Goal: Information Seeking & Learning: Learn about a topic

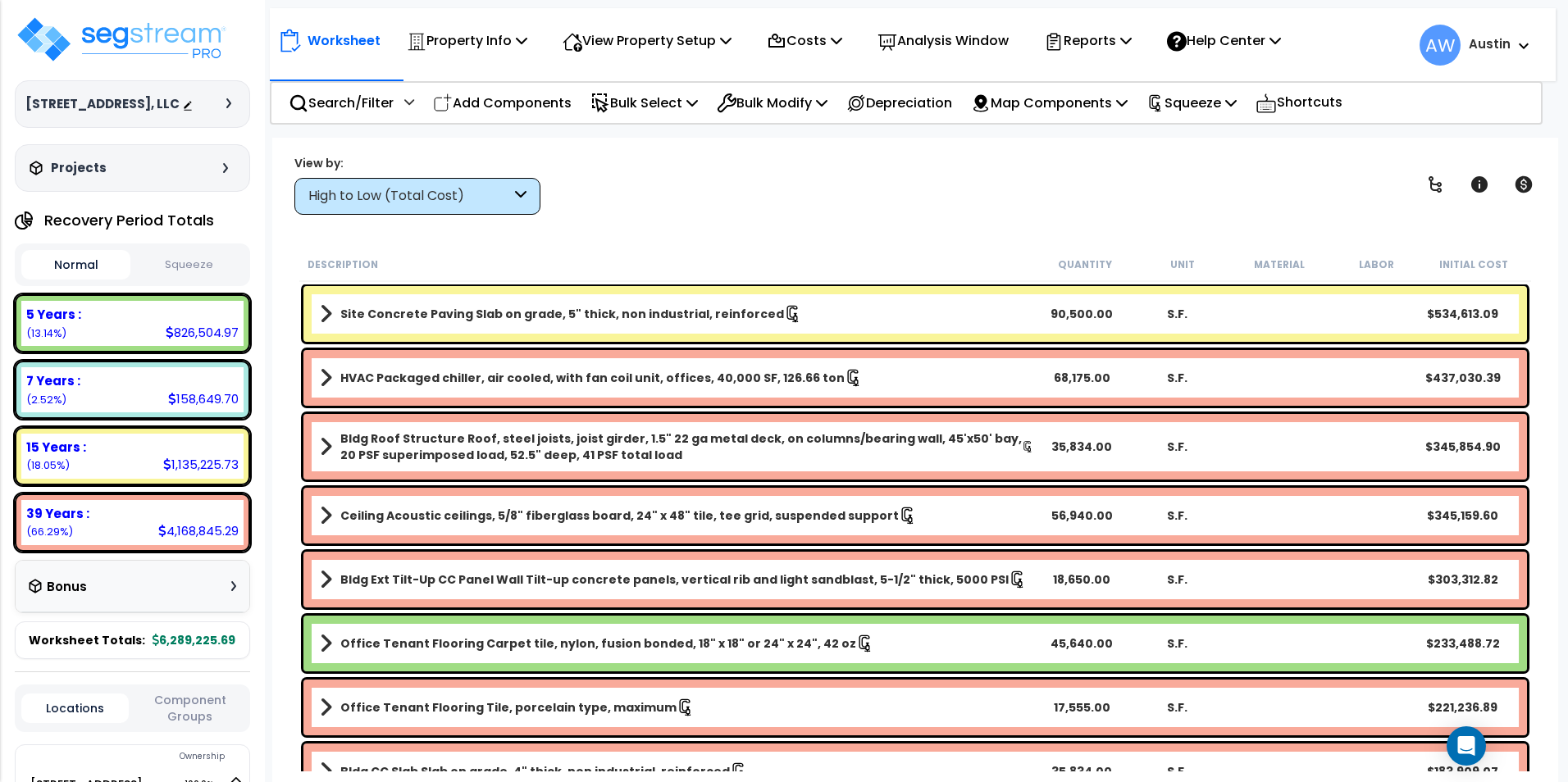
click at [428, 186] on div "High to Low (Total Cost)" at bounding box center [417, 196] width 246 height 37
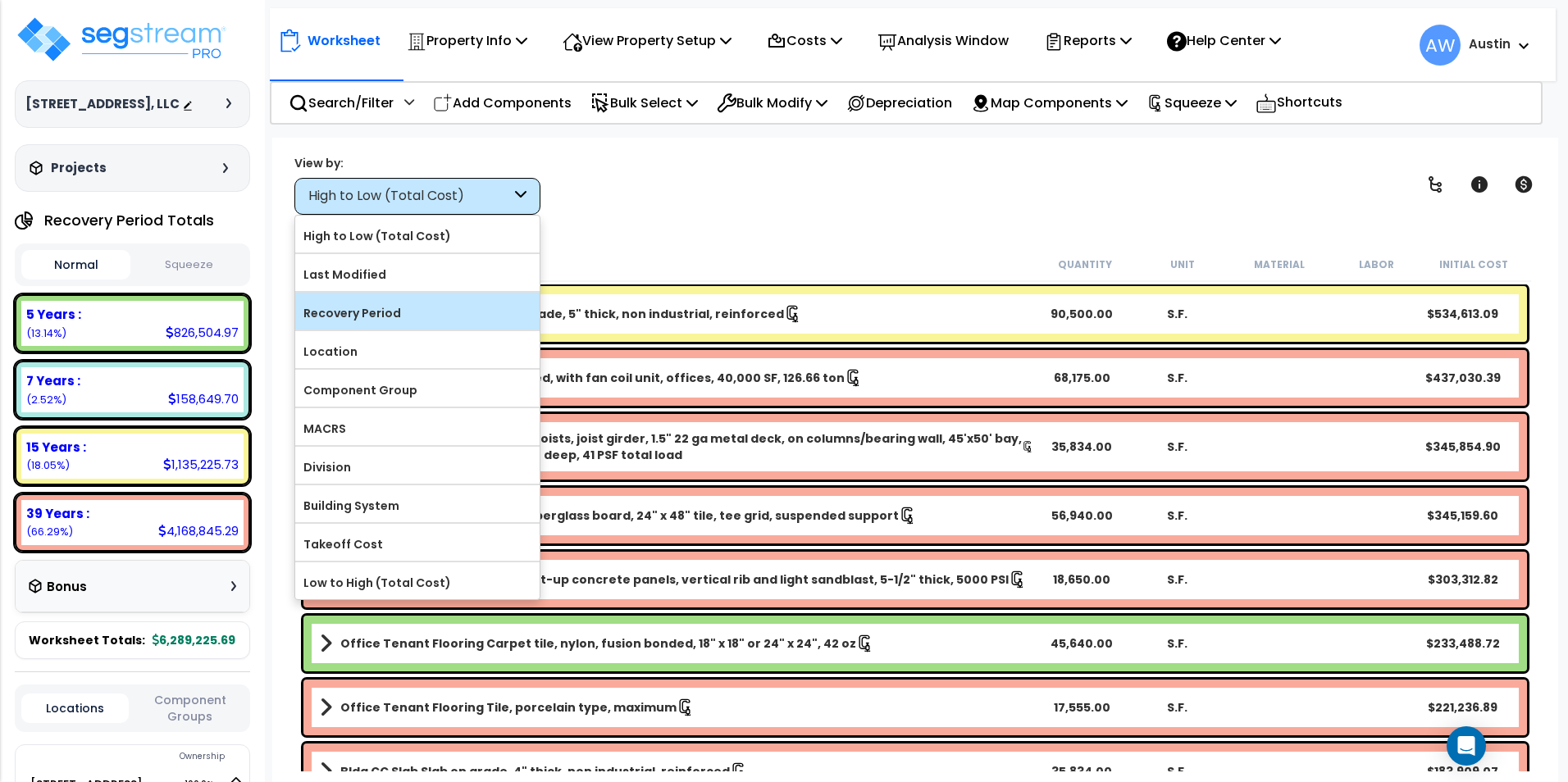
click at [382, 307] on label "Recovery Period" at bounding box center [417, 313] width 245 height 25
click at [0, 0] on input "Recovery Period" at bounding box center [0, 0] width 0 height 0
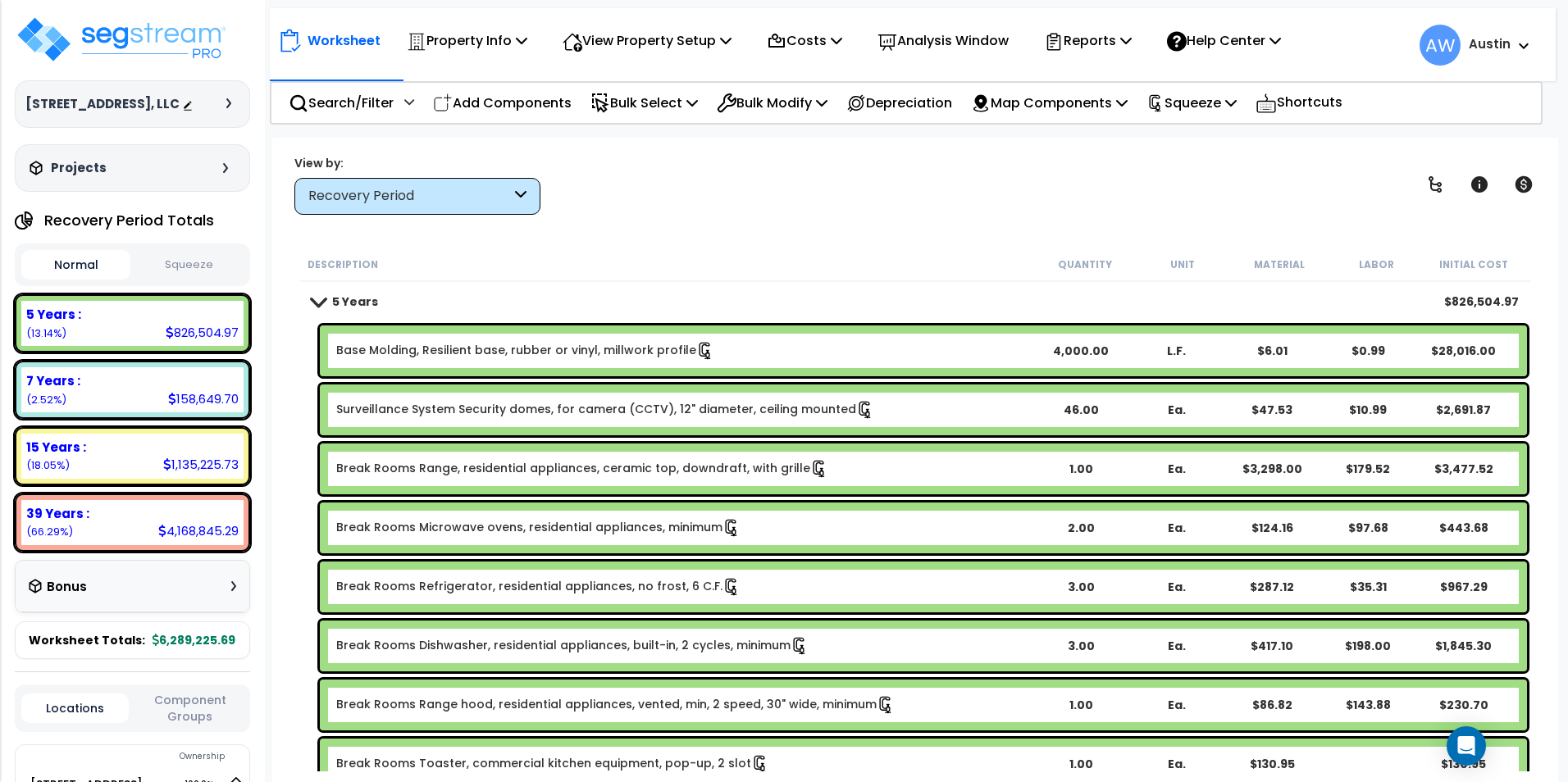
click at [150, 602] on div "Bonus" at bounding box center [133, 586] width 208 height 32
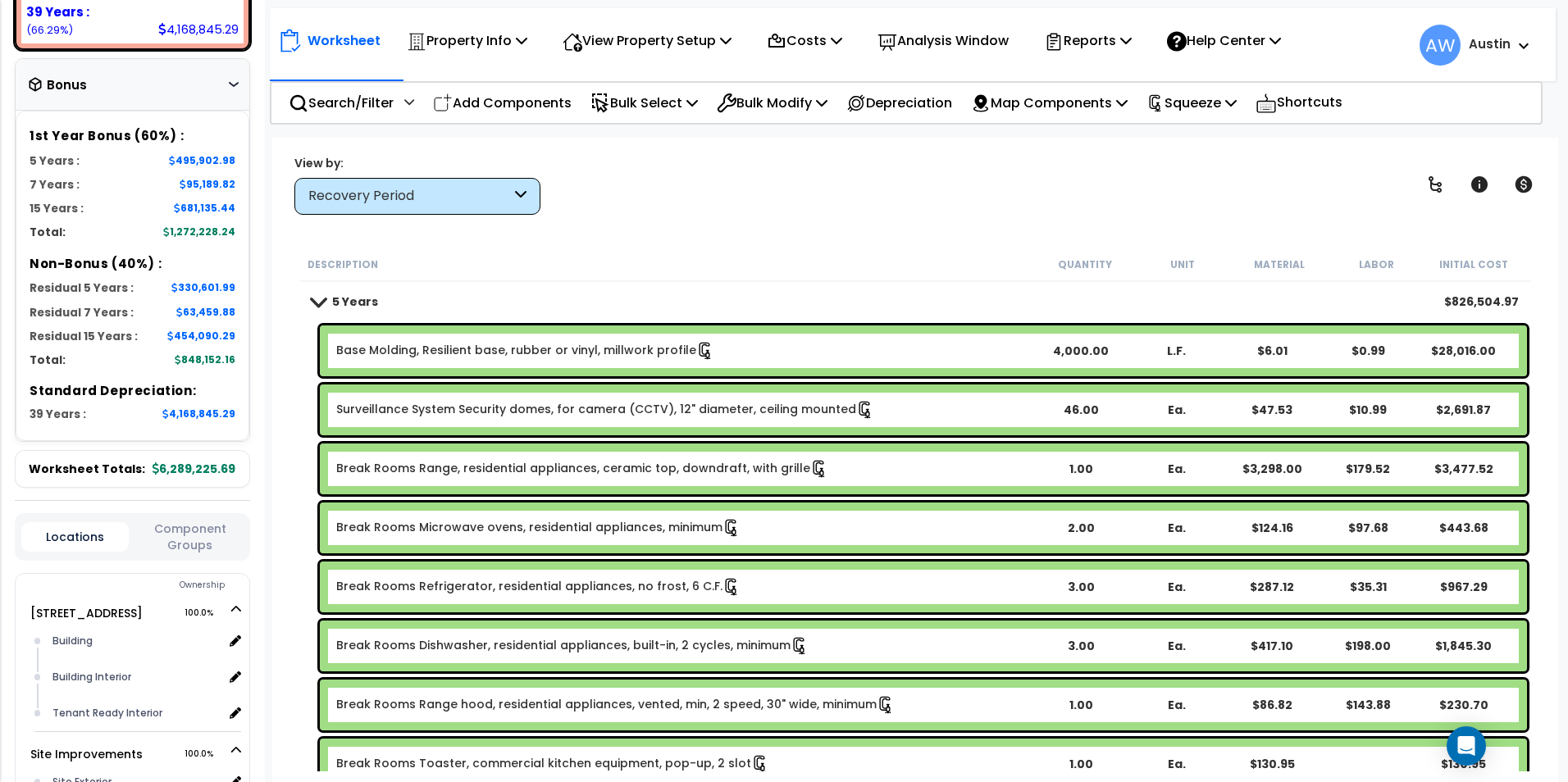
scroll to position [656, 0]
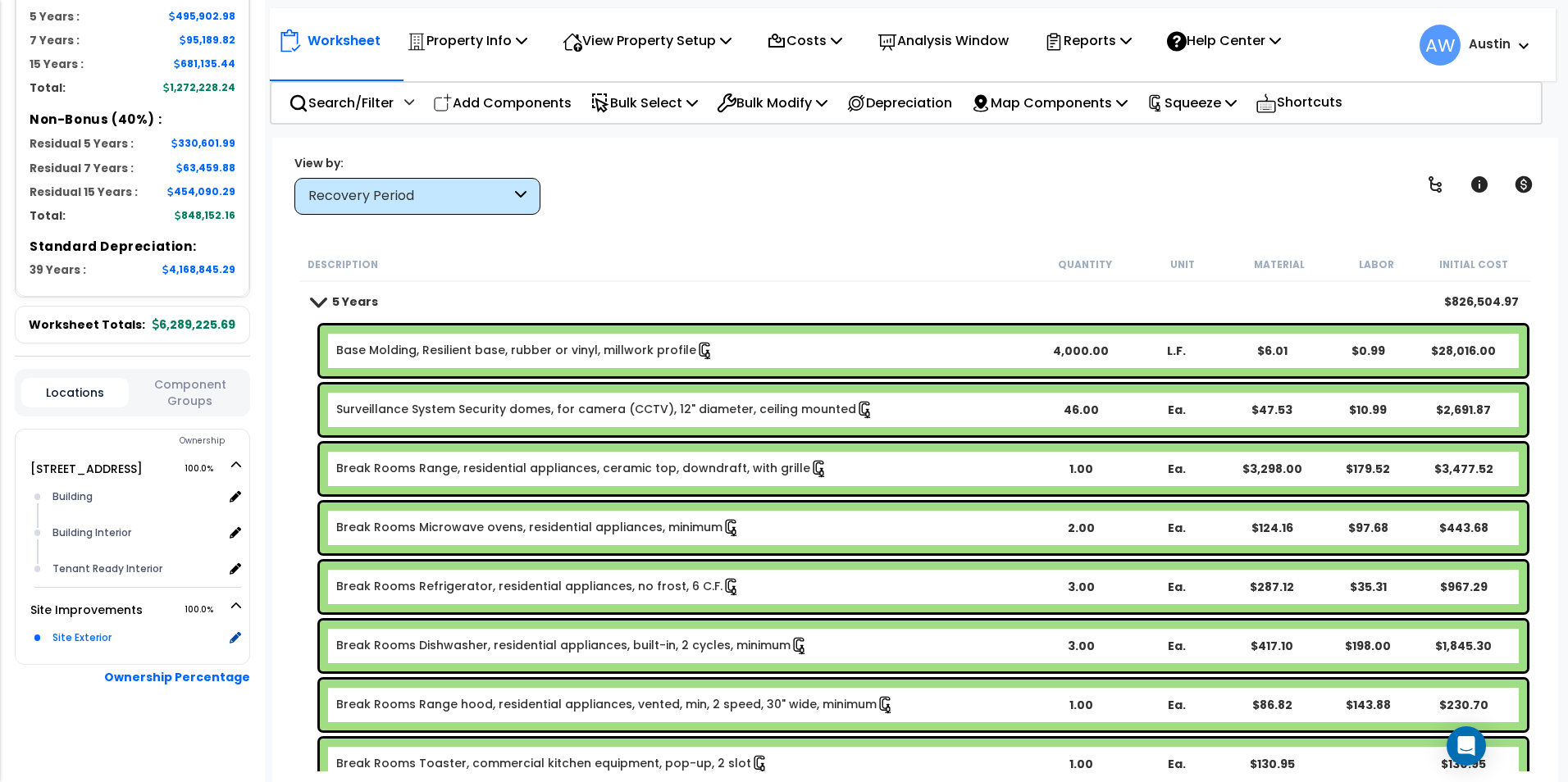
click at [71, 647] on div "Site Exterior" at bounding box center [135, 638] width 175 height 20
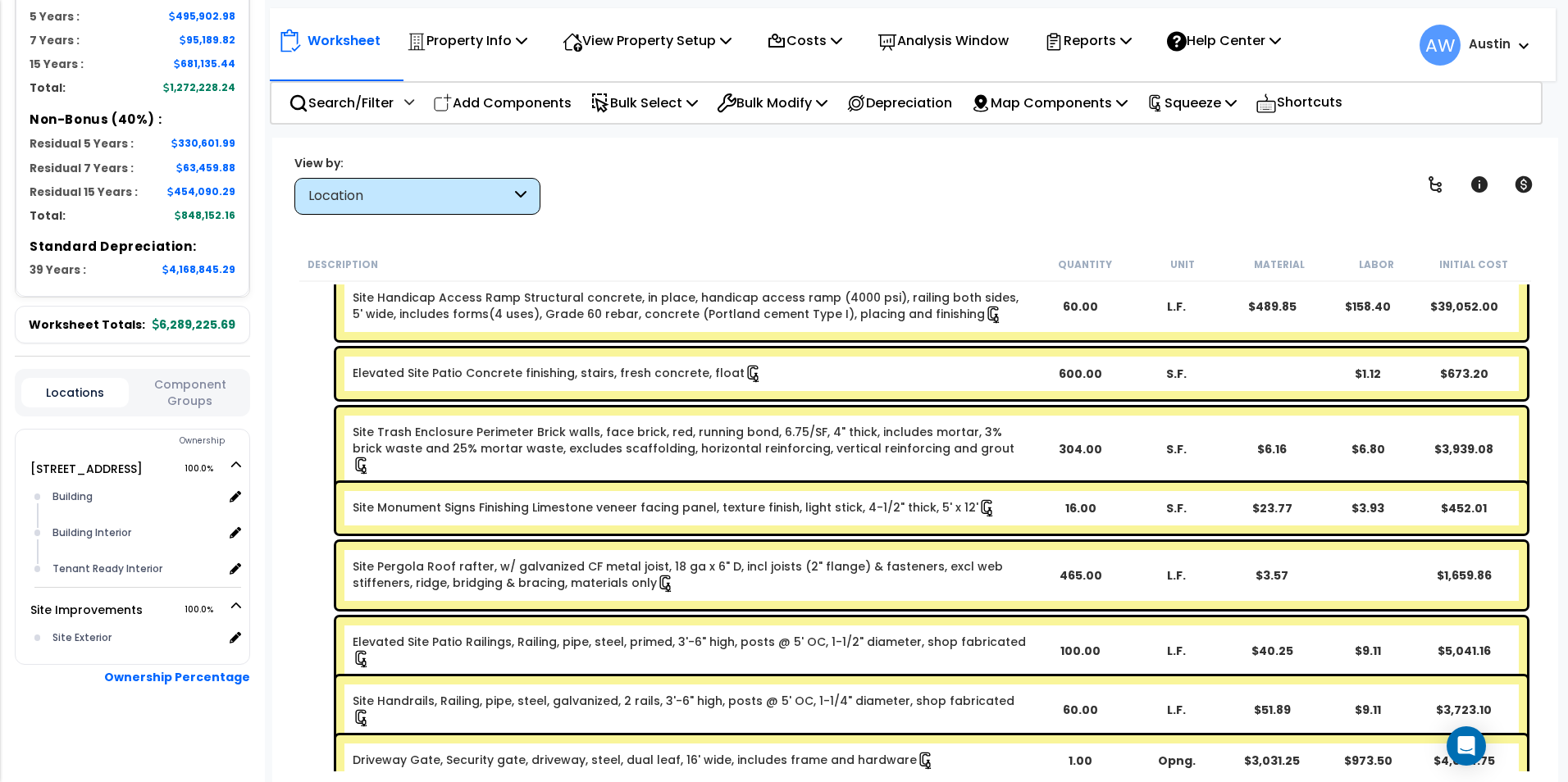
scroll to position [0, 0]
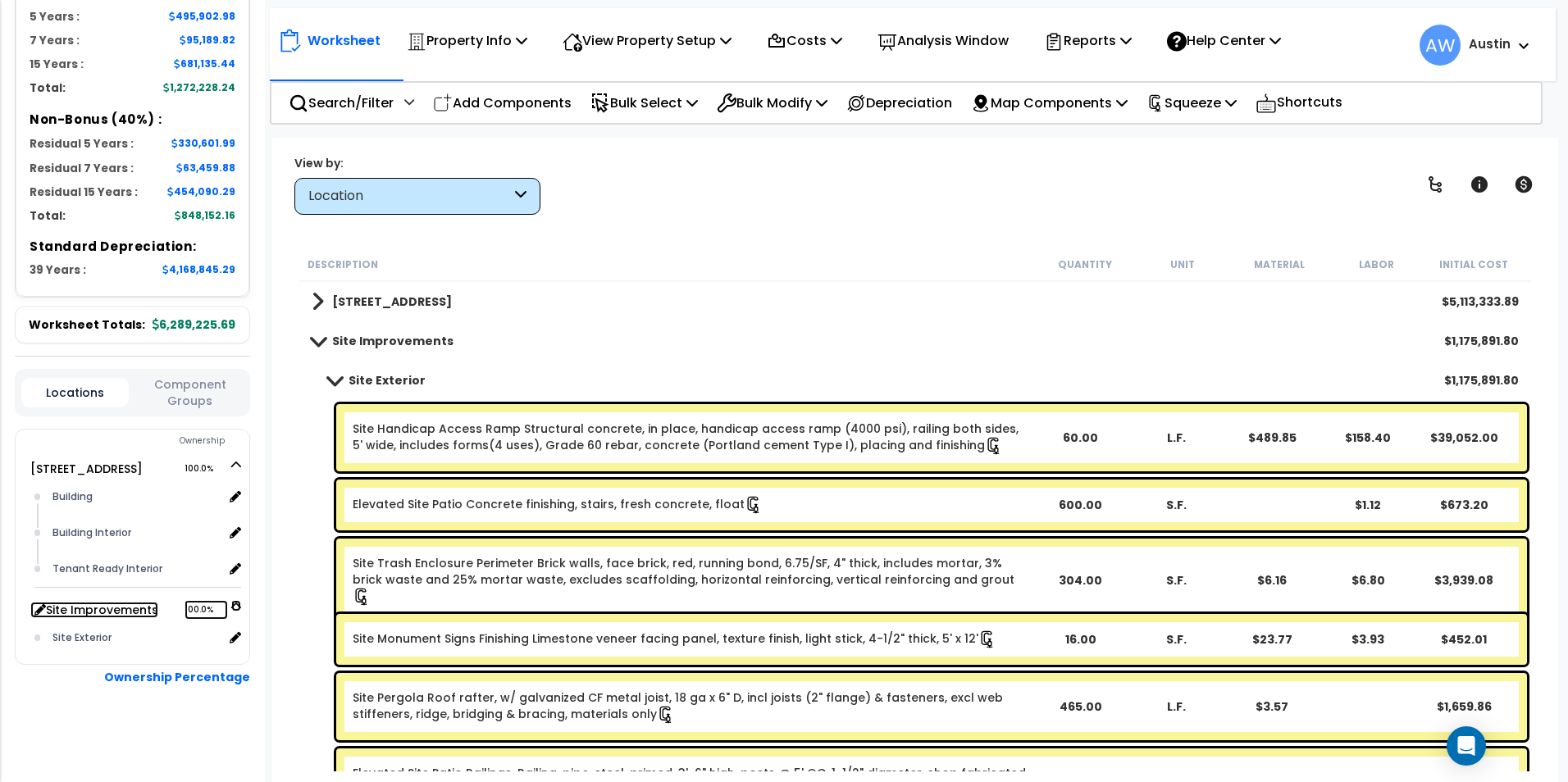
click at [109, 617] on link "Site Improvements 100.0%" at bounding box center [94, 610] width 128 height 16
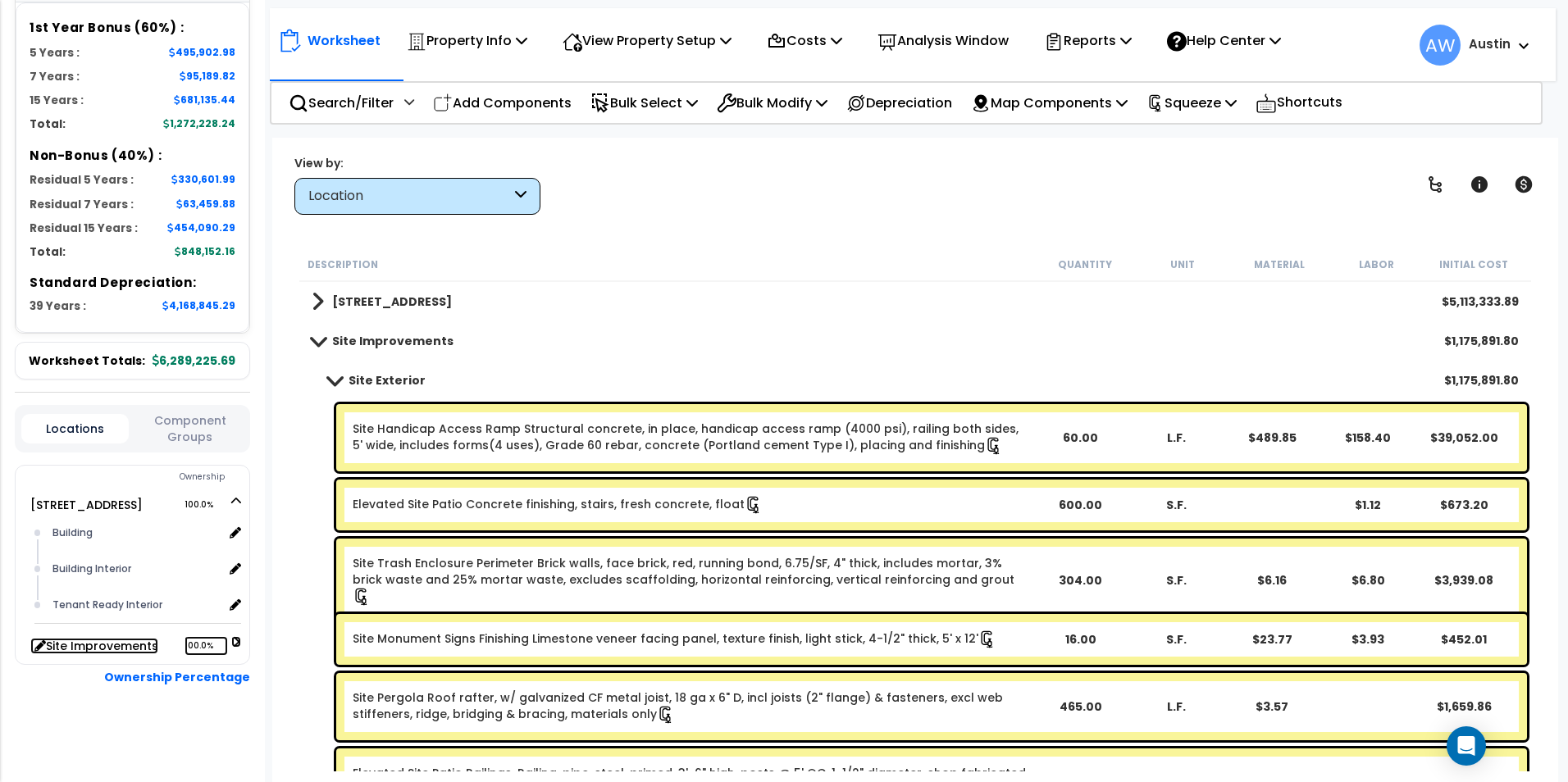
scroll to position [626, 0]
click at [109, 645] on link "Site Improvements 100.0%" at bounding box center [94, 646] width 128 height 16
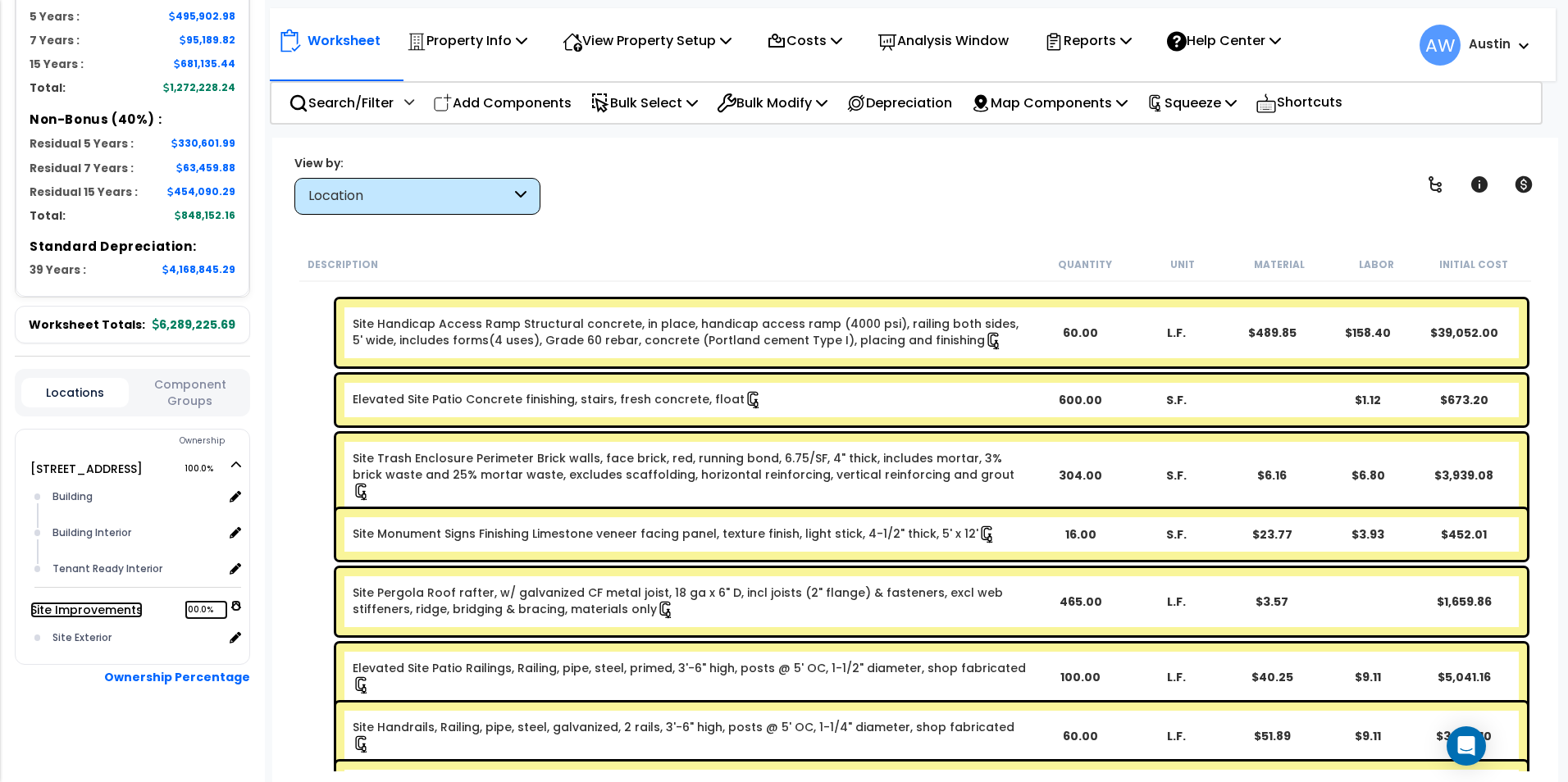
scroll to position [0, 0]
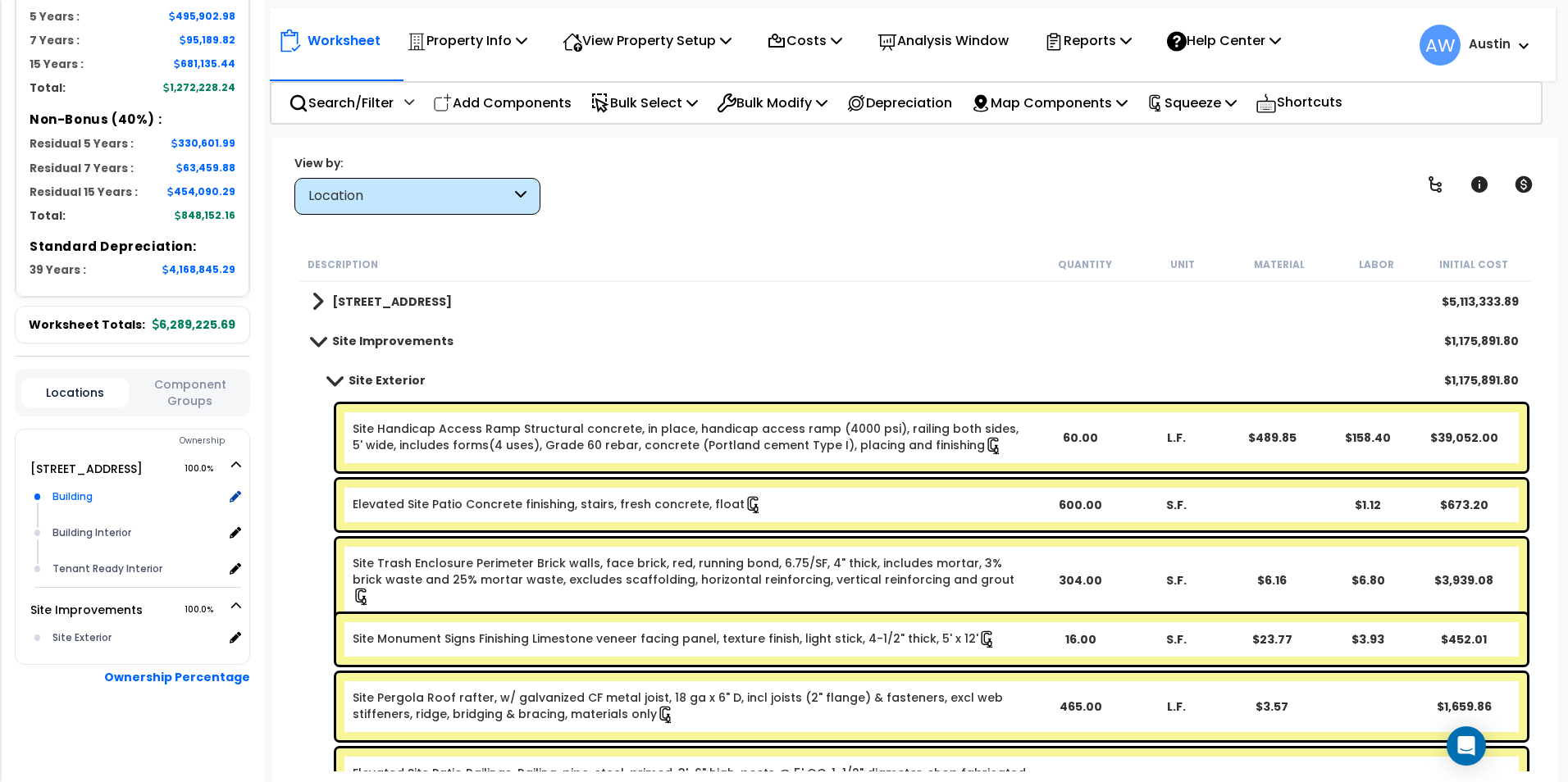
click at [71, 505] on div "Building" at bounding box center [135, 497] width 175 height 20
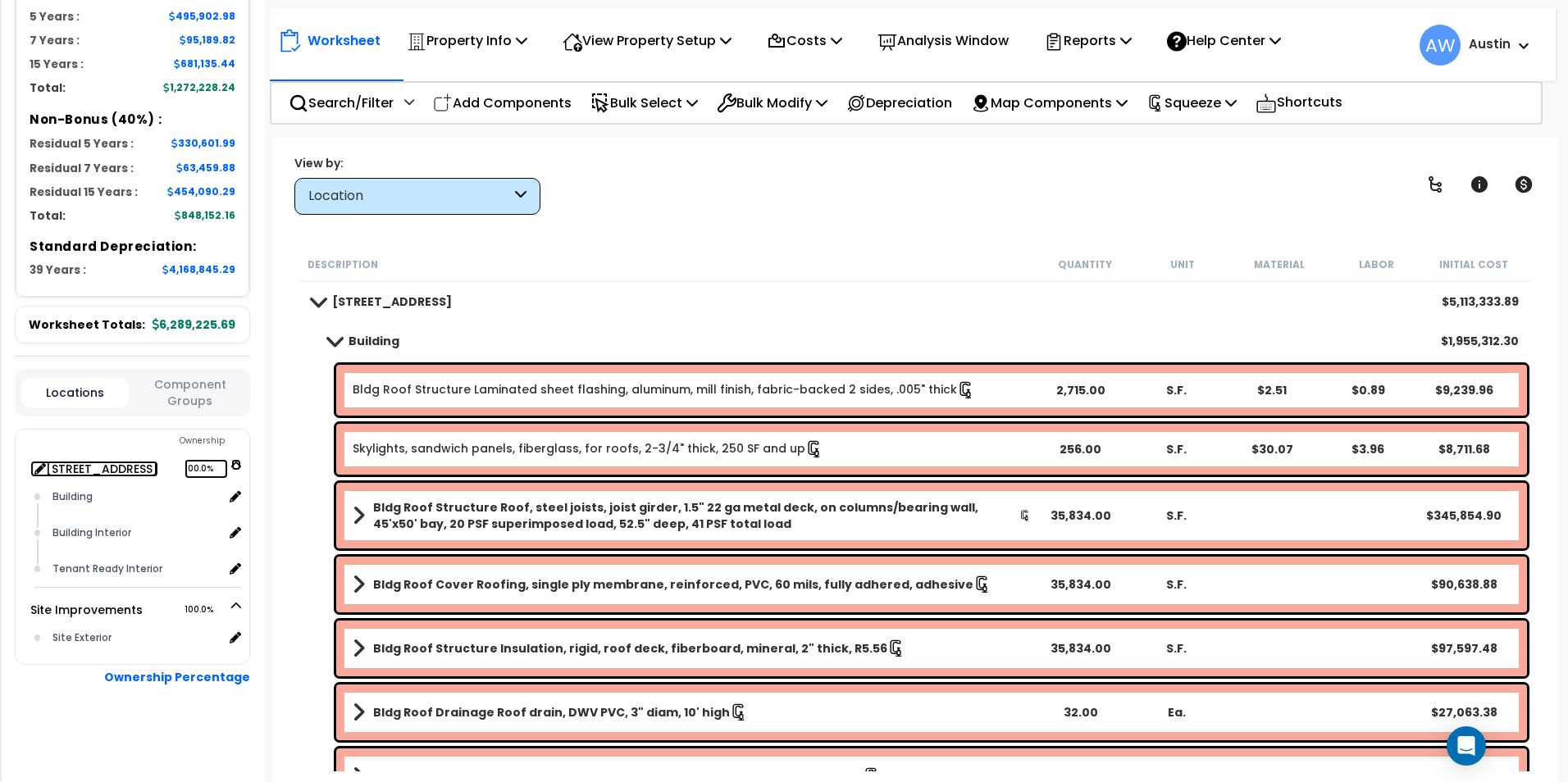
click at [98, 471] on link "[STREET_ADDRESS] 100.0%" at bounding box center [94, 468] width 128 height 16
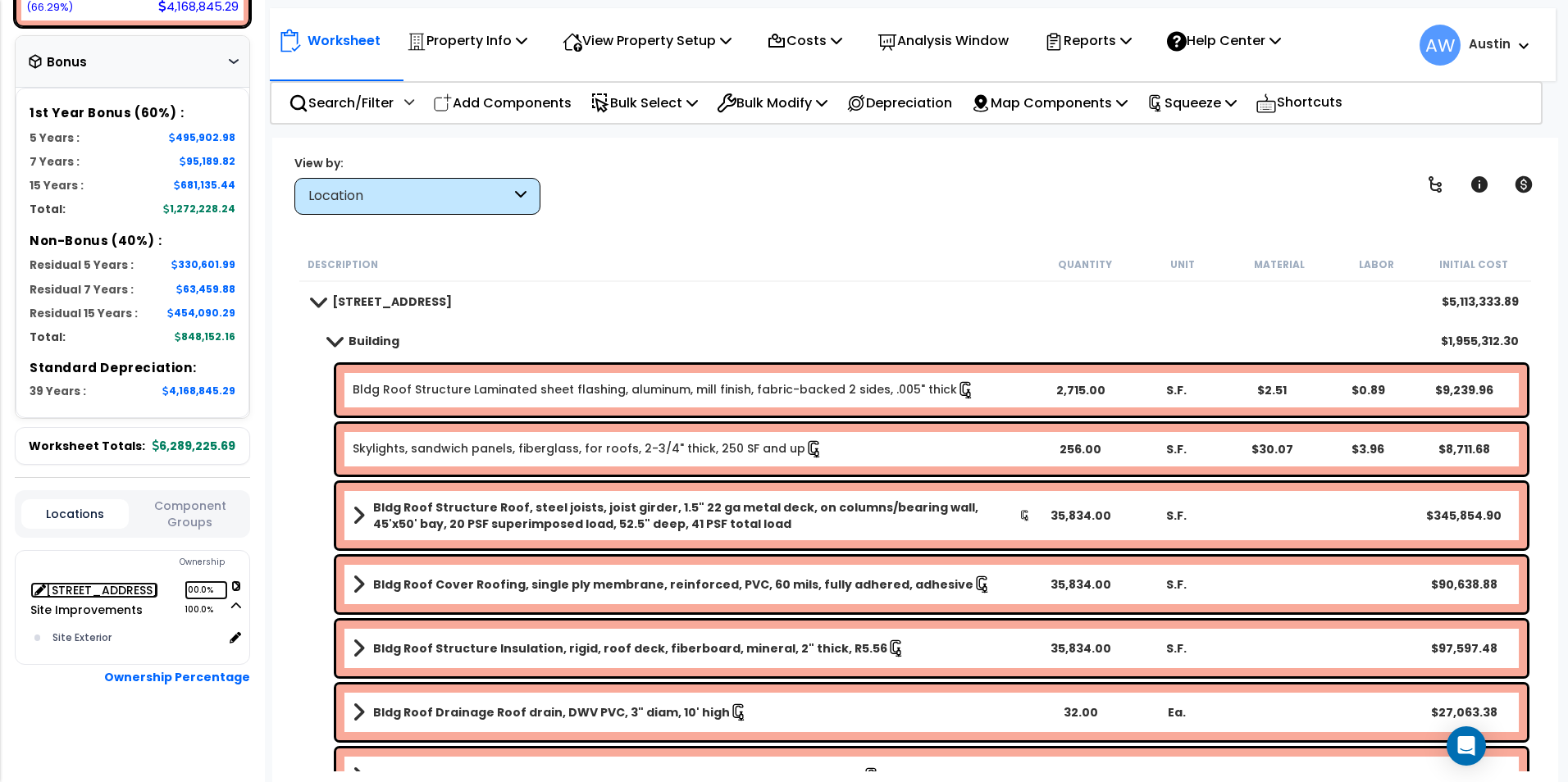
scroll to position [541, 0]
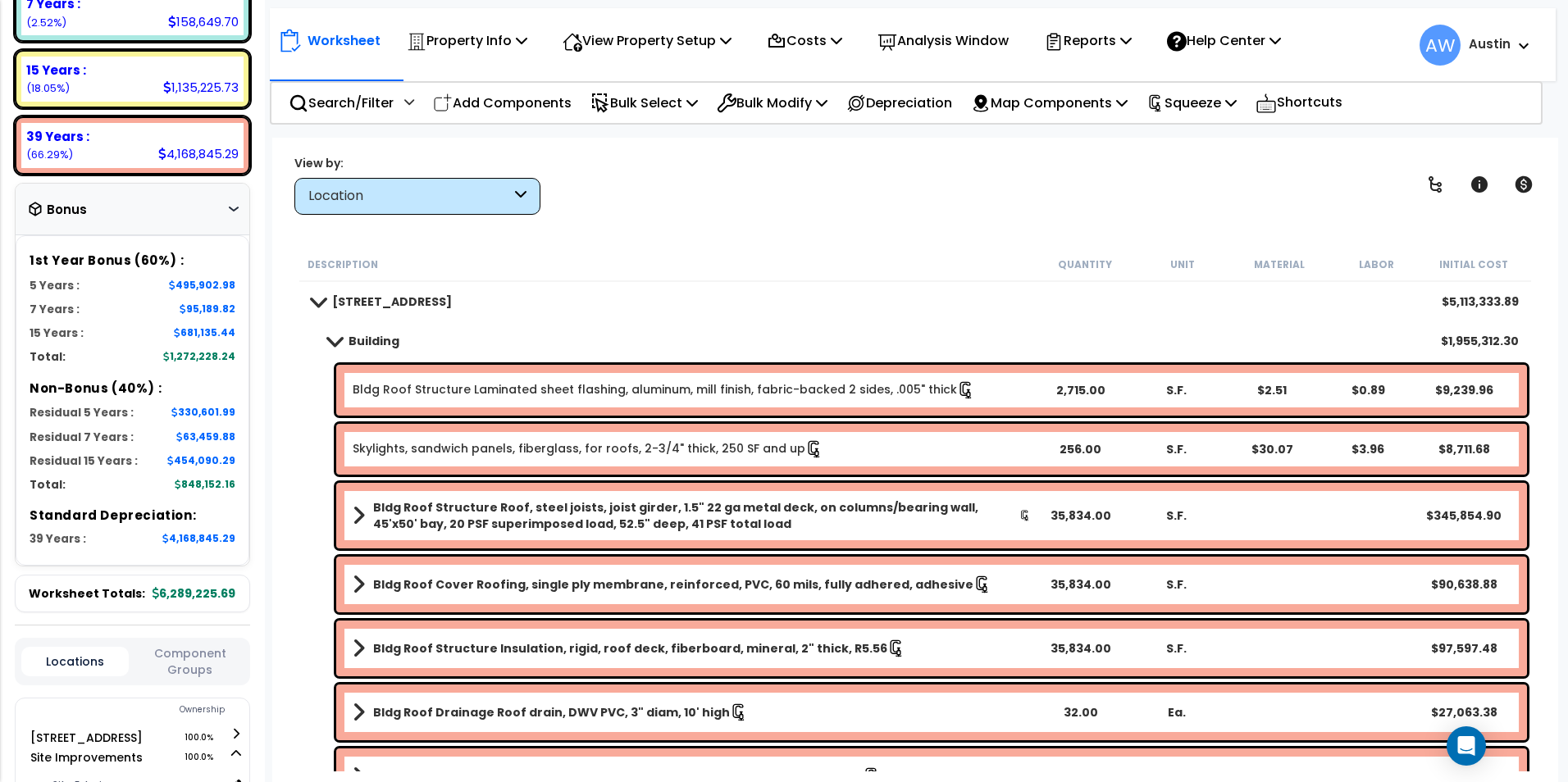
click at [157, 236] on div "Bonus" at bounding box center [133, 210] width 234 height 53
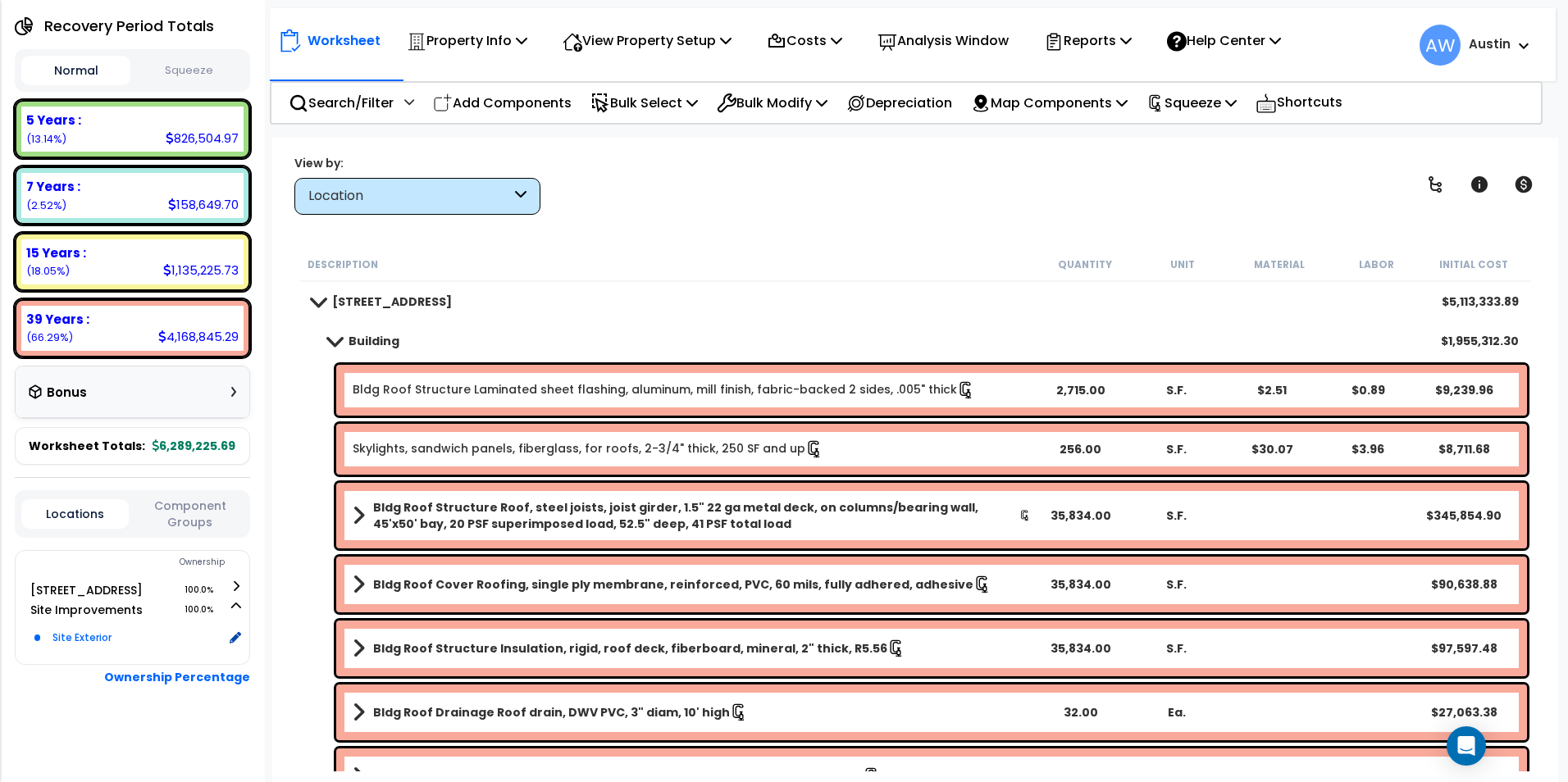
scroll to position [211, 0]
click at [146, 588] on link "[STREET_ADDRESS] 100.0%" at bounding box center [94, 590] width 128 height 16
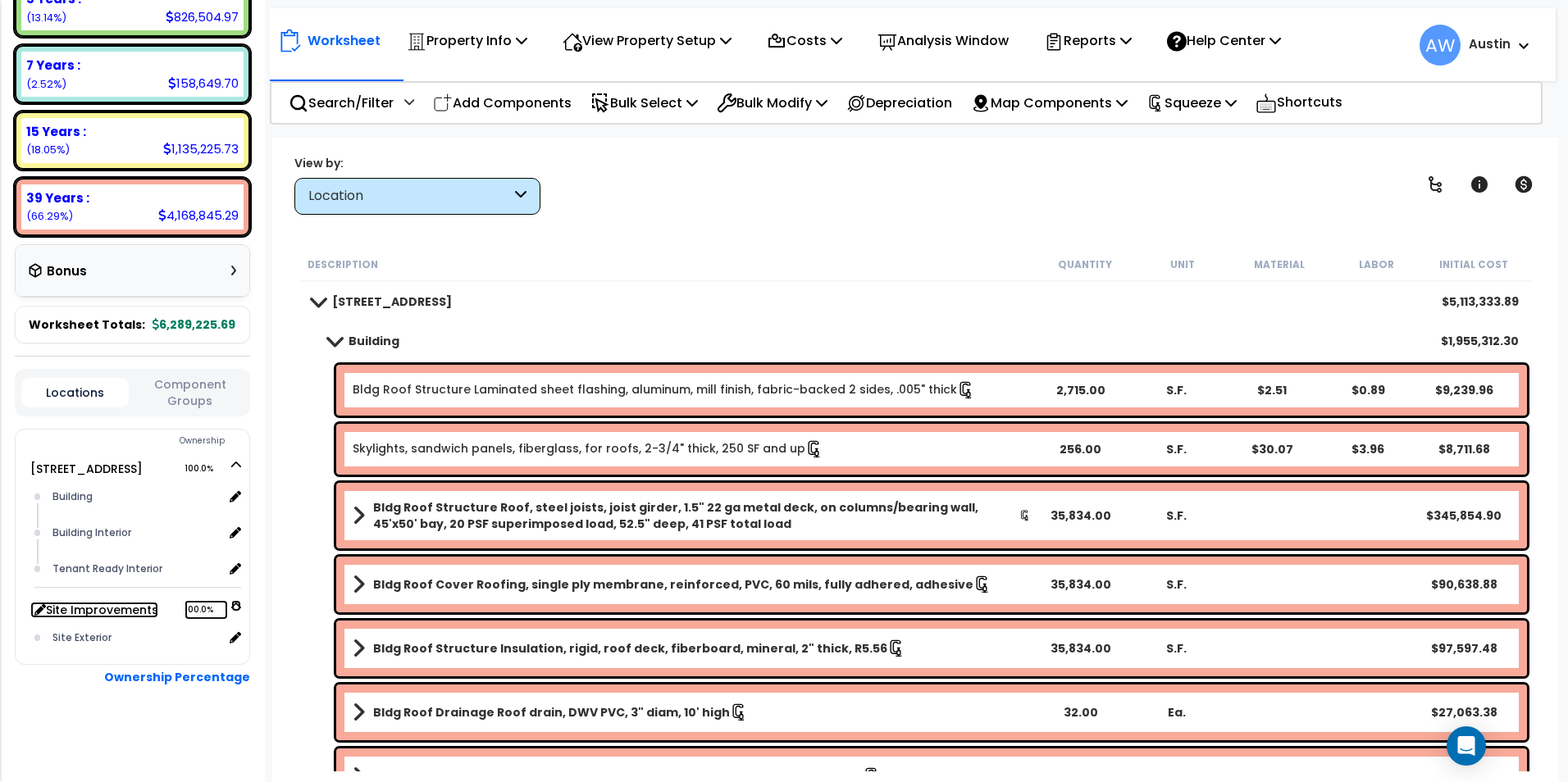
click at [126, 612] on link "Site Improvements 100.0%" at bounding box center [94, 610] width 128 height 16
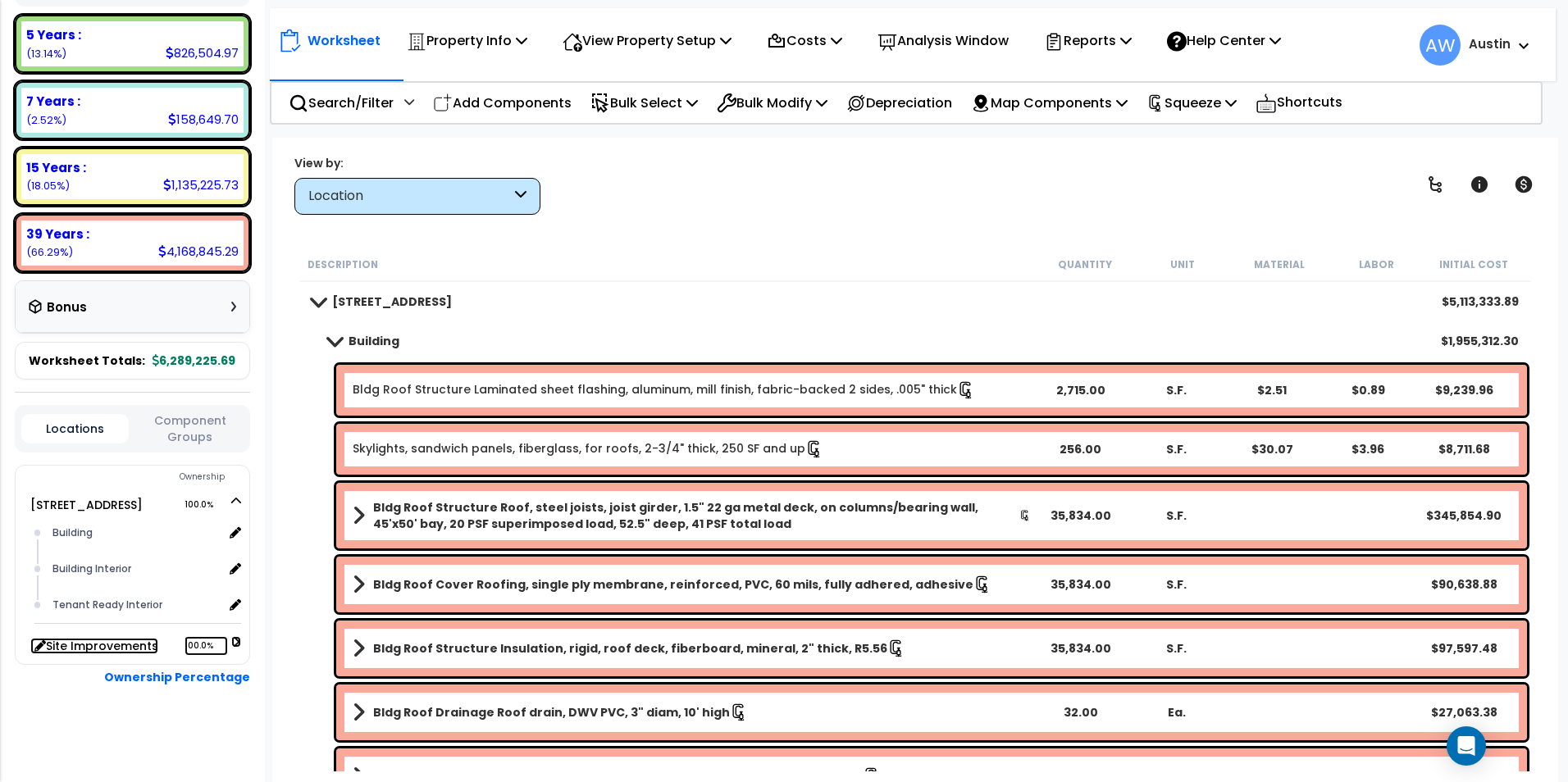
click at [135, 648] on link "Site Improvements 100.0%" at bounding box center [94, 646] width 128 height 16
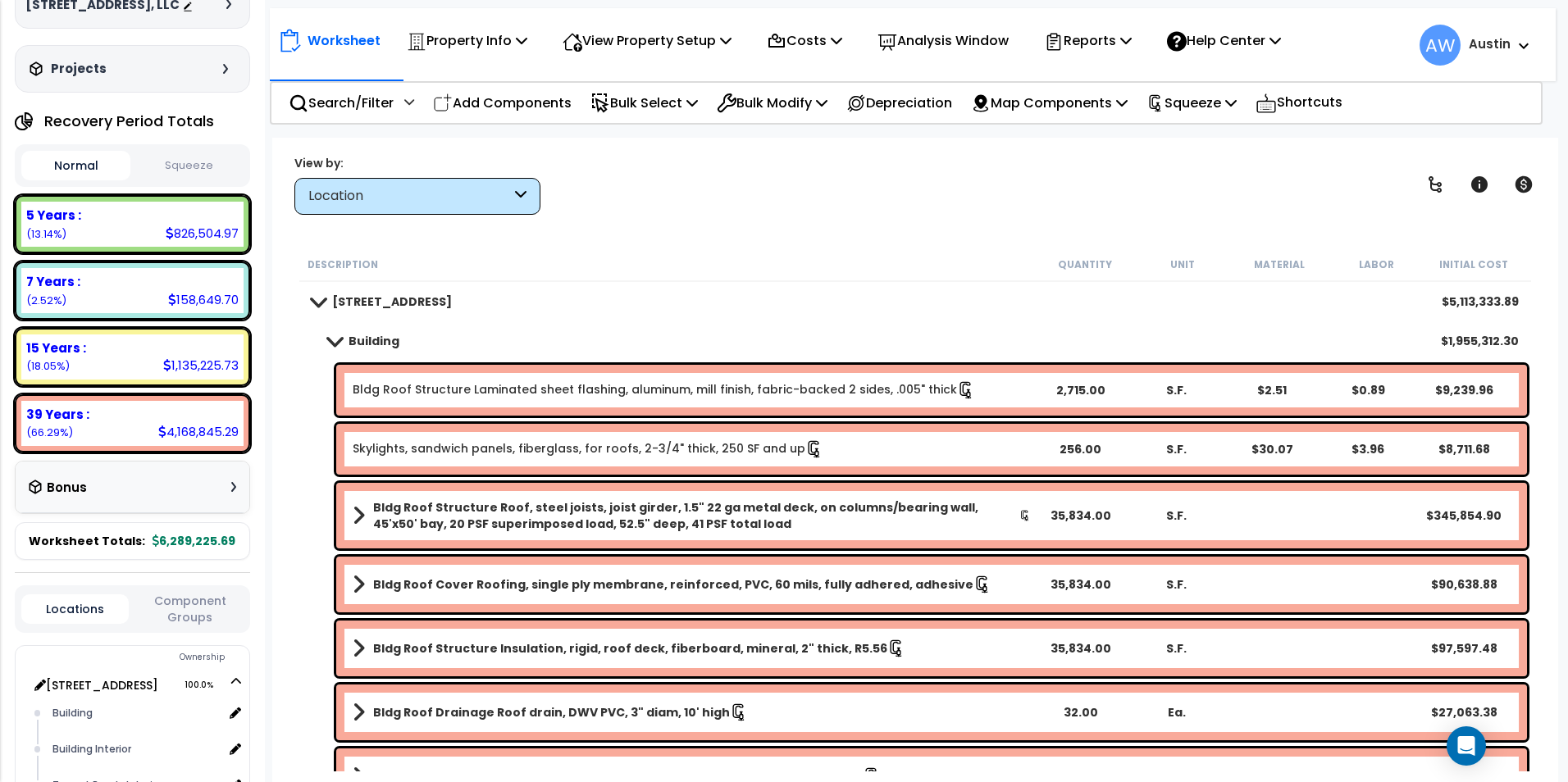
scroll to position [0, 0]
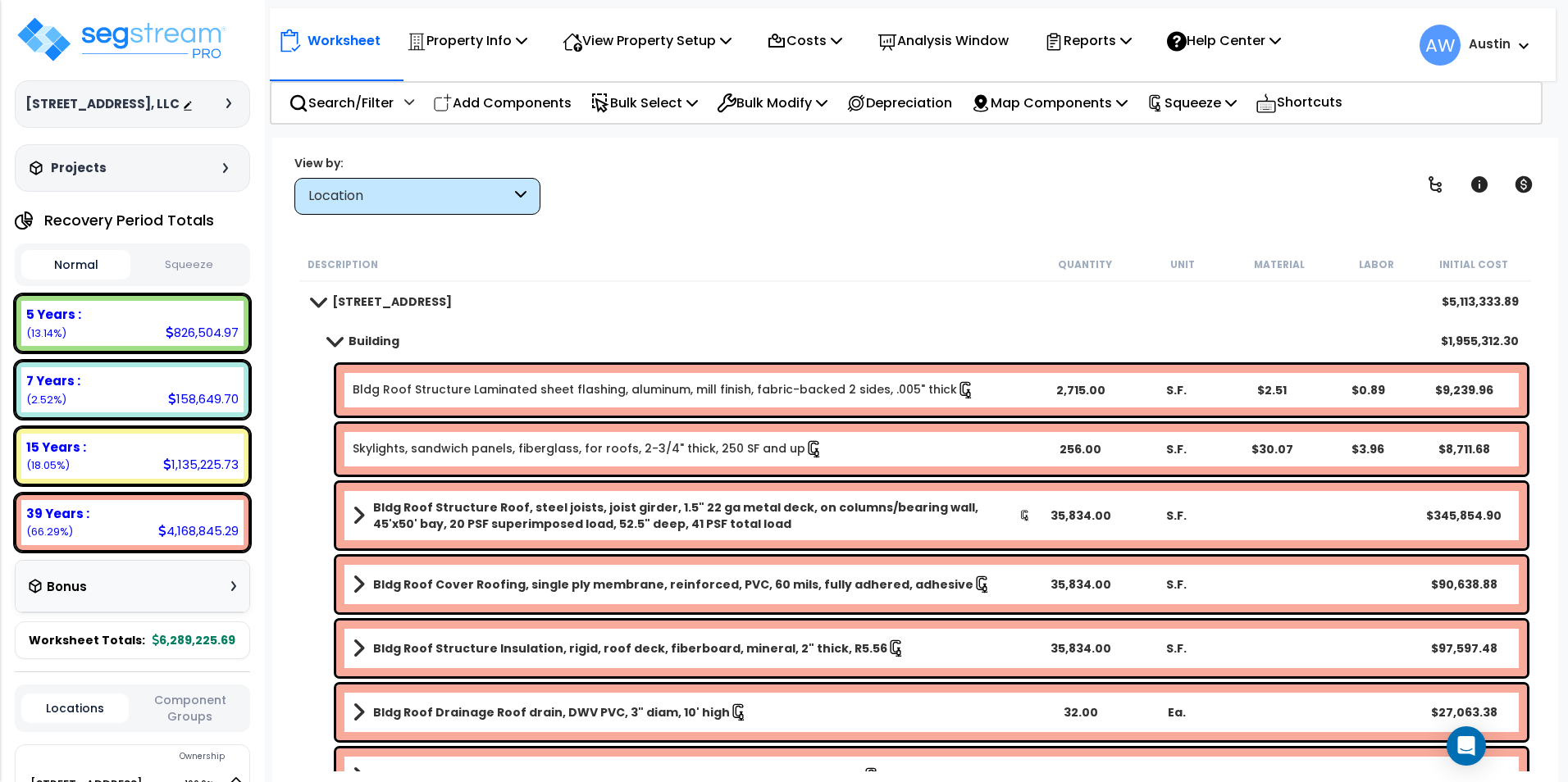
click at [451, 208] on div "Location" at bounding box center [417, 196] width 246 height 37
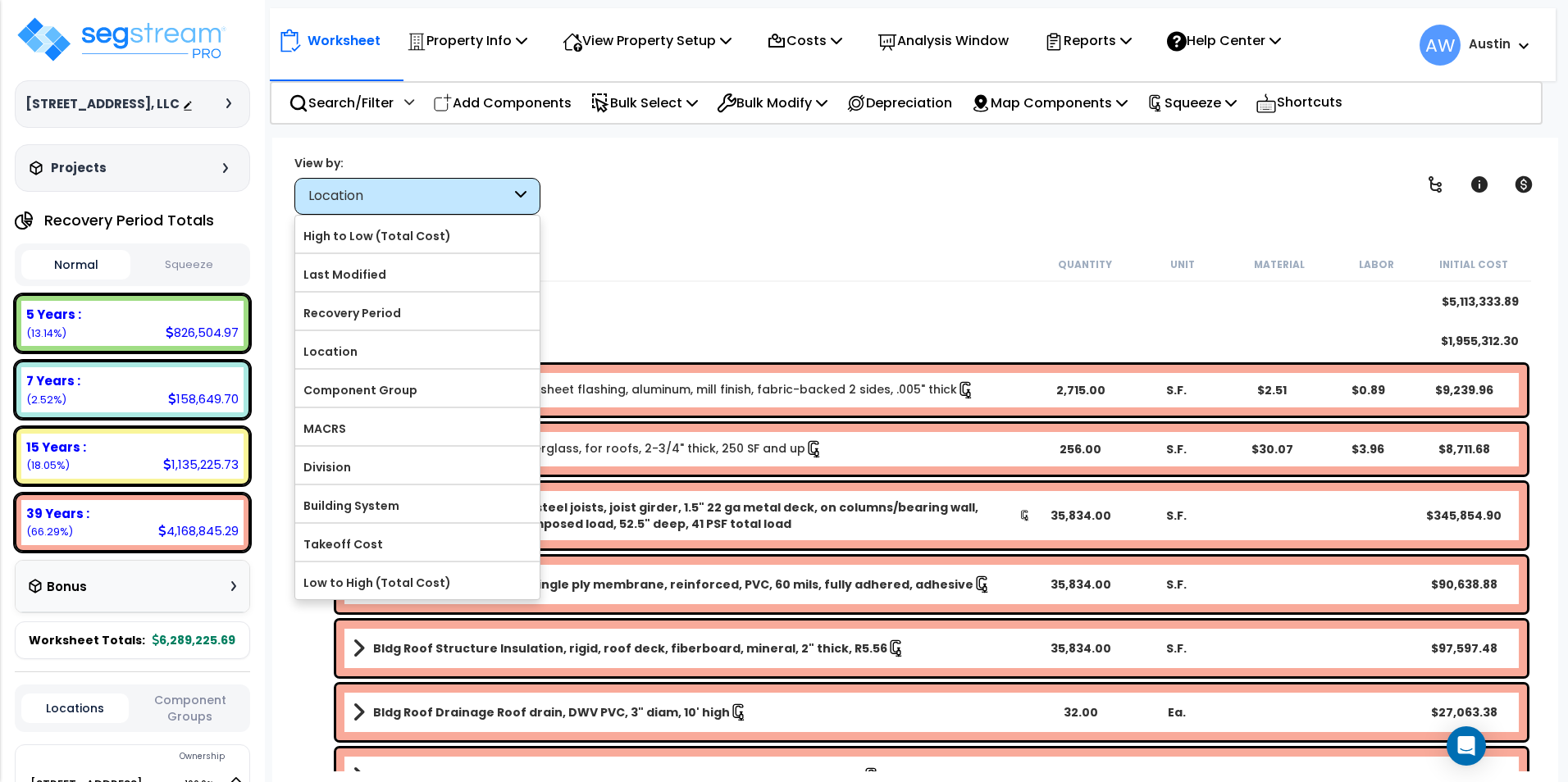
click at [451, 208] on div "Location" at bounding box center [417, 196] width 246 height 37
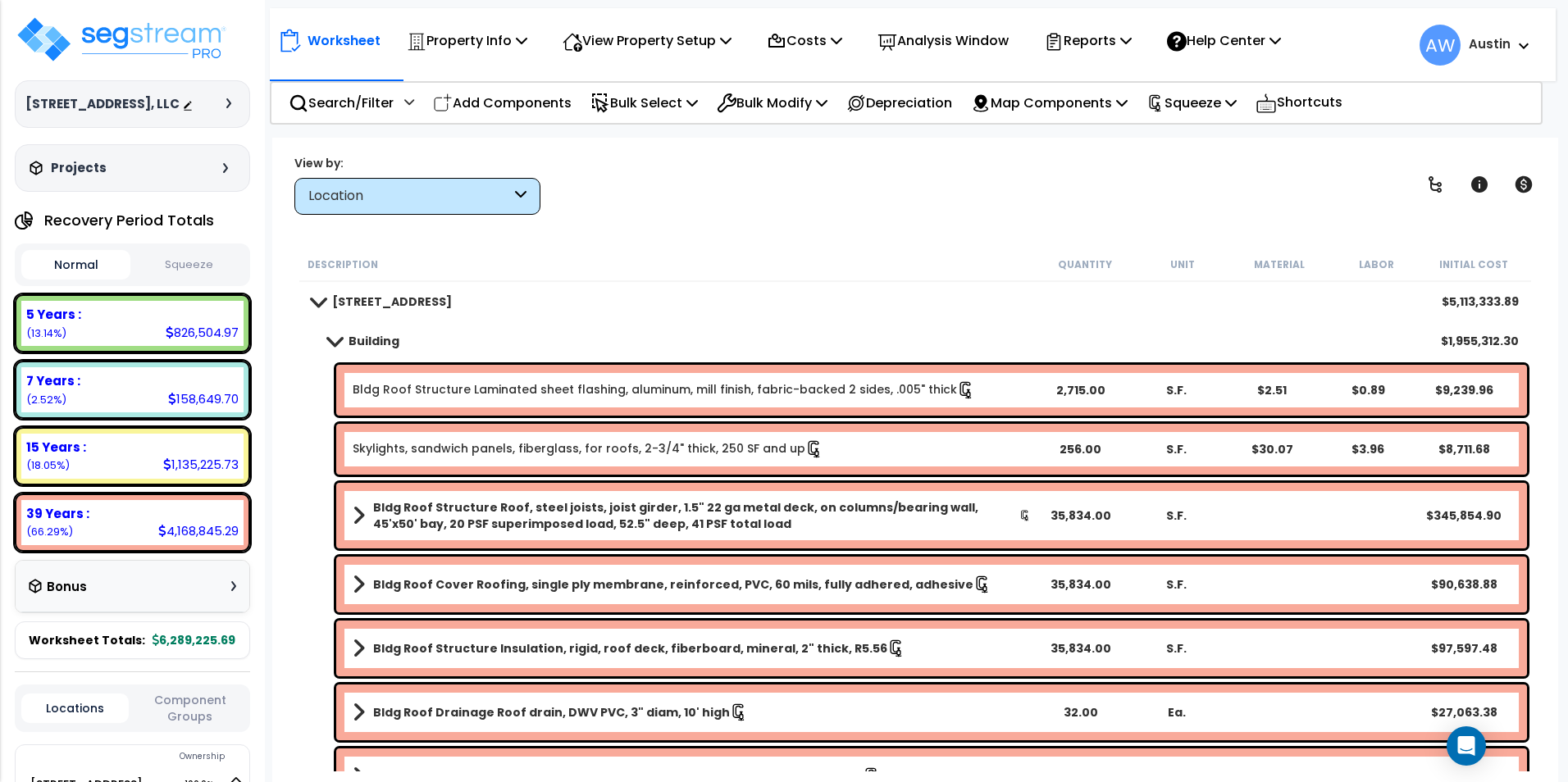
click at [317, 301] on span at bounding box center [317, 302] width 23 height 12
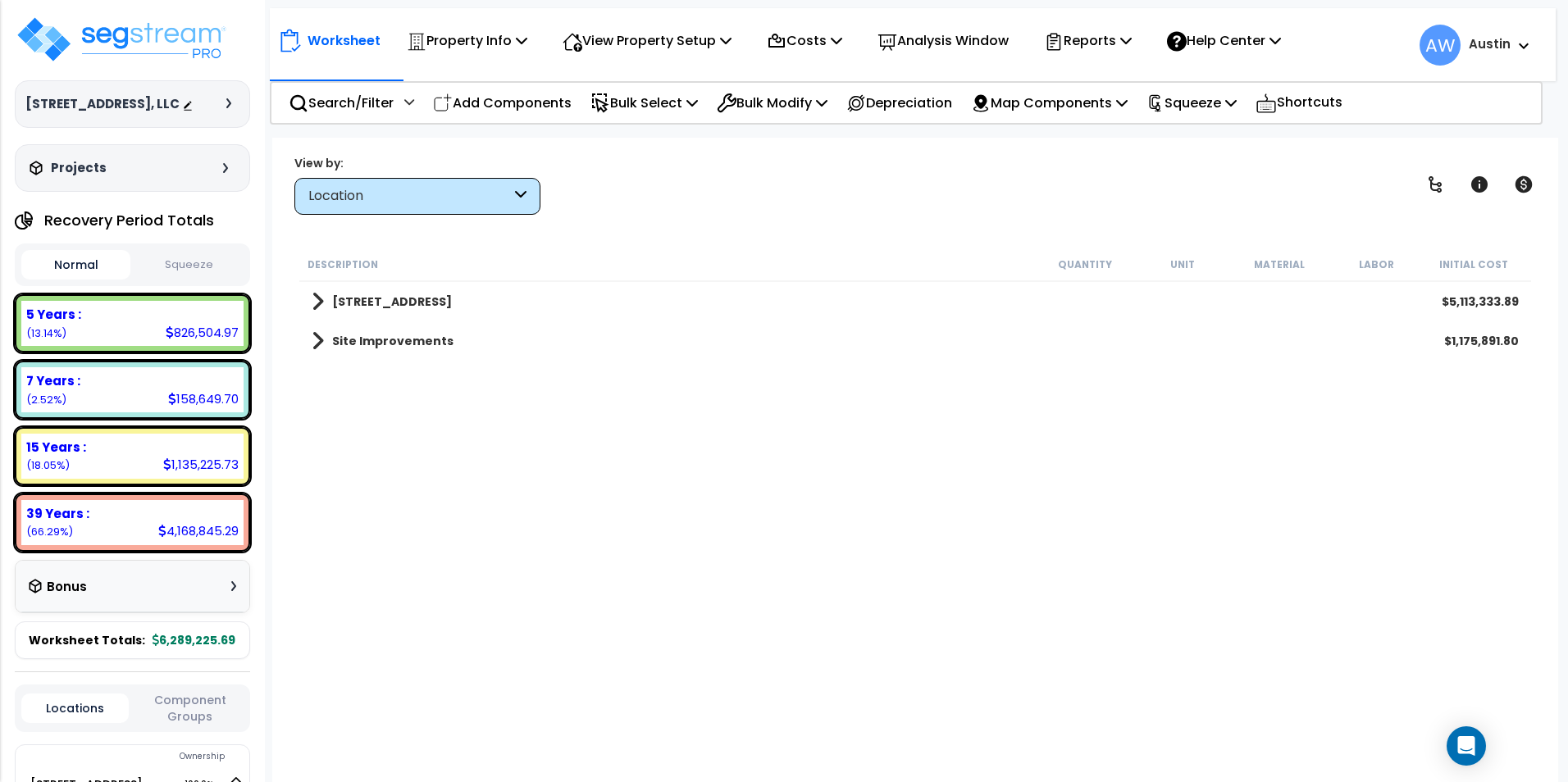
click at [317, 301] on span at bounding box center [318, 302] width 12 height 23
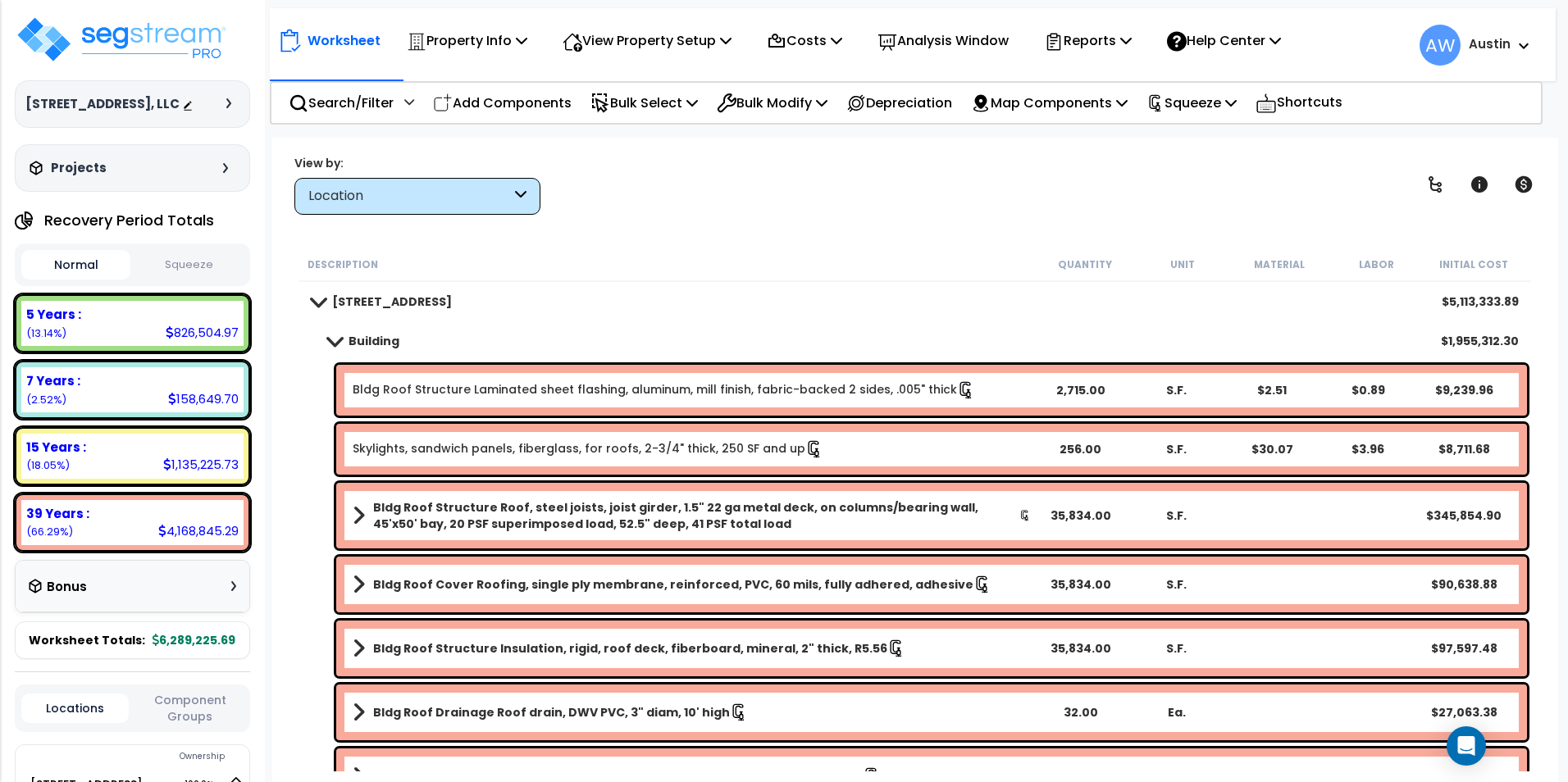
click at [433, 183] on div "Location" at bounding box center [417, 196] width 246 height 37
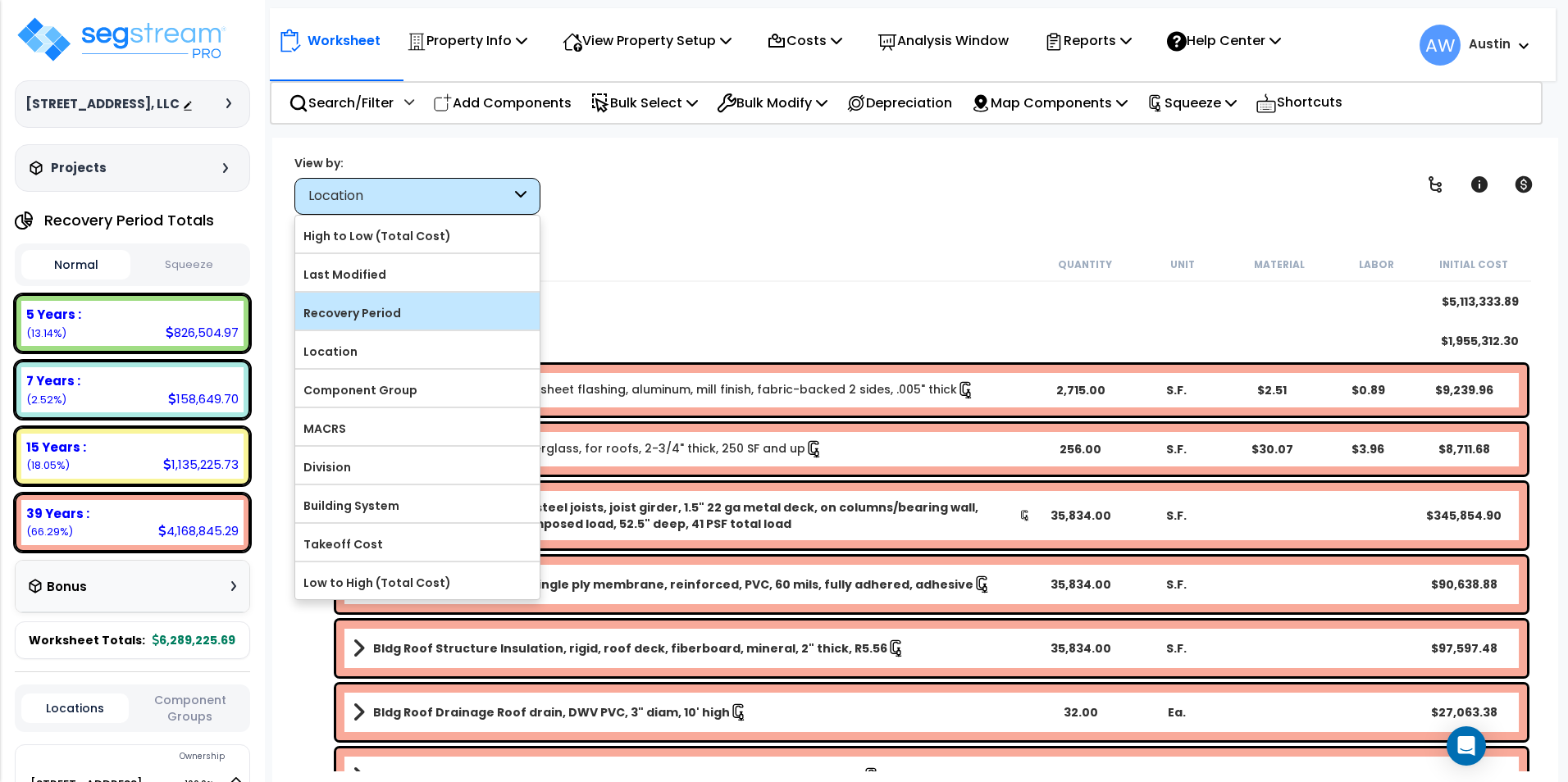
click at [383, 312] on label "Recovery Period" at bounding box center [417, 313] width 245 height 25
click at [0, 0] on input "Recovery Period" at bounding box center [0, 0] width 0 height 0
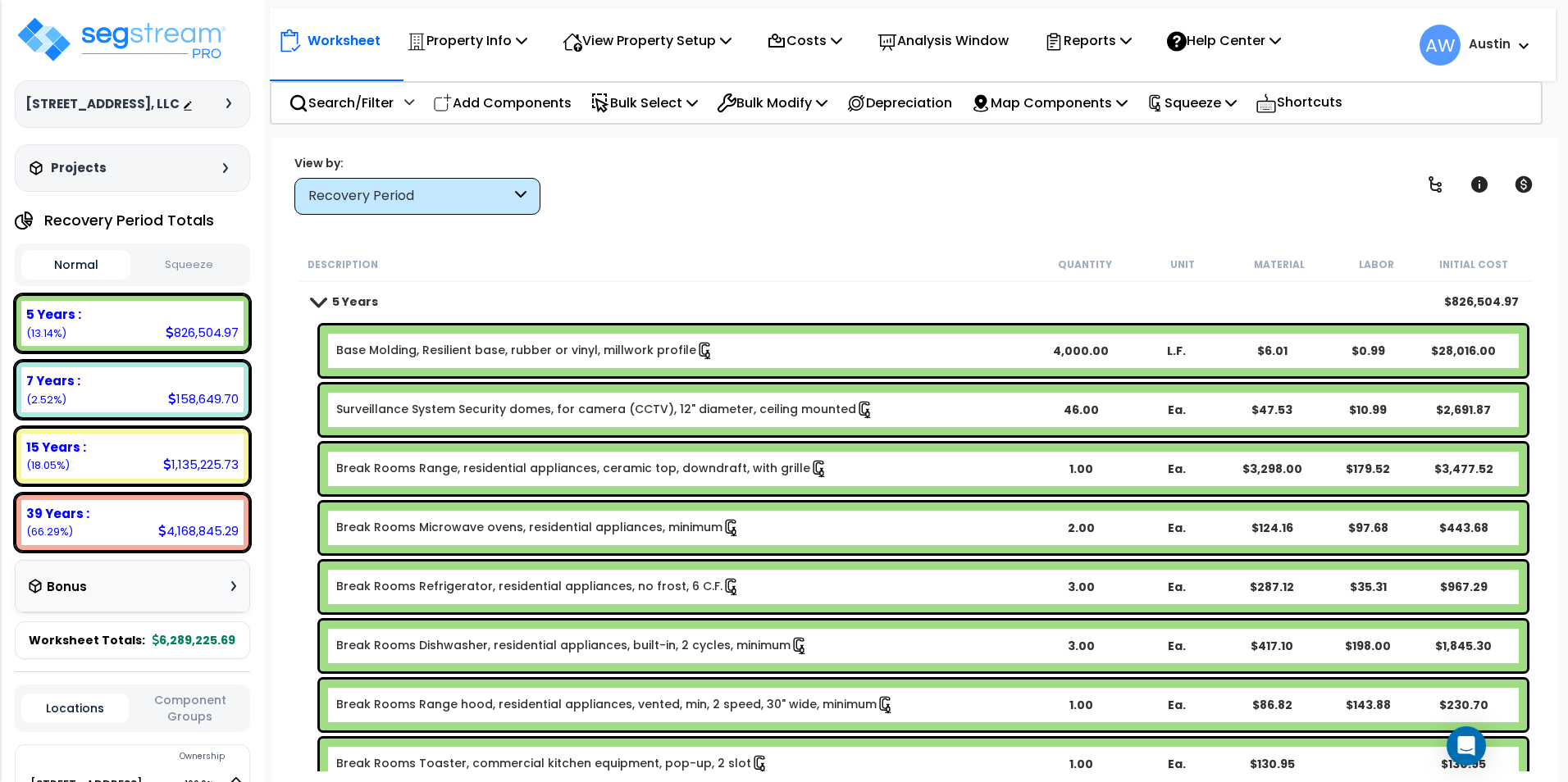
click at [195, 279] on button "Squeeze" at bounding box center [189, 265] width 109 height 29
click at [154, 323] on div "5 Years :" at bounding box center [132, 314] width 213 height 17
click at [149, 390] on div "7 Years :" at bounding box center [132, 381] width 213 height 17
drag, startPoint x: 154, startPoint y: 474, endPoint x: 164, endPoint y: 533, distance: 59.8
click at [154, 474] on div "15 Years : 1,198,709.20 (18.05%)" at bounding box center [132, 455] width 223 height 45
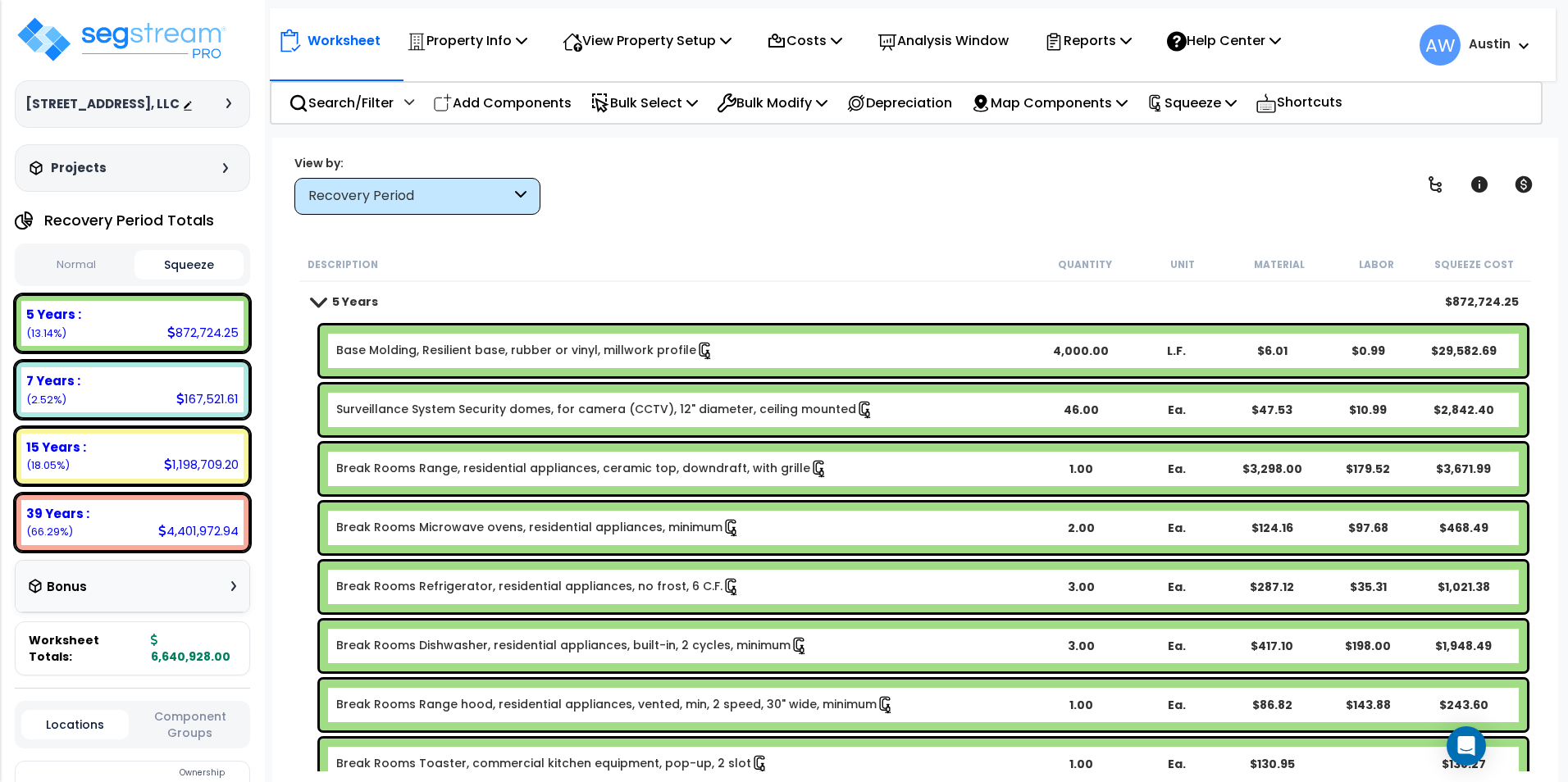
click at [163, 522] on div "39 Years :" at bounding box center [132, 513] width 213 height 17
click at [161, 599] on div "Bonus" at bounding box center [133, 586] width 208 height 32
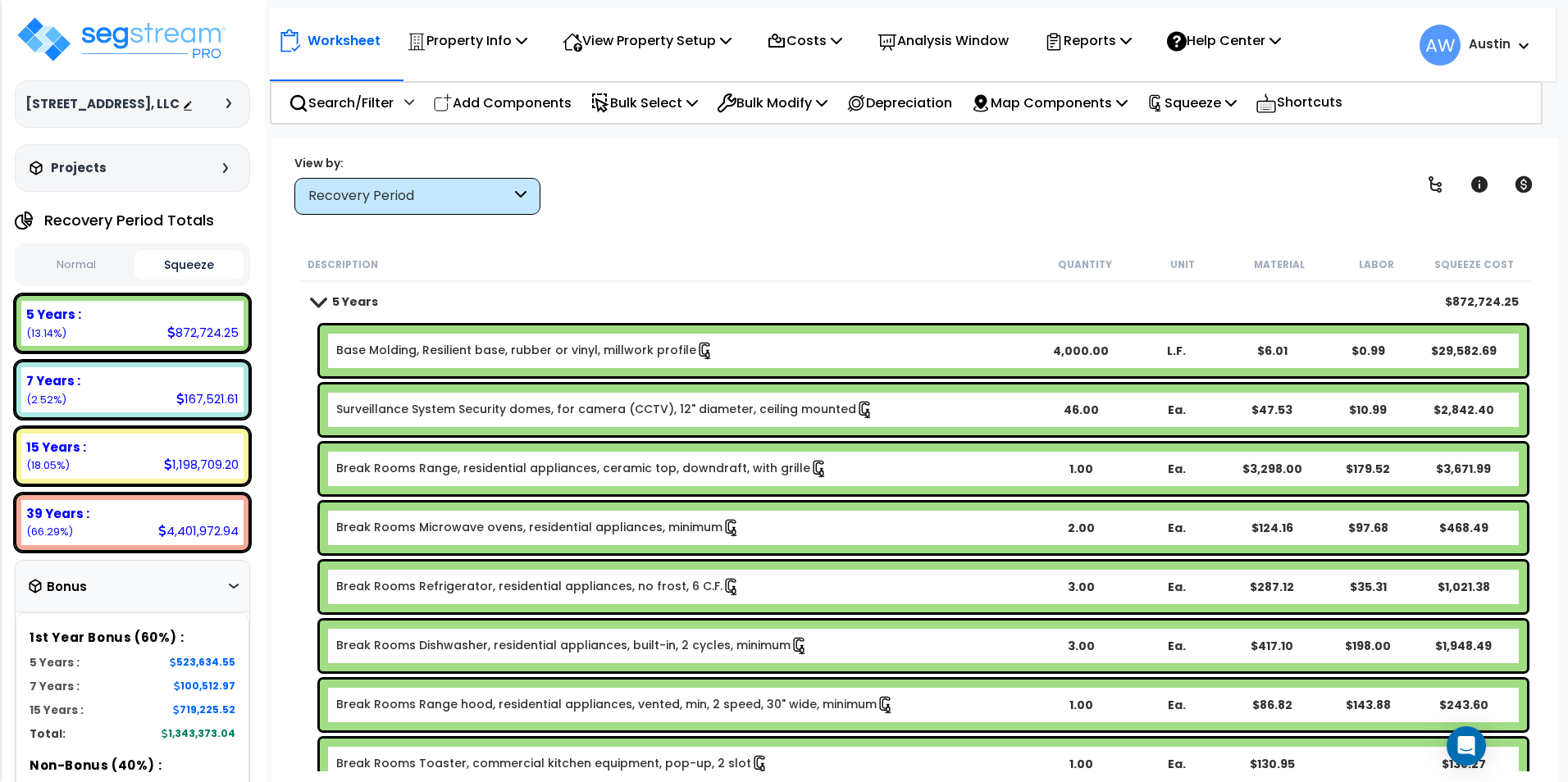
click at [165, 602] on div "Bonus" at bounding box center [133, 586] width 208 height 32
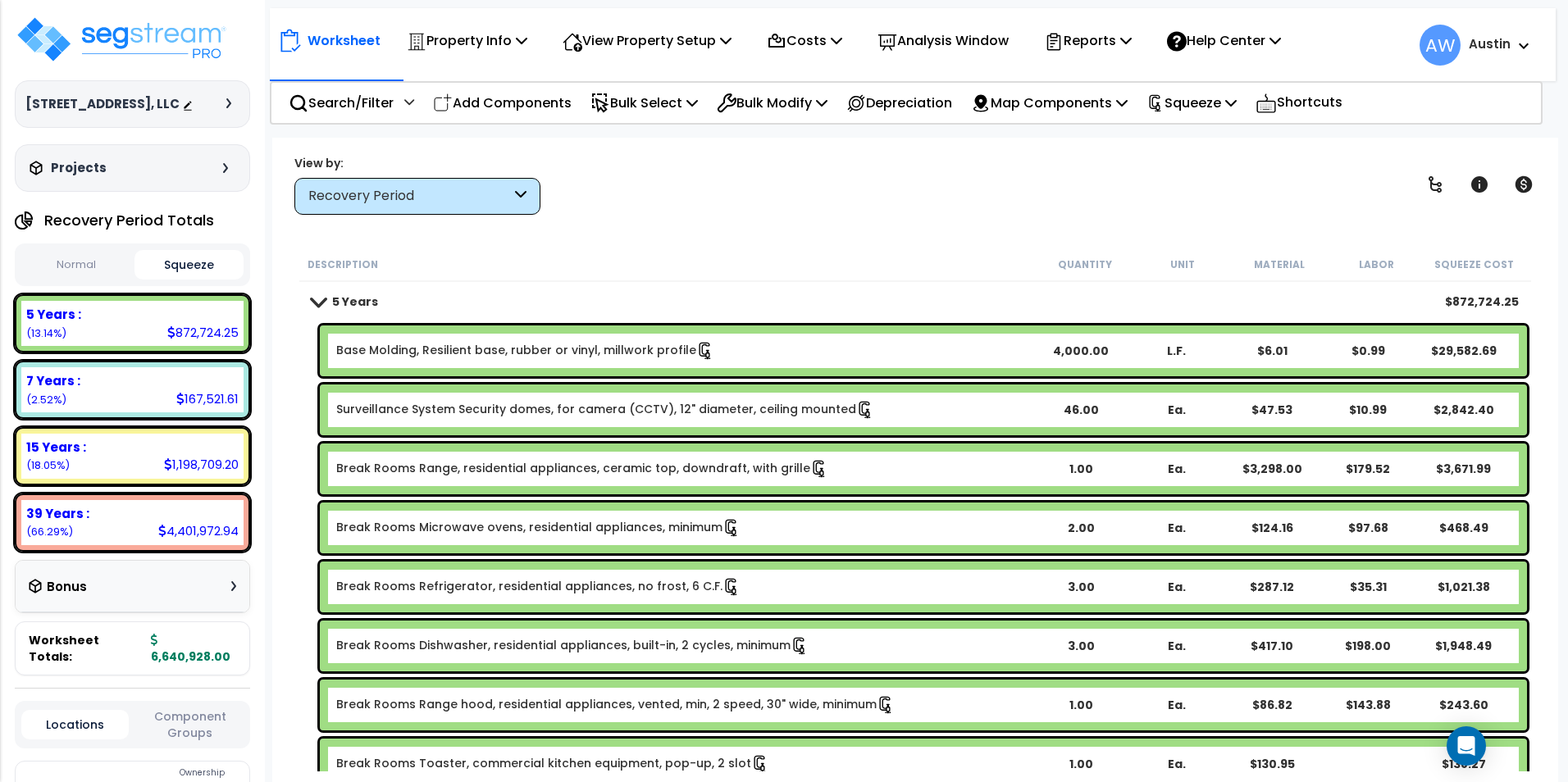
click at [165, 602] on div "Bonus" at bounding box center [133, 586] width 208 height 32
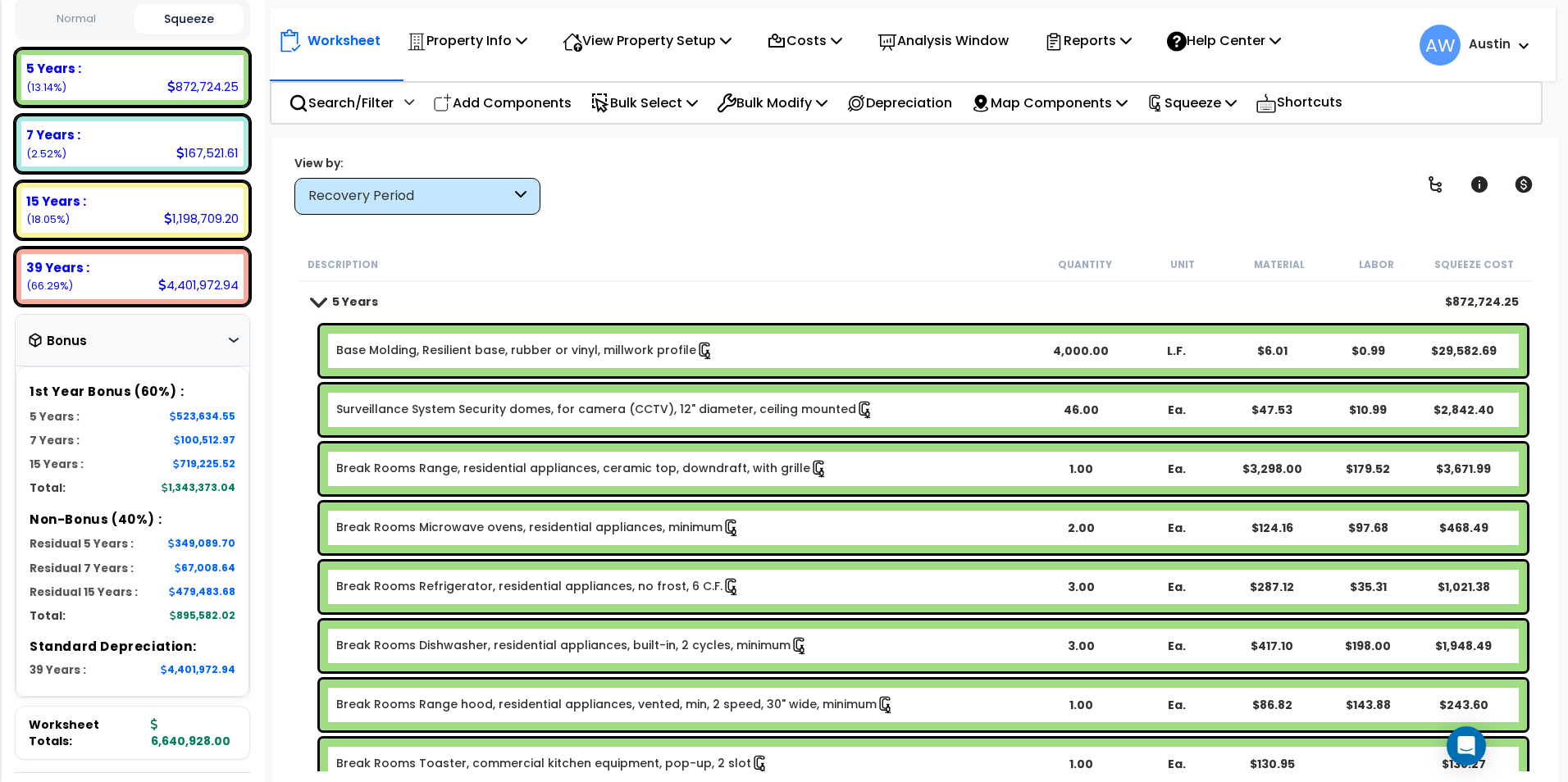
scroll to position [164, 0]
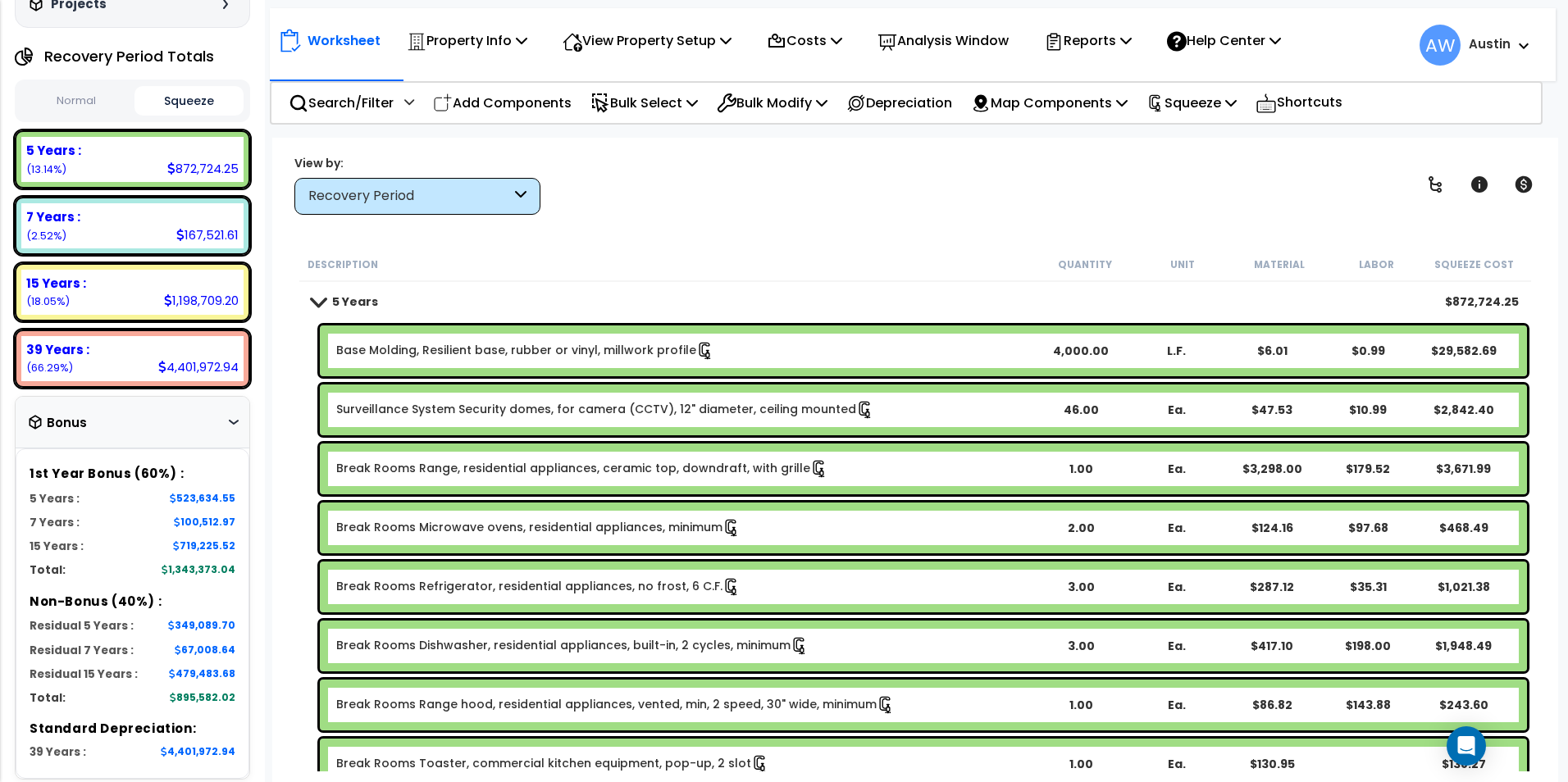
click at [53, 116] on button "Normal" at bounding box center [75, 101] width 109 height 29
click at [168, 116] on button "Squeeze" at bounding box center [189, 101] width 109 height 29
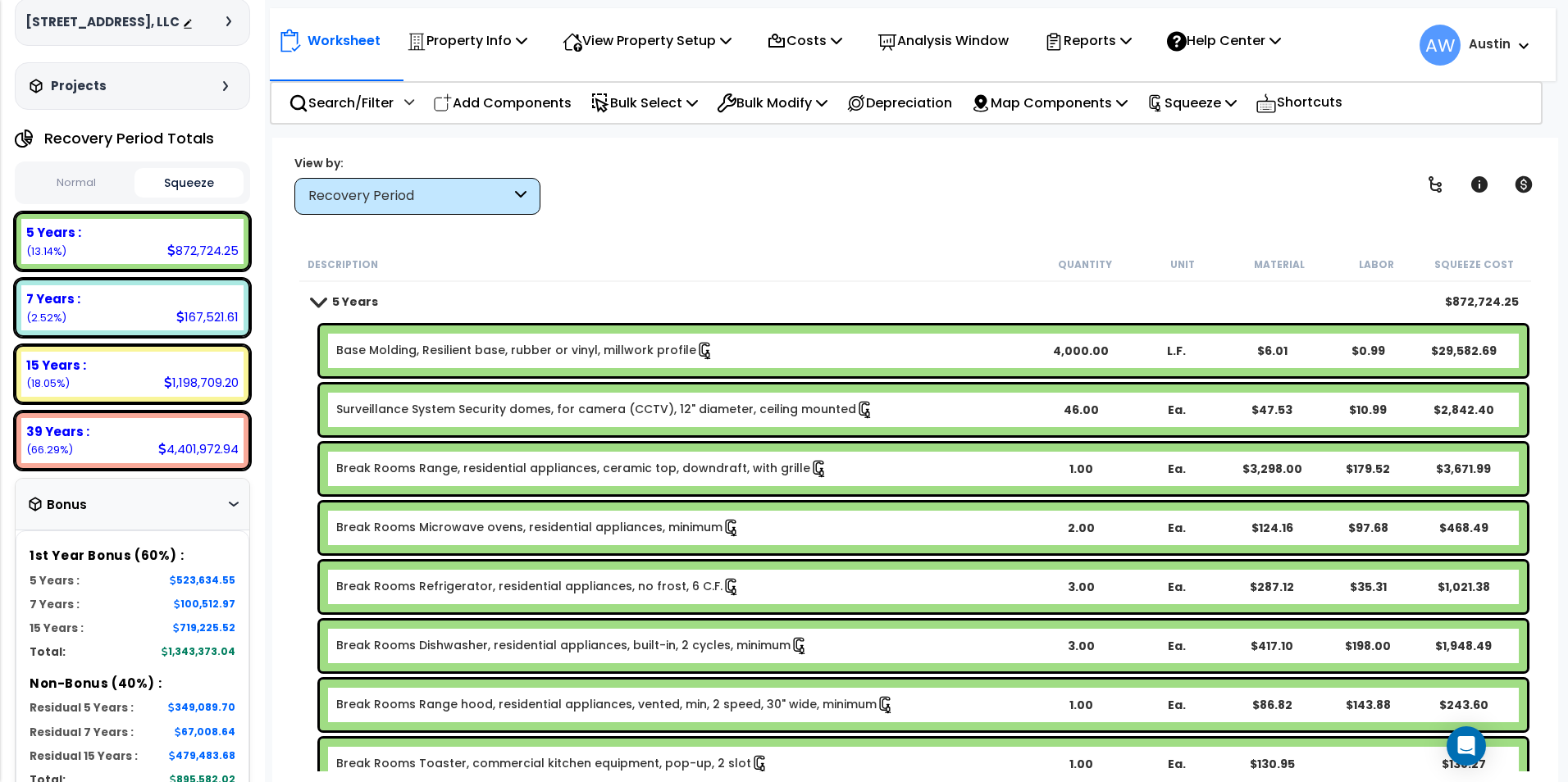
click at [173, 520] on div "Bonus" at bounding box center [133, 504] width 208 height 32
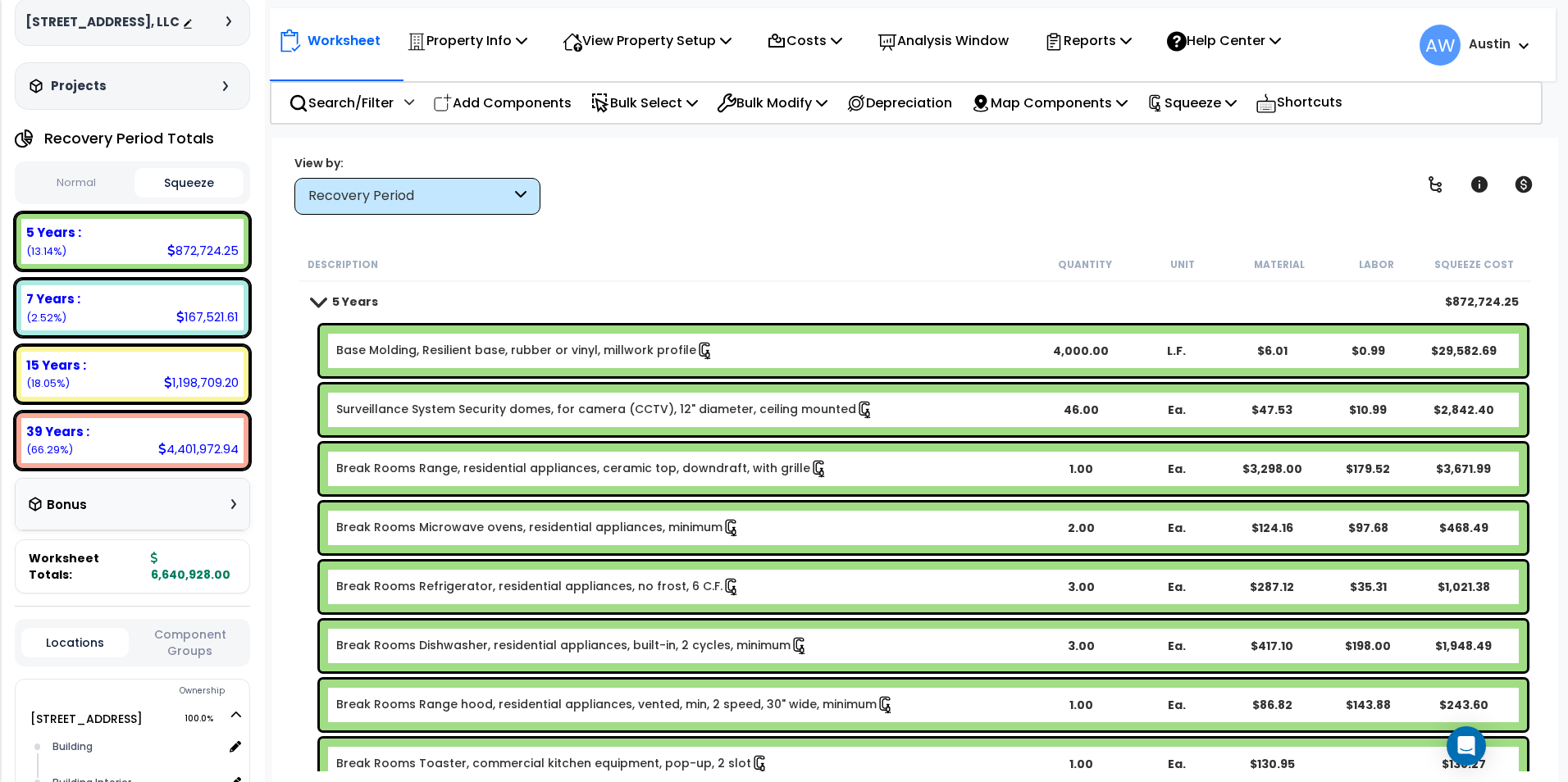
click at [173, 520] on div "Bonus" at bounding box center [133, 504] width 208 height 32
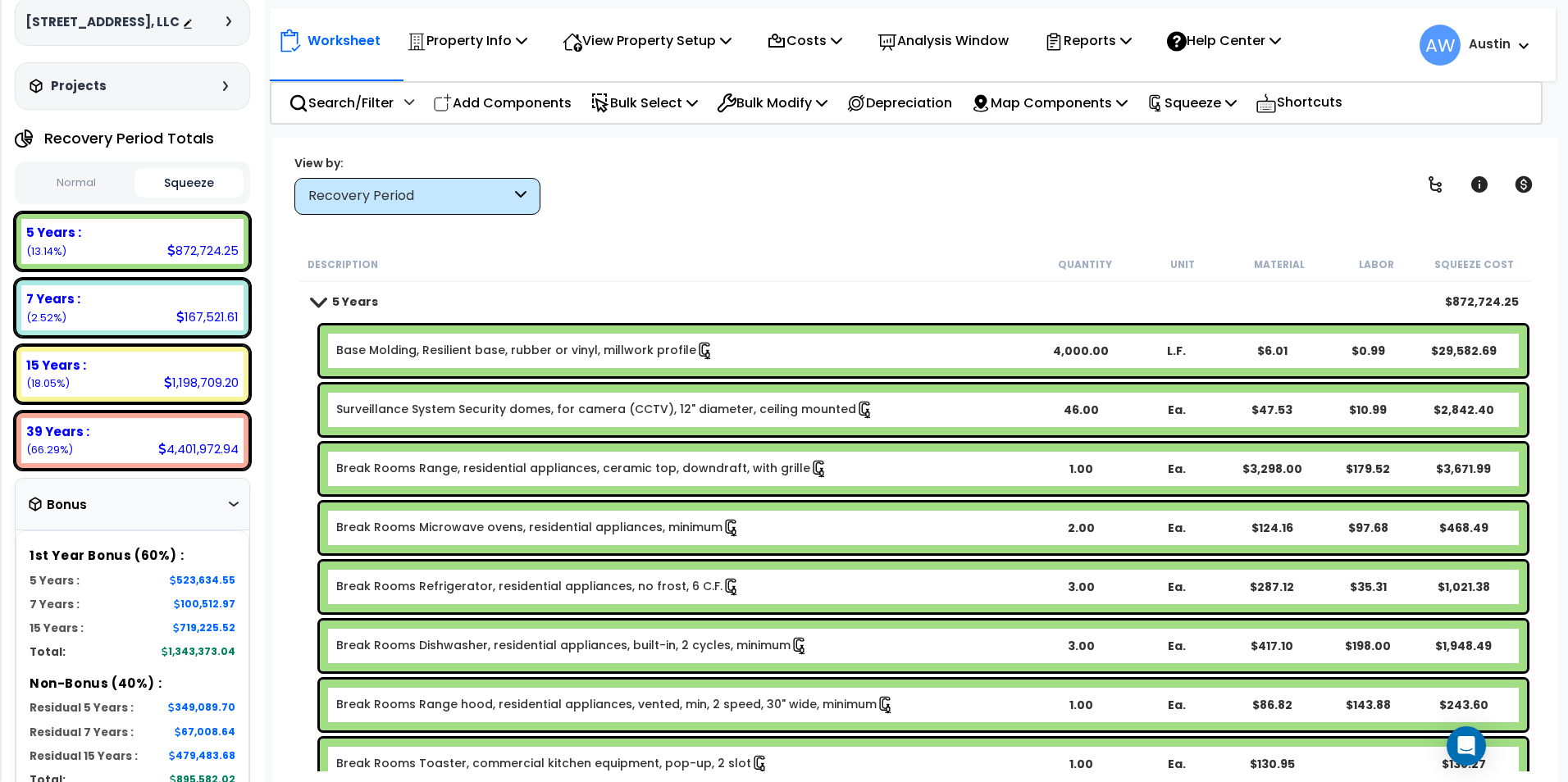
click at [161, 520] on div "Bonus" at bounding box center [133, 504] width 208 height 32
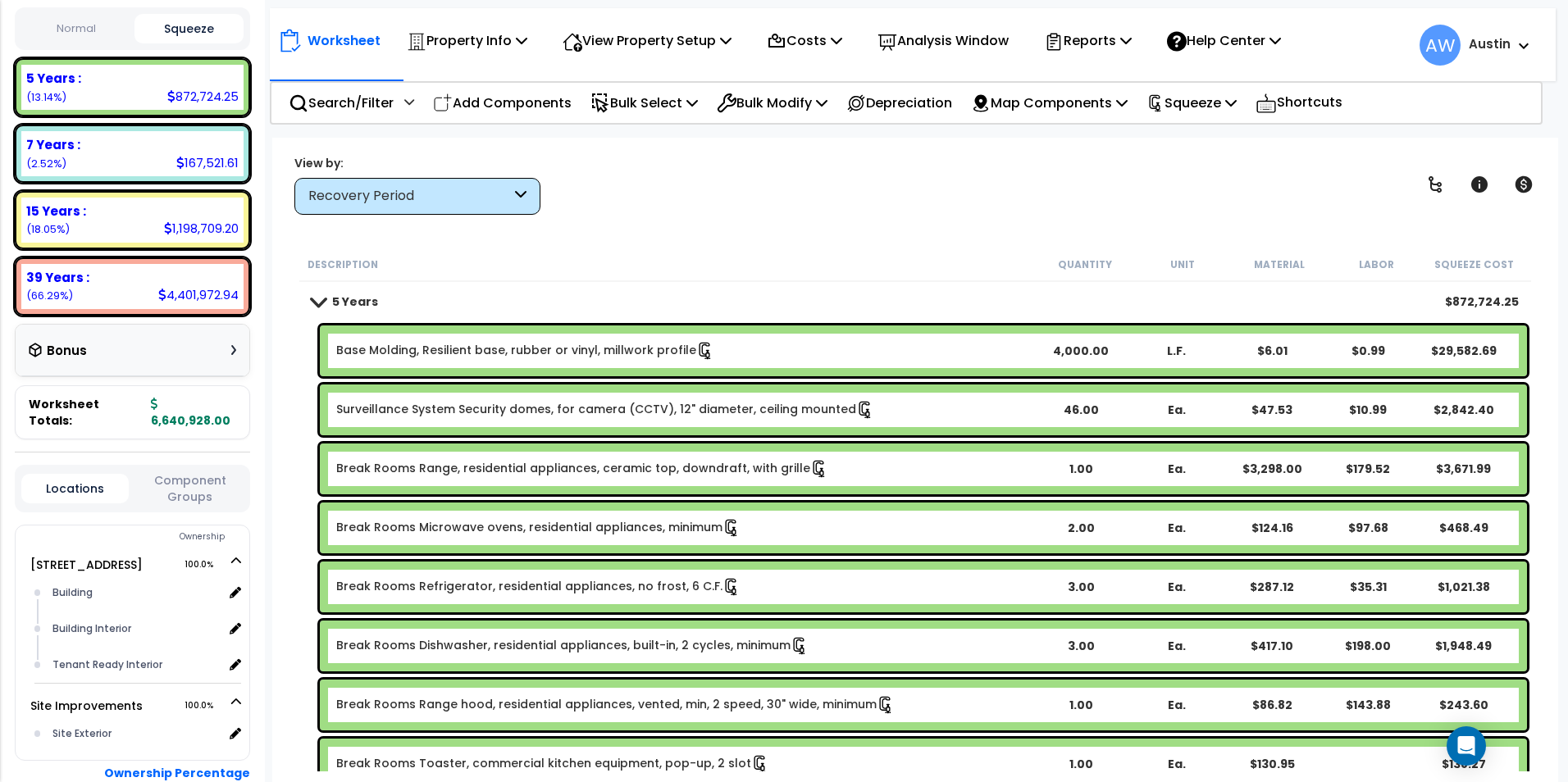
scroll to position [246, 0]
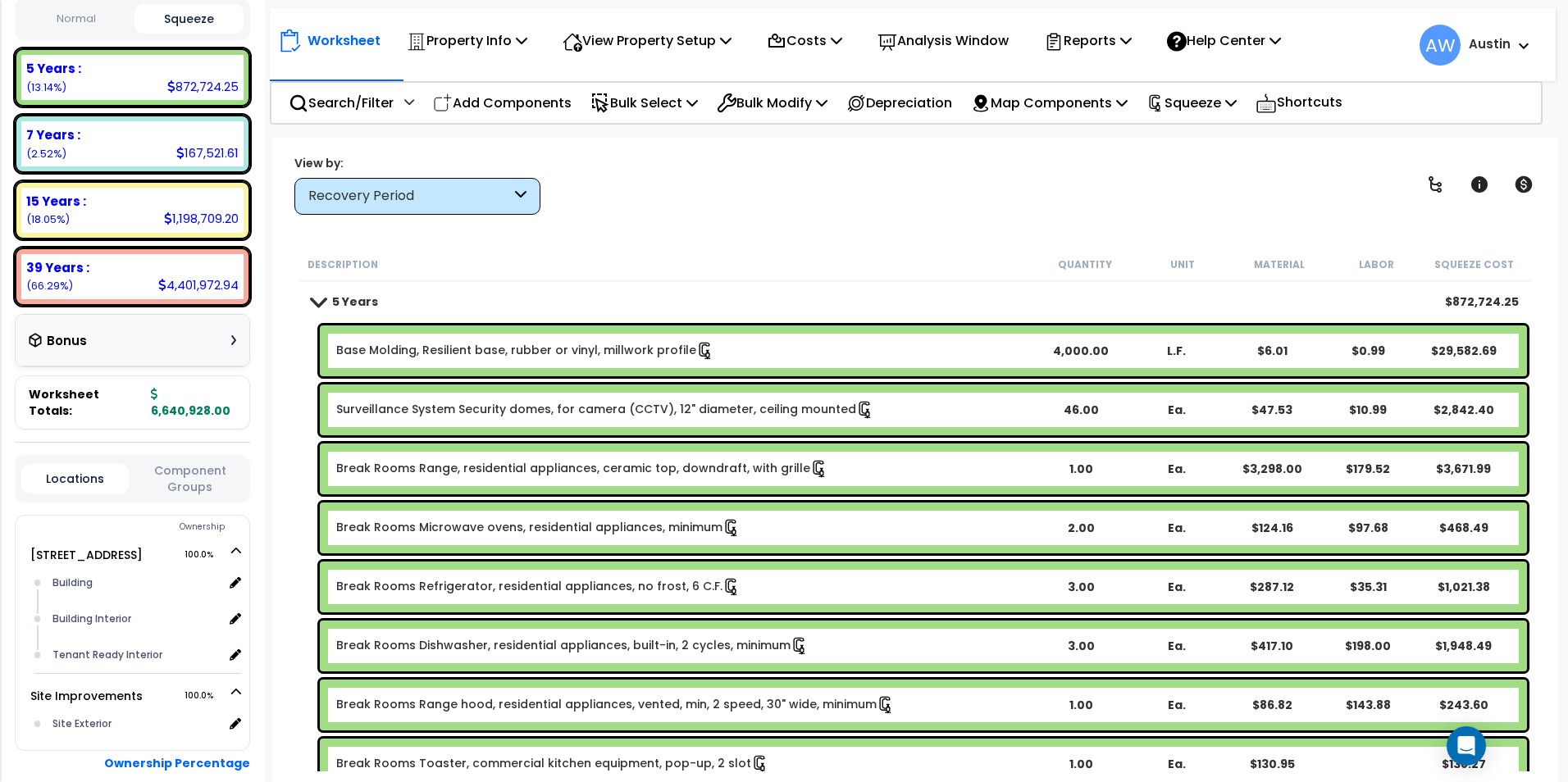
click at [179, 478] on button "Component Groups" at bounding box center [190, 478] width 107 height 34
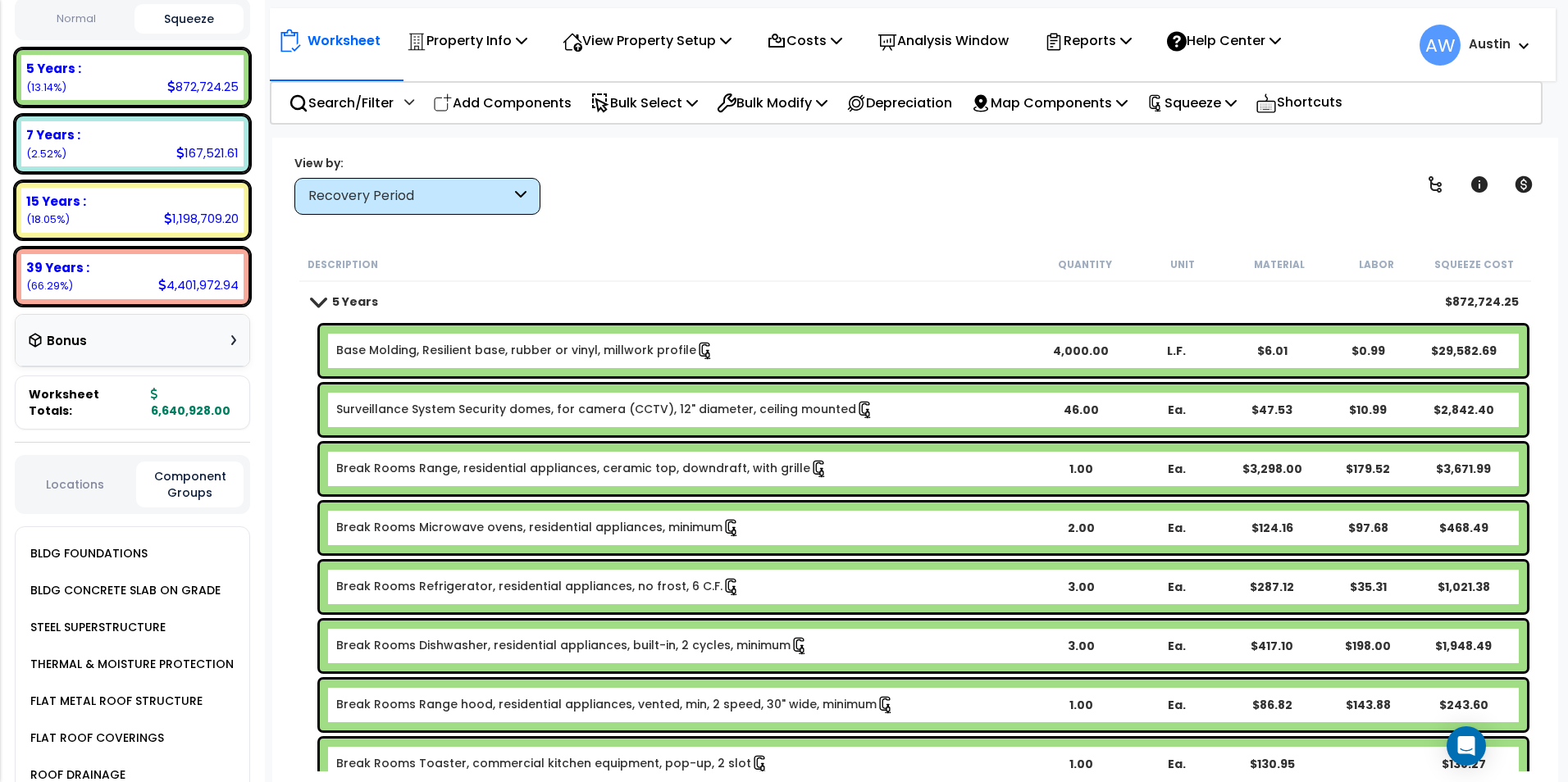
click at [75, 487] on button "Locations" at bounding box center [74, 484] width 107 height 18
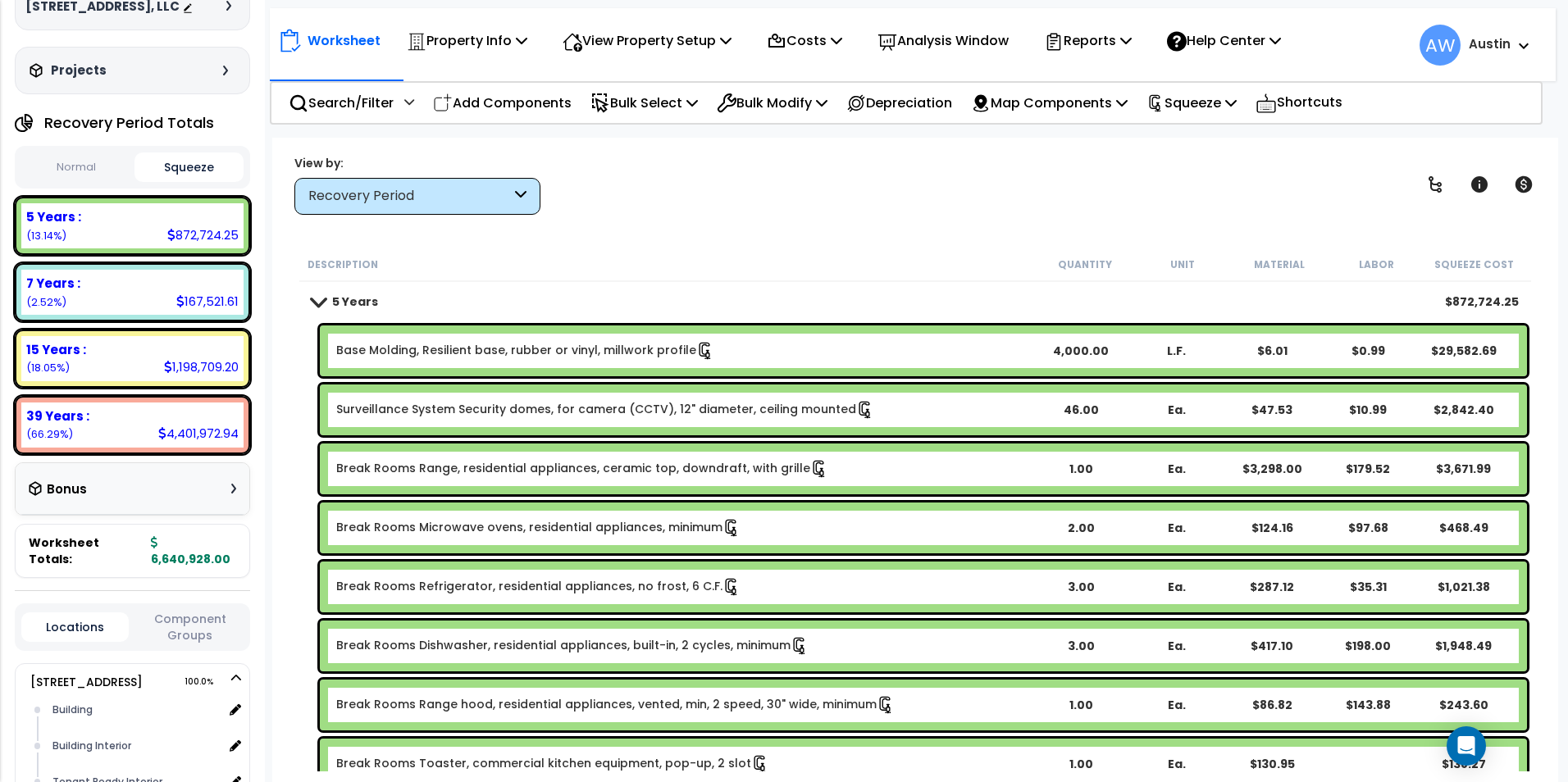
scroll to position [82, 0]
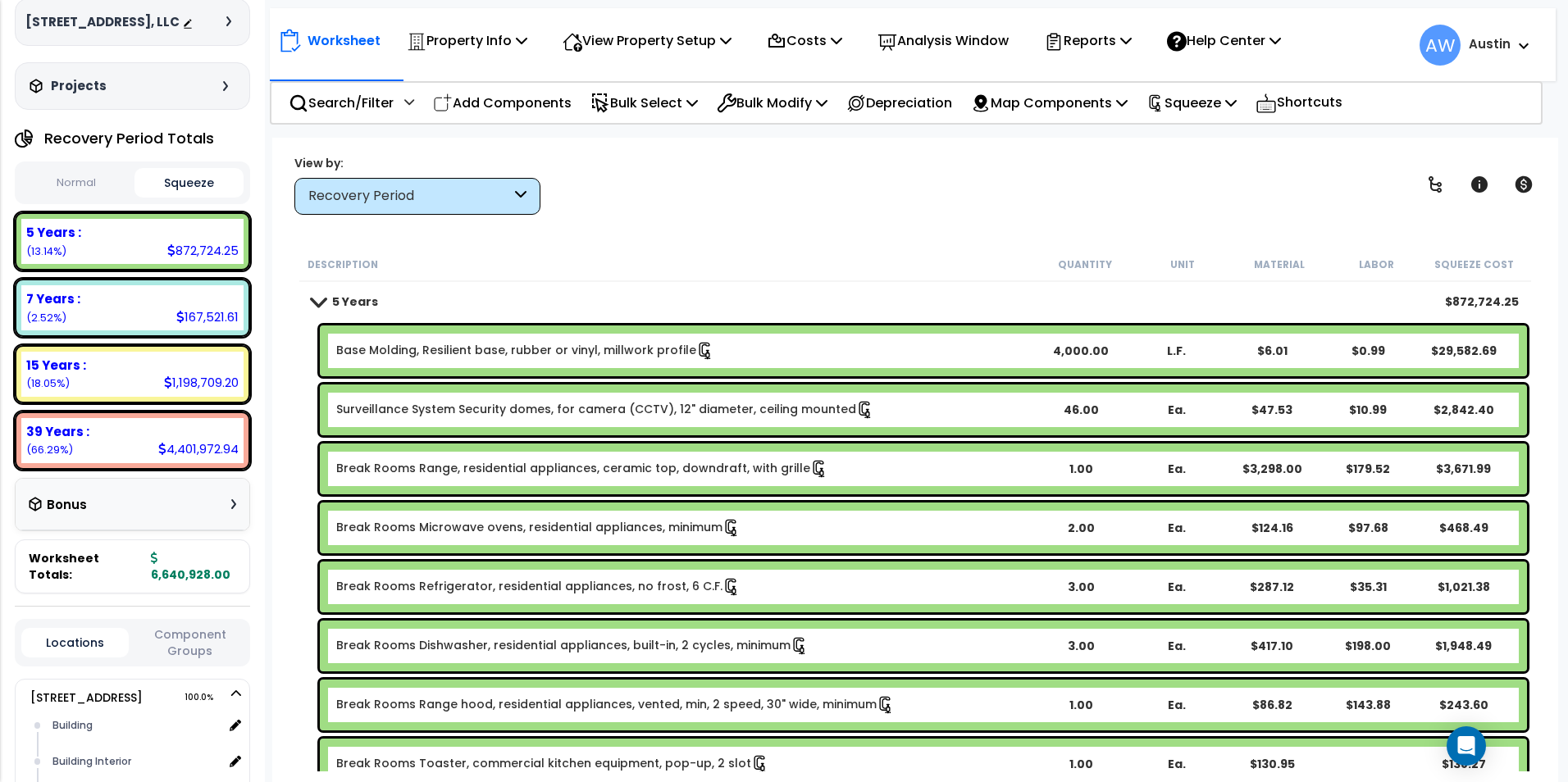
click at [117, 515] on div "Bonus" at bounding box center [133, 504] width 208 height 32
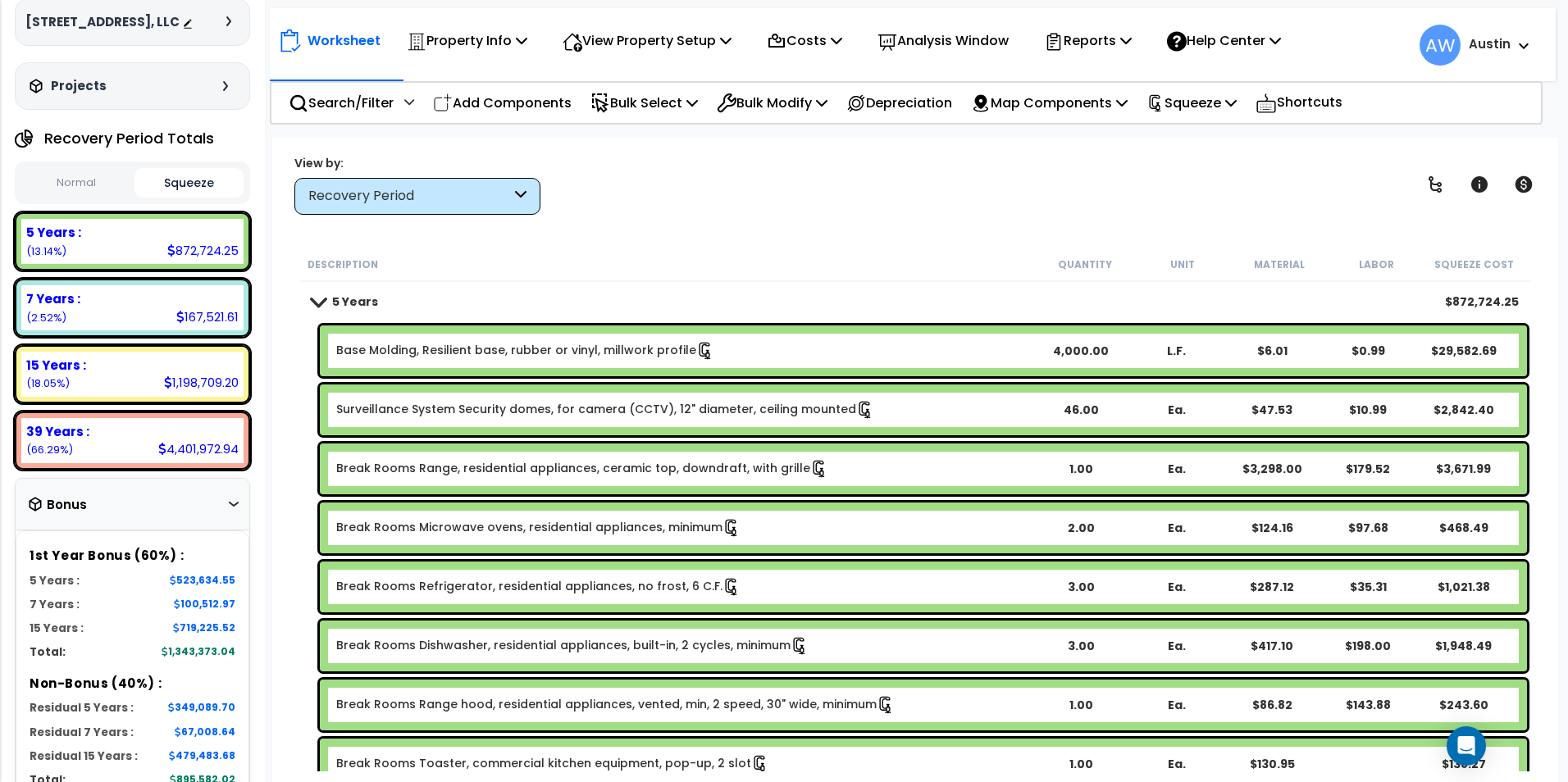
click at [750, 239] on div "Worksheet Property Info Property Setup Add Property Unit Template property Clon…" at bounding box center [915, 528] width 1285 height 782
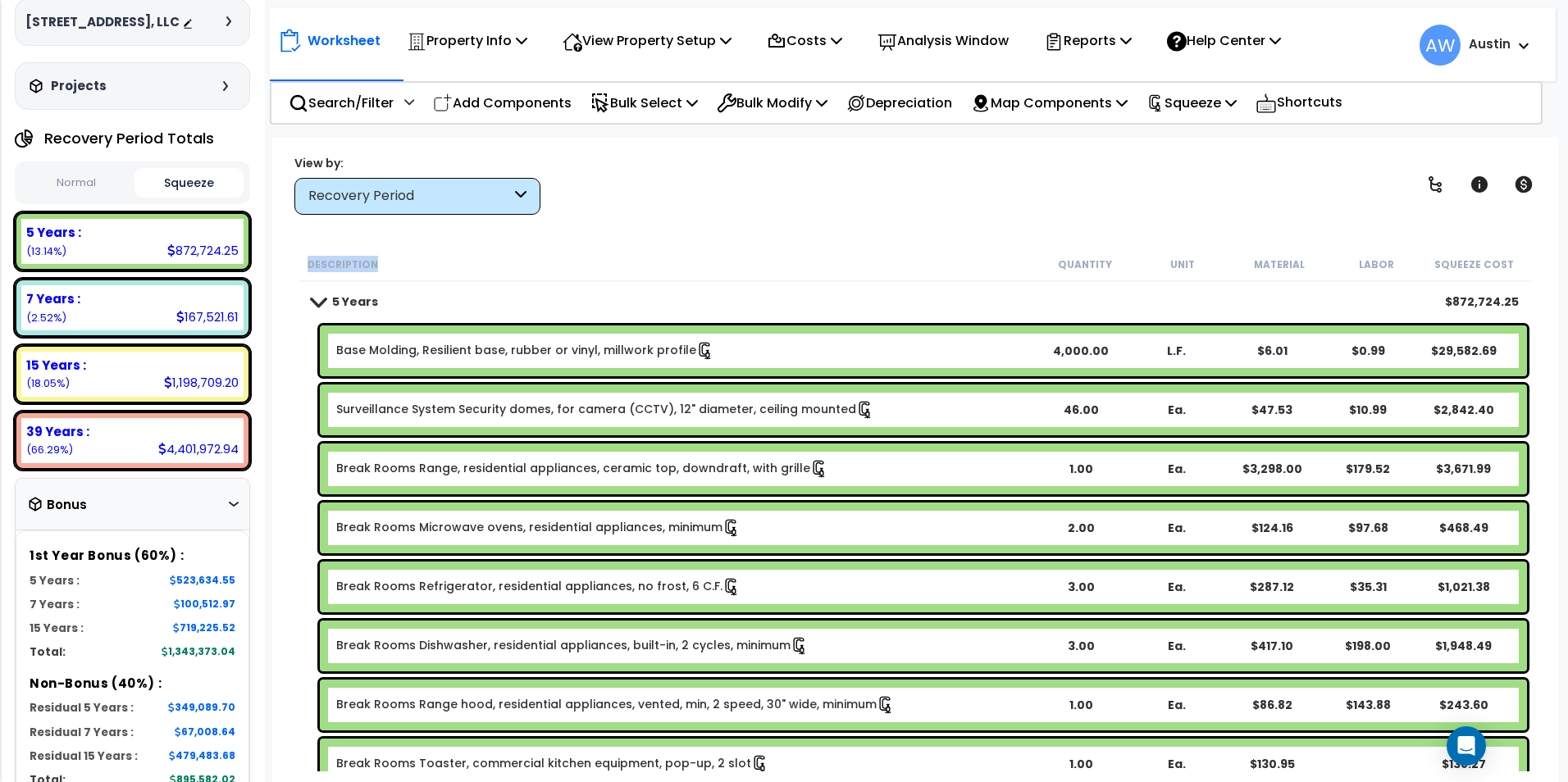
drag, startPoint x: 750, startPoint y: 239, endPoint x: 680, endPoint y: 231, distance: 70.5
click at [680, 231] on div "Worksheet Property Info Property Setup Add Property Unit Template property Clon…" at bounding box center [915, 528] width 1285 height 782
click at [664, 195] on div "View by: Recovery Period High to Low (Total Cost)" at bounding box center [915, 184] width 1253 height 61
click at [812, 197] on div "View by: Recovery Period High to Low (Total Cost)" at bounding box center [915, 184] width 1253 height 61
click at [572, 223] on div "Worksheet Property Info Property Setup Add Property Unit Template property Clon…" at bounding box center [915, 528] width 1285 height 782
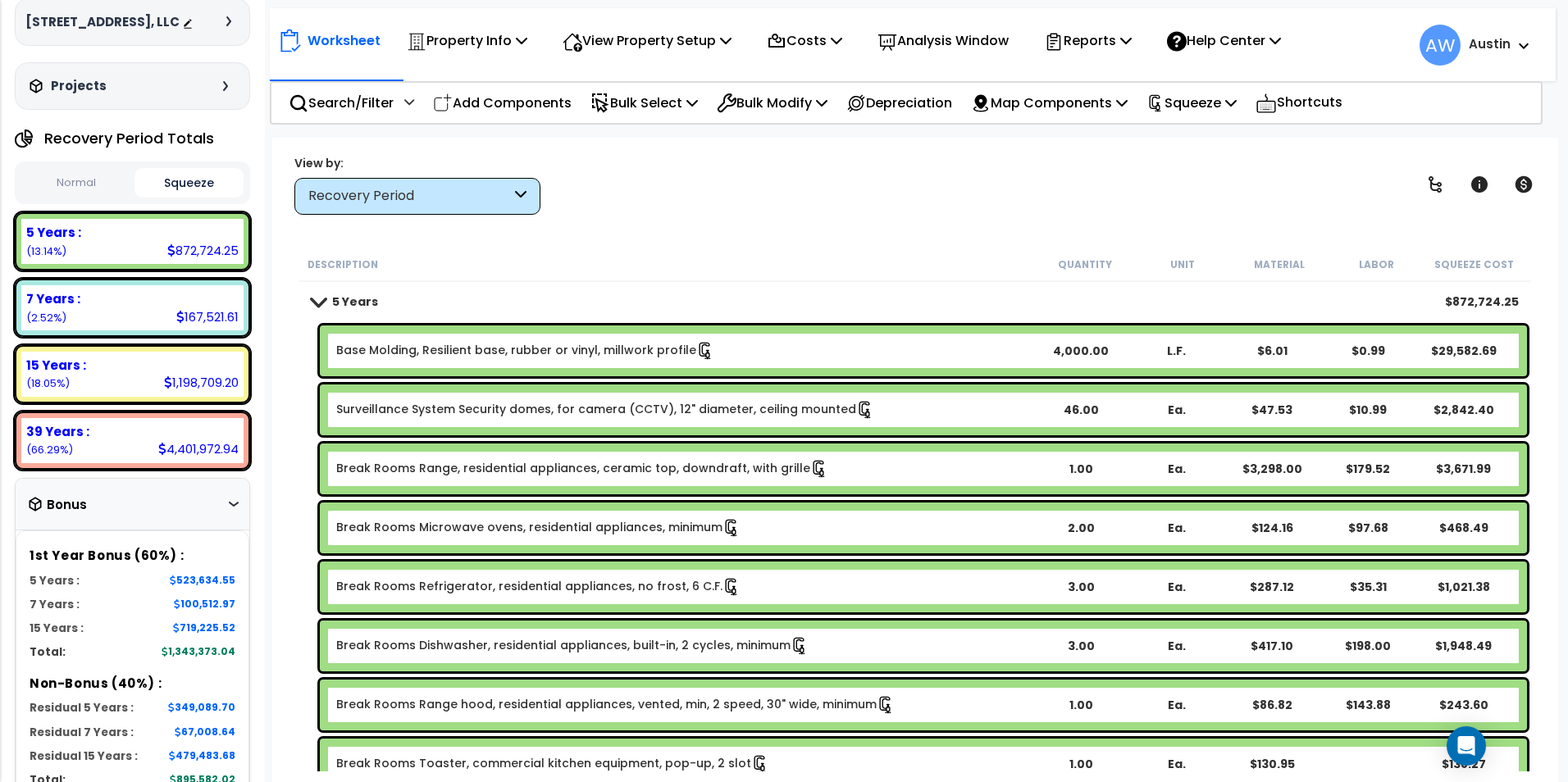
click at [777, 221] on div "Worksheet Property Info Property Setup Add Property Unit Template property Clon…" at bounding box center [915, 528] width 1285 height 782
click at [689, 258] on div "Description" at bounding box center [672, 264] width 729 height 16
click at [696, 198] on div "View by: Recovery Period High to Low (Total Cost)" at bounding box center [915, 184] width 1253 height 61
click at [812, 226] on div "Worksheet Property Info Property Setup Add Property Unit Template property Clon…" at bounding box center [915, 528] width 1285 height 782
click at [766, 256] on div "Description" at bounding box center [672, 264] width 729 height 16
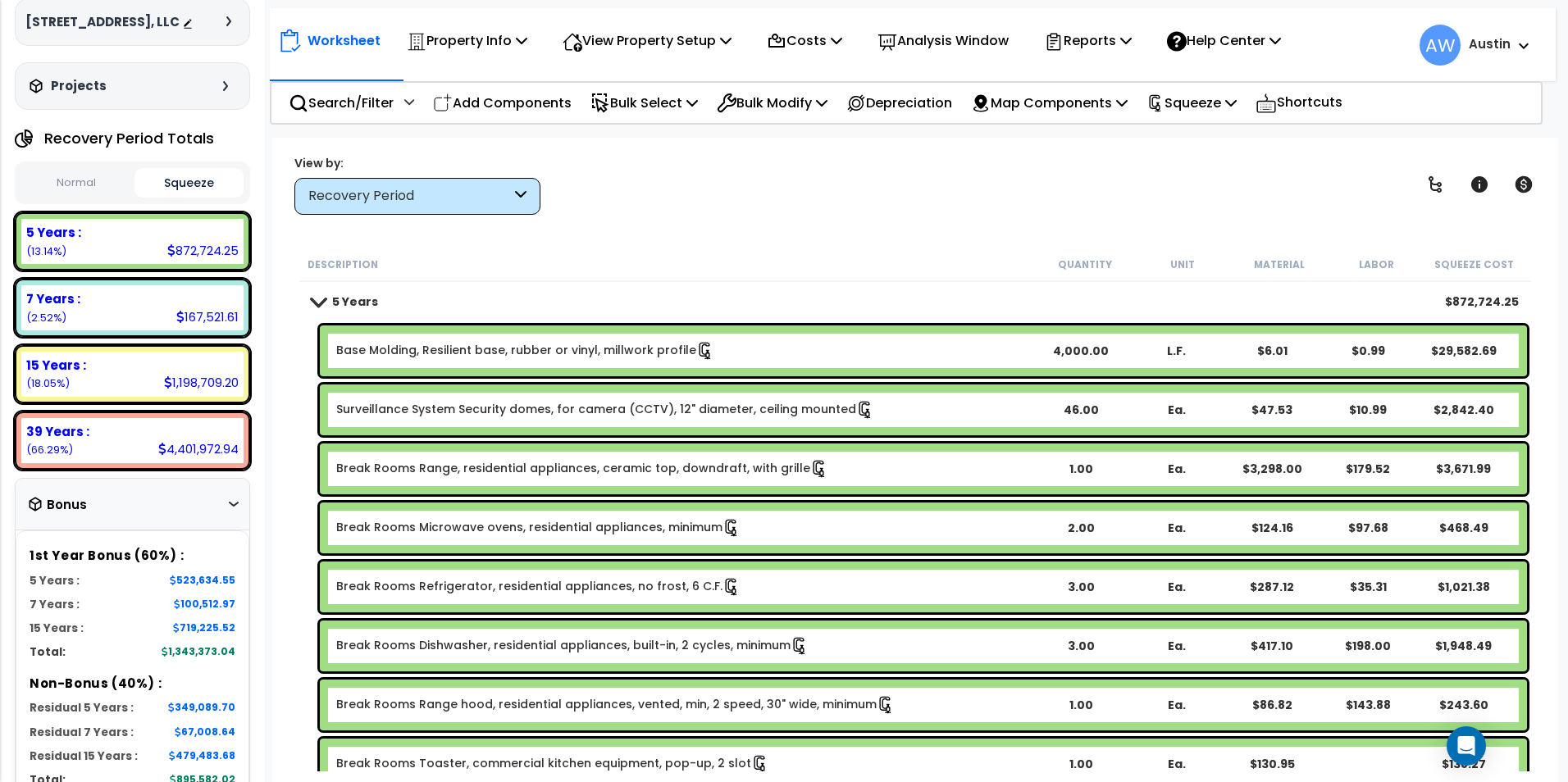
click at [797, 219] on div "Worksheet Property Info Property Setup Add Property Unit Template property Clon…" at bounding box center [915, 528] width 1285 height 782
click at [694, 209] on div "View by: Recovery Period High to Low (Total Cost)" at bounding box center [915, 184] width 1253 height 61
click at [674, 243] on div "Worksheet Property Info Property Setup Add Property Unit Template property Clon…" at bounding box center [915, 528] width 1285 height 782
click at [767, 248] on div "Description Quantity Unit Material Labor Squeeze Cost" at bounding box center [915, 265] width 1231 height 34
click at [805, 203] on div "View by: Recovery Period High to Low (Total Cost)" at bounding box center [915, 184] width 1253 height 61
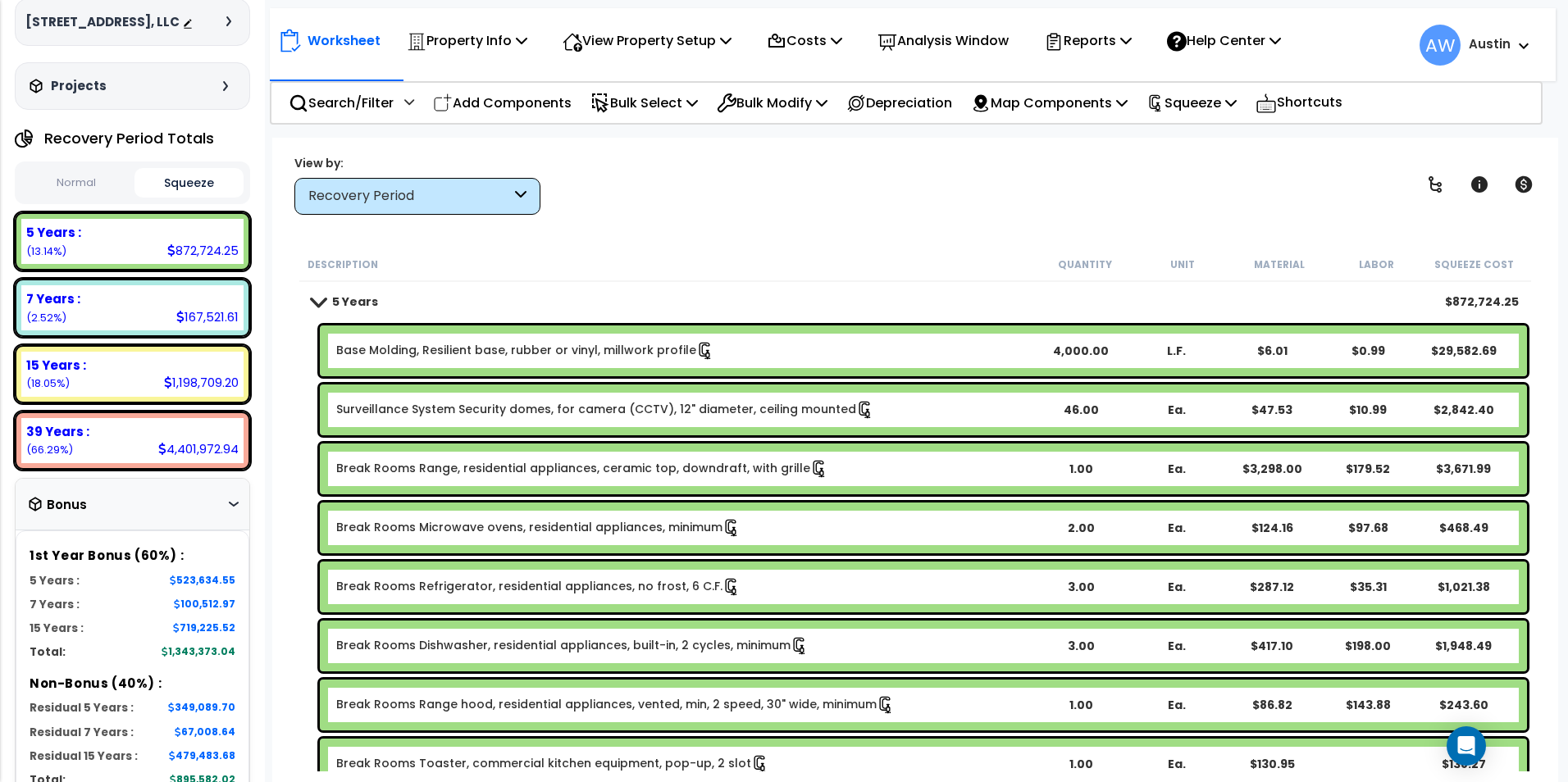
click at [751, 199] on div "View by: Recovery Period High to Low (Total Cost)" at bounding box center [915, 184] width 1253 height 61
click at [830, 204] on div "View by: Recovery Period High to Low (Total Cost)" at bounding box center [915, 184] width 1253 height 61
click at [757, 272] on div "Description" at bounding box center [672, 264] width 729 height 16
click at [643, 250] on div "Description Quantity Unit Material Labor Squeeze Cost" at bounding box center [915, 265] width 1231 height 34
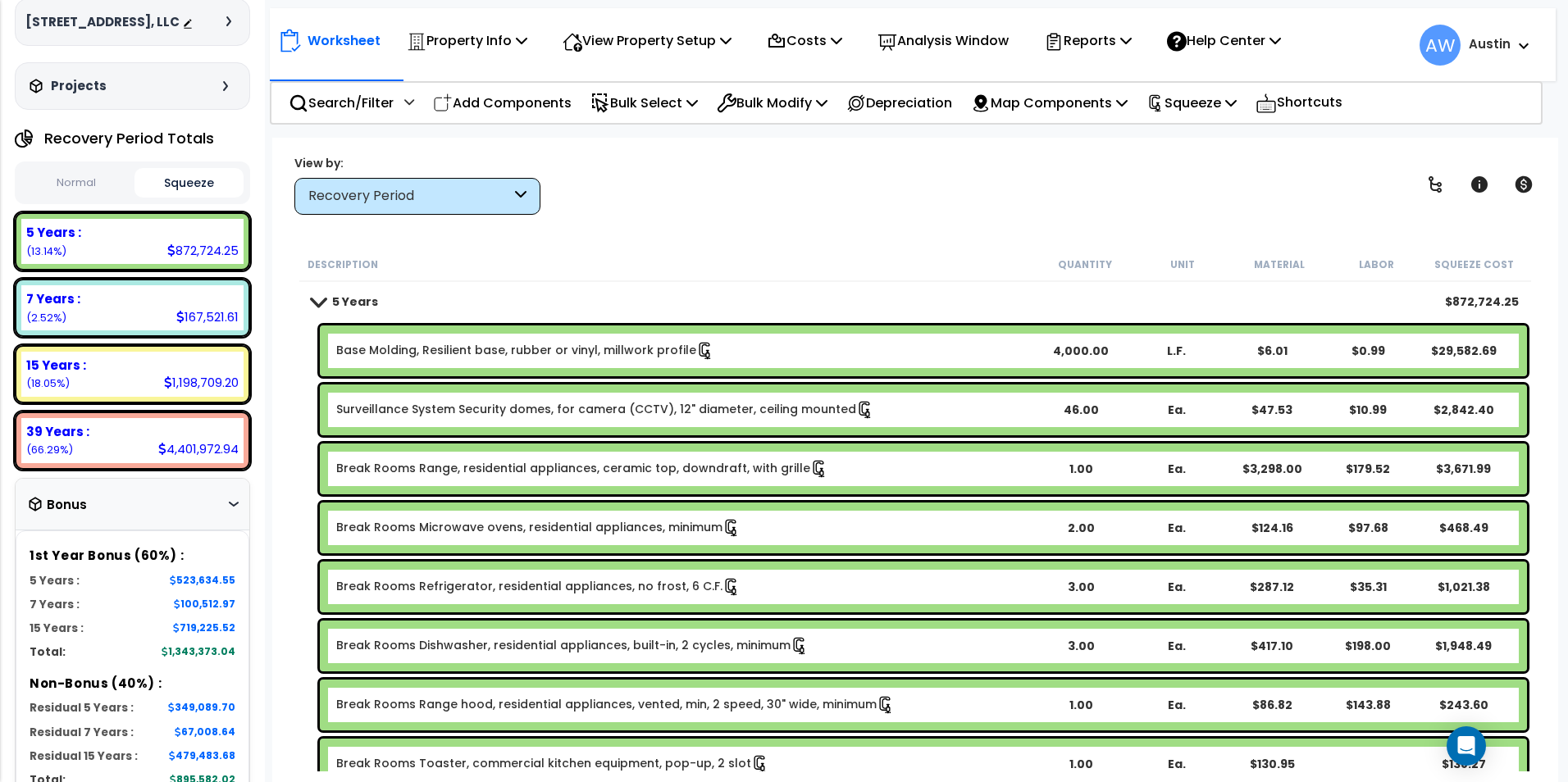
click at [203, 520] on div "Bonus" at bounding box center [133, 504] width 208 height 32
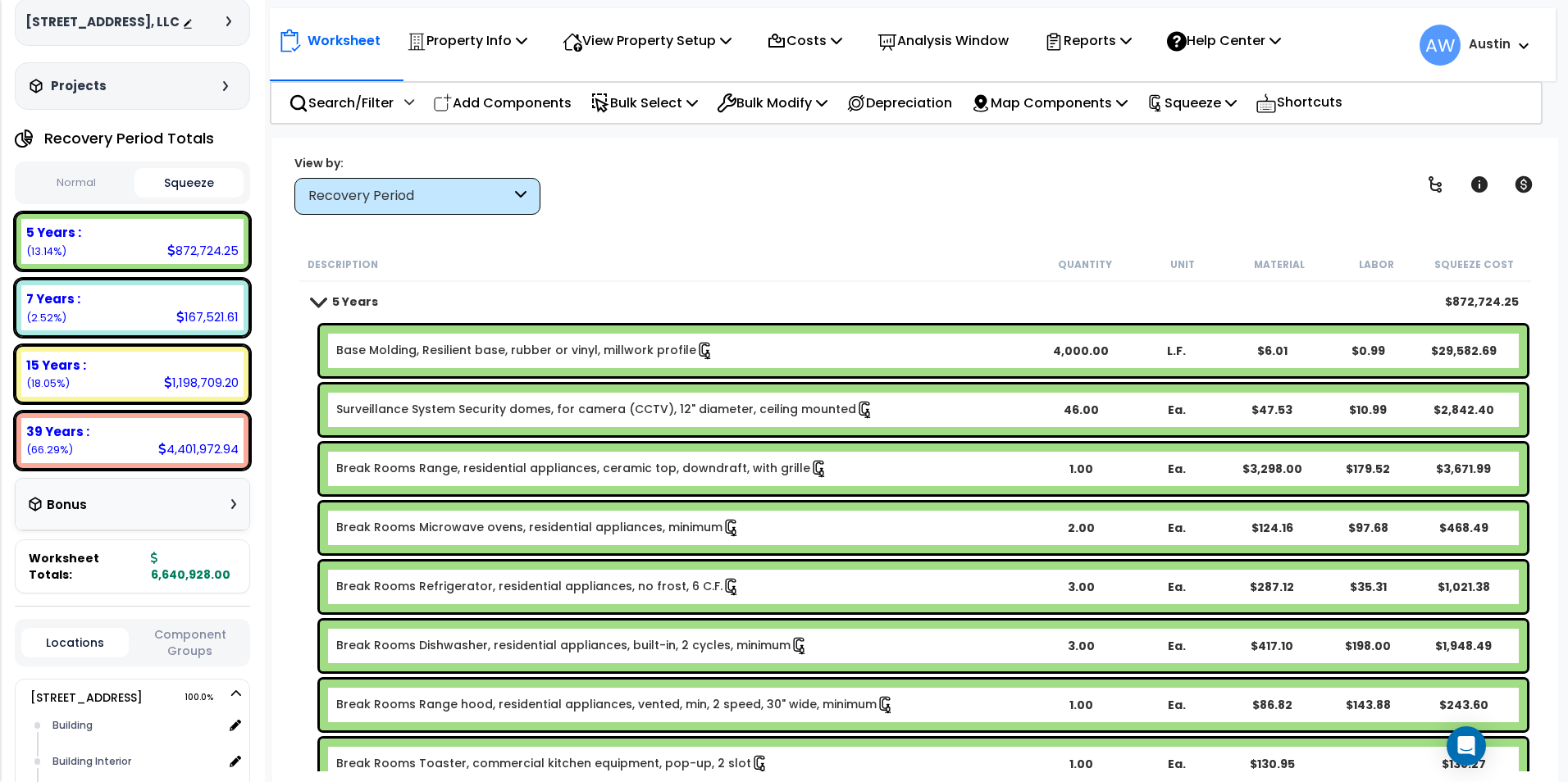
click at [322, 305] on span at bounding box center [317, 302] width 23 height 12
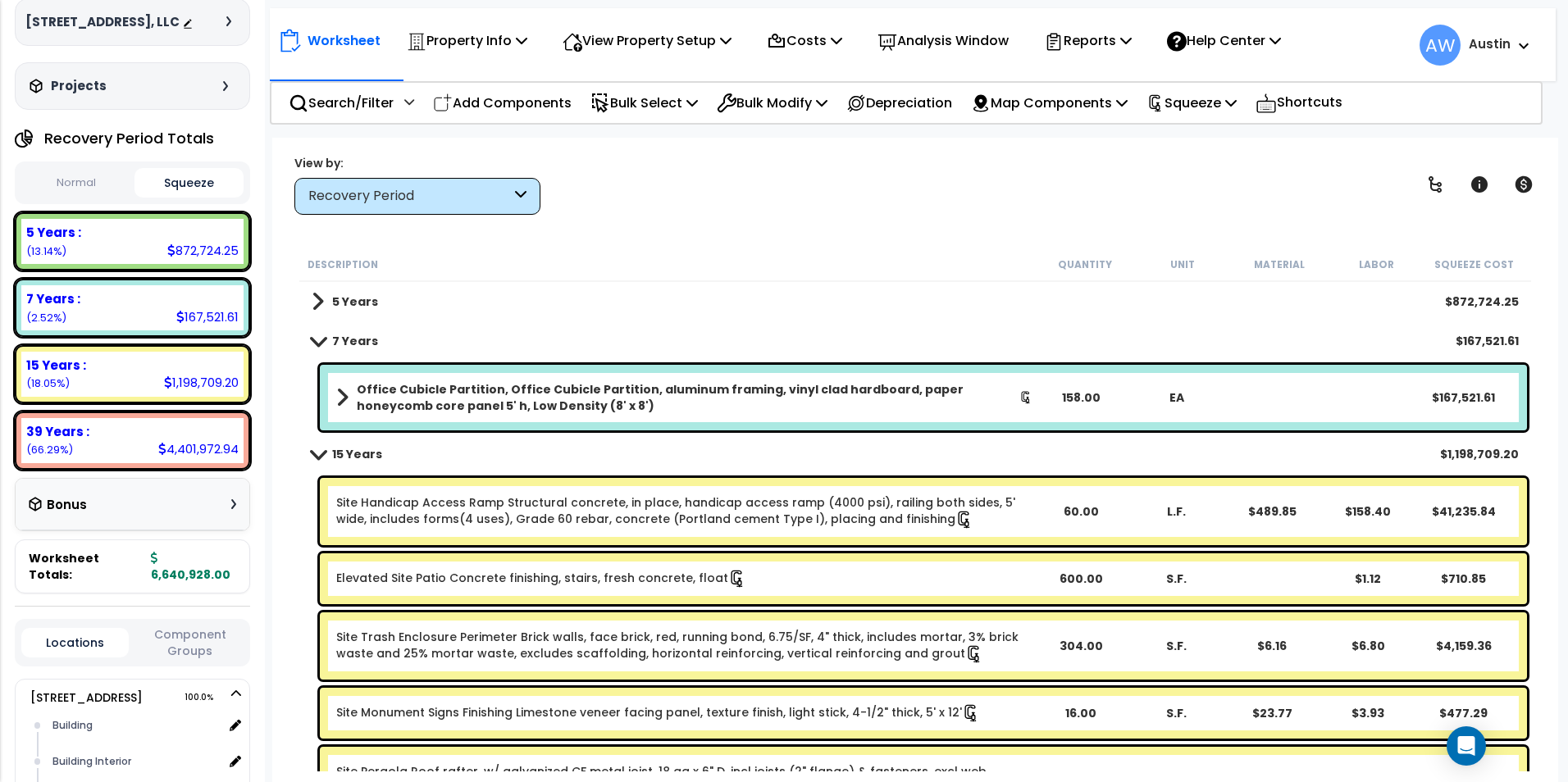
click at [320, 340] on span at bounding box center [317, 341] width 23 height 12
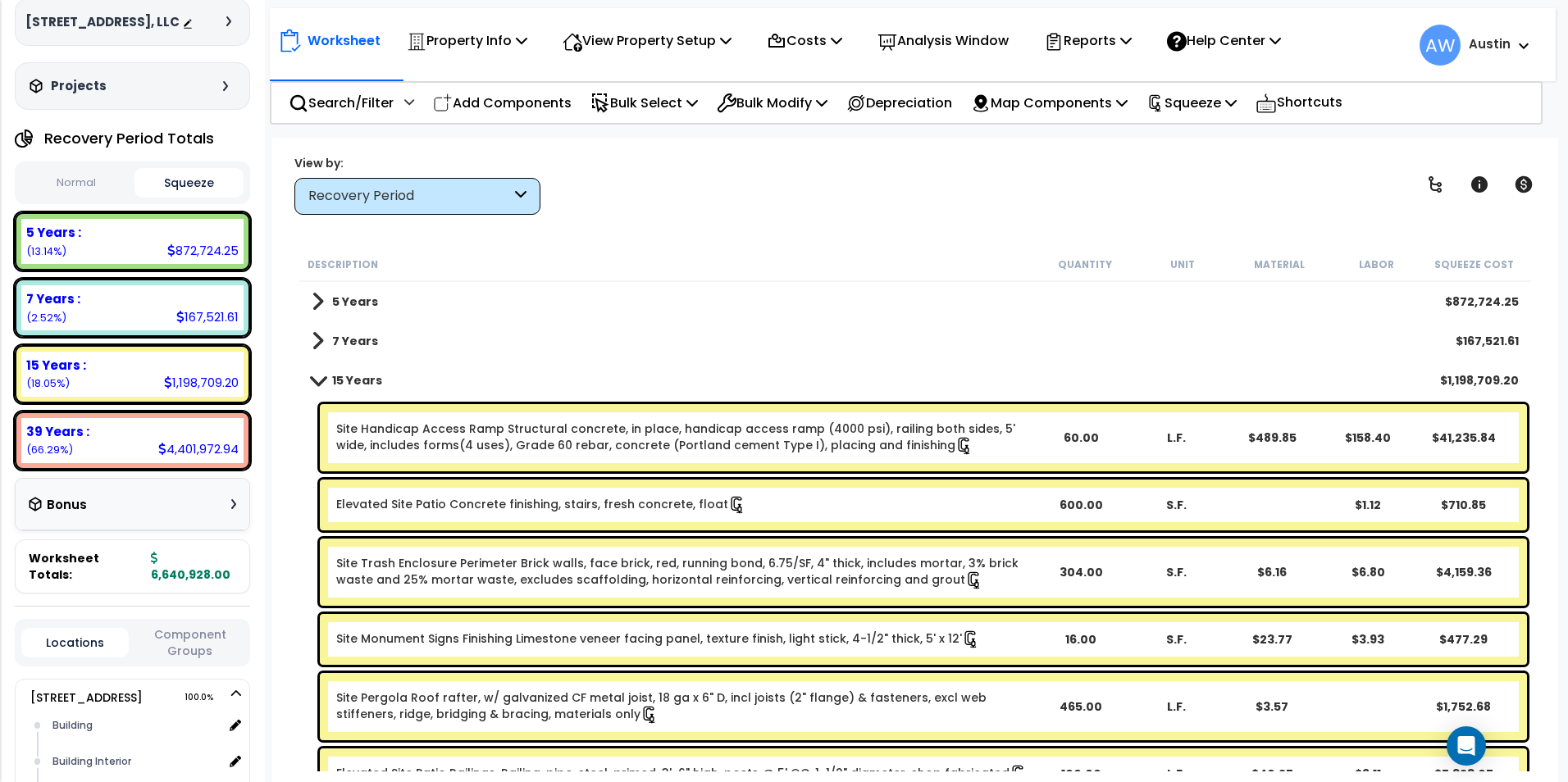
click at [319, 385] on span at bounding box center [317, 380] width 23 height 12
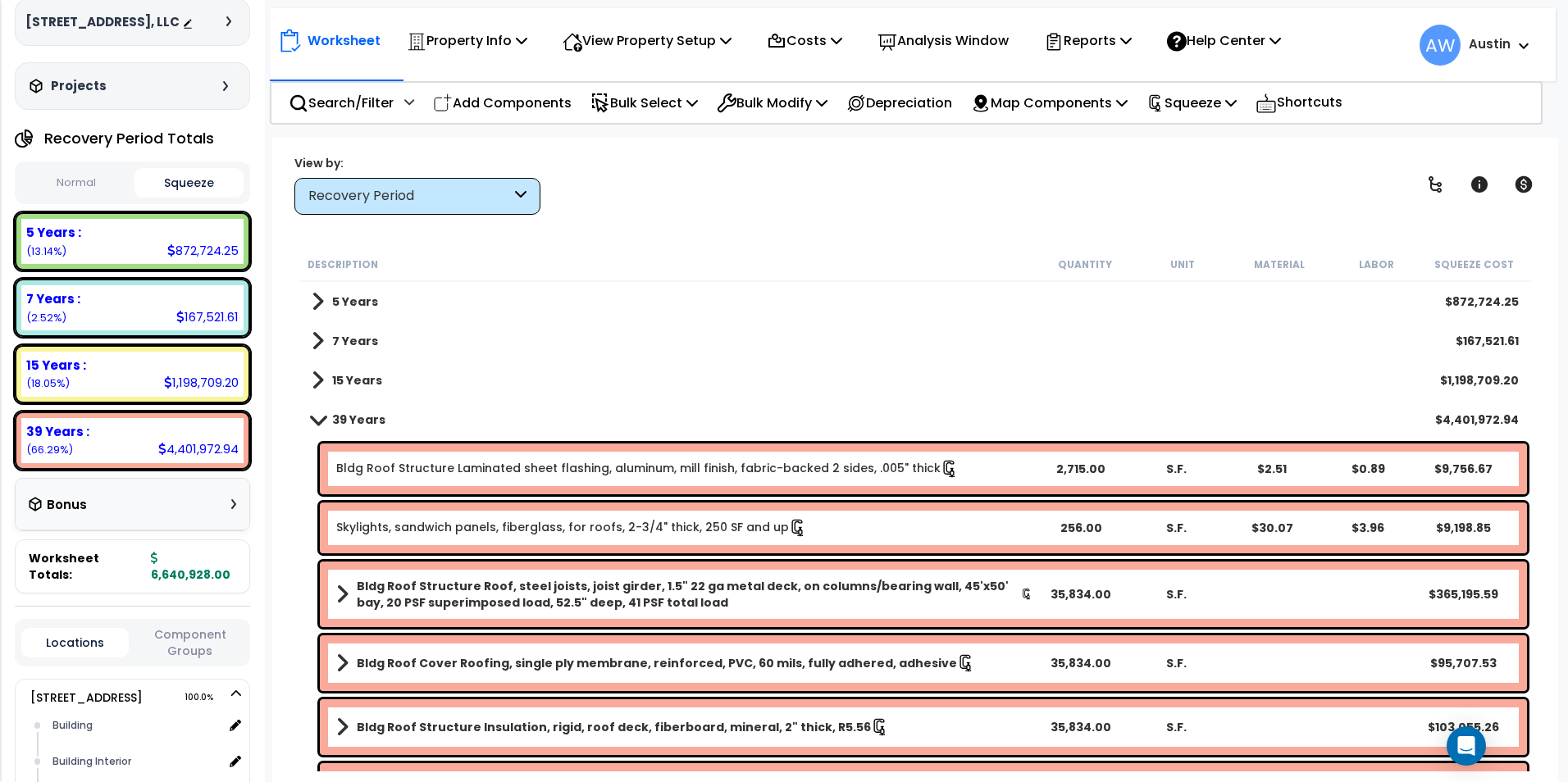
click at [317, 381] on span at bounding box center [318, 380] width 12 height 23
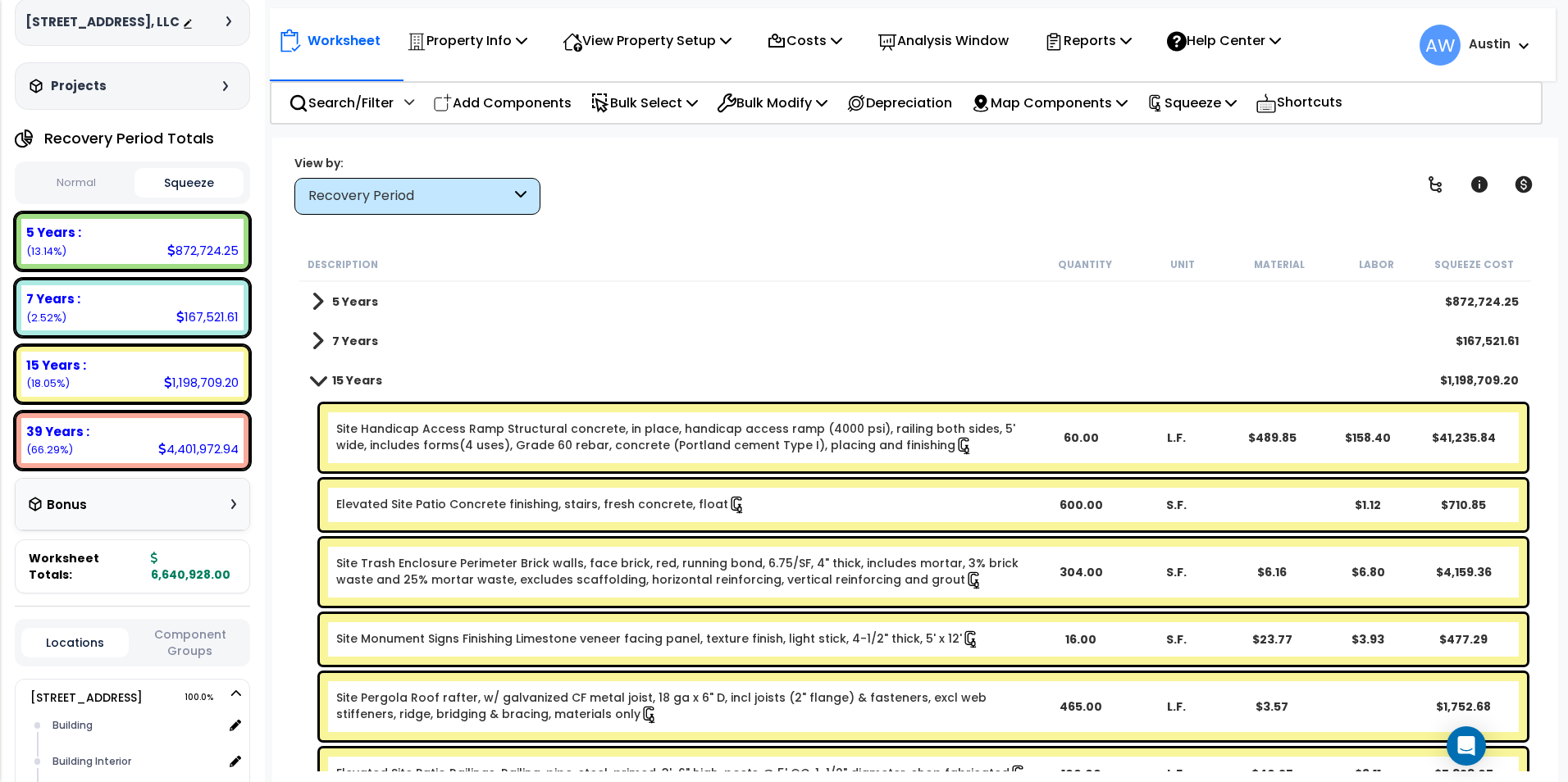
click at [322, 341] on span at bounding box center [318, 341] width 12 height 23
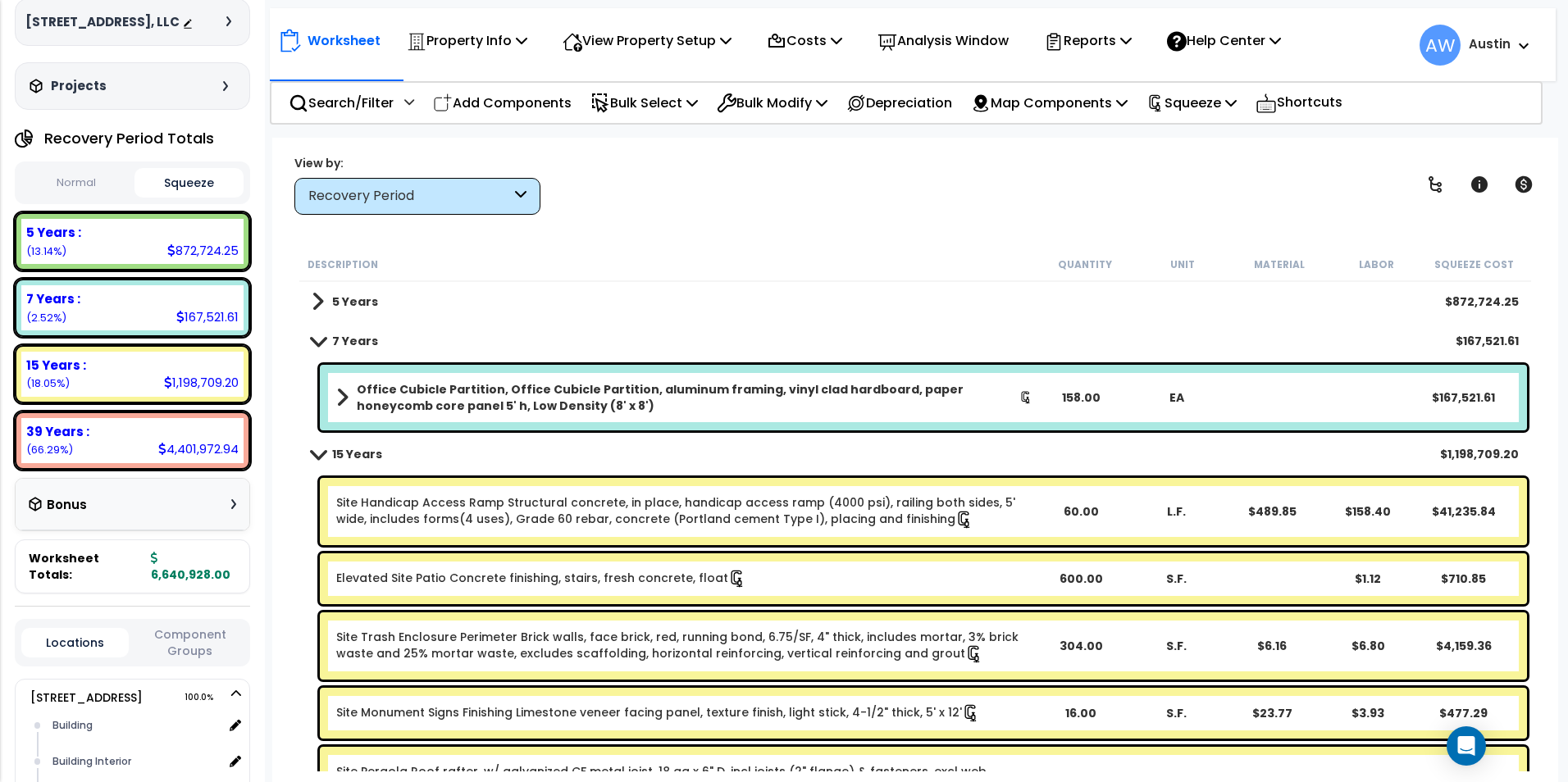
click at [326, 309] on link "5 Years" at bounding box center [345, 302] width 67 height 23
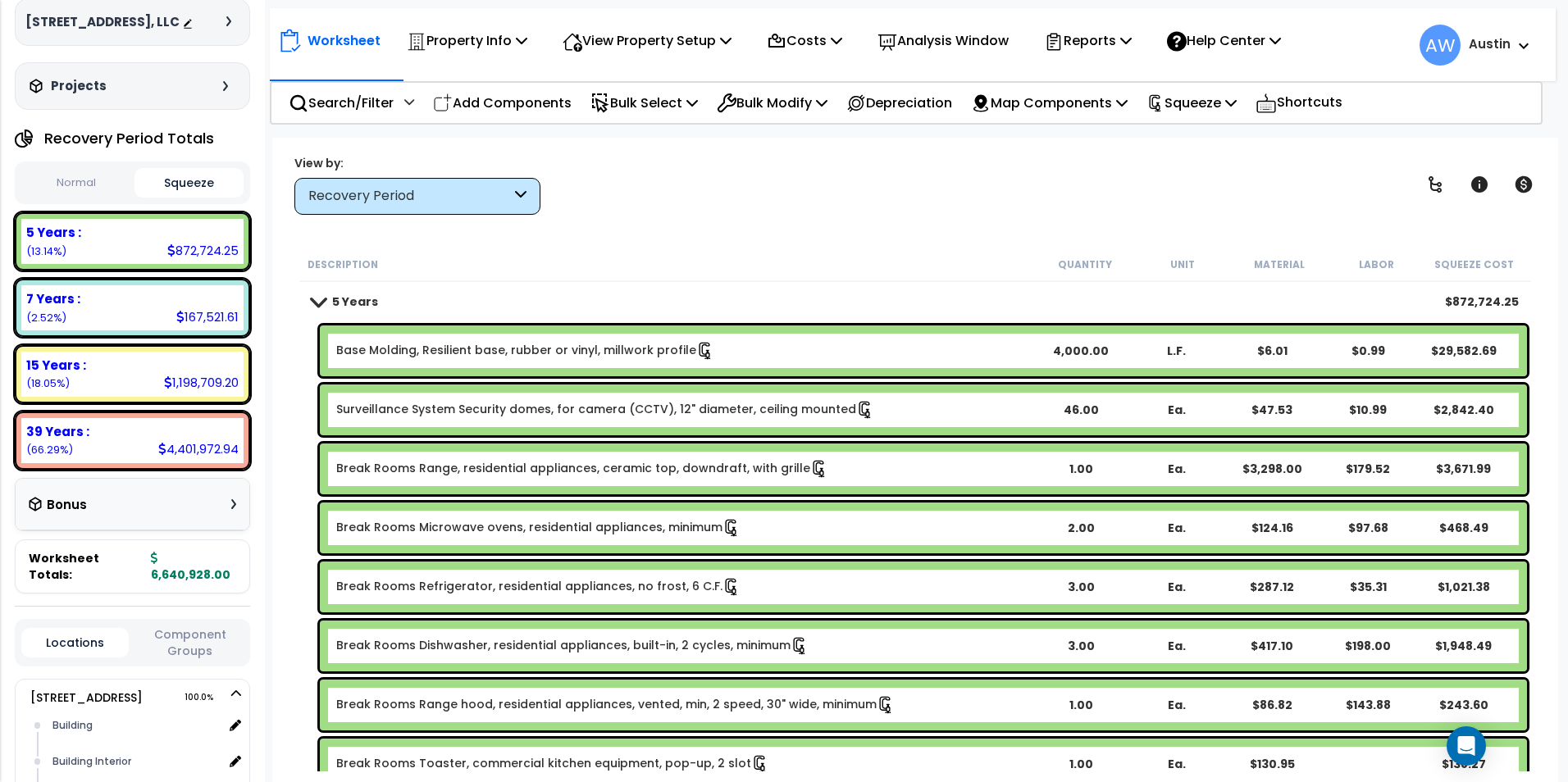
click at [405, 213] on div "Recovery Period" at bounding box center [417, 196] width 246 height 37
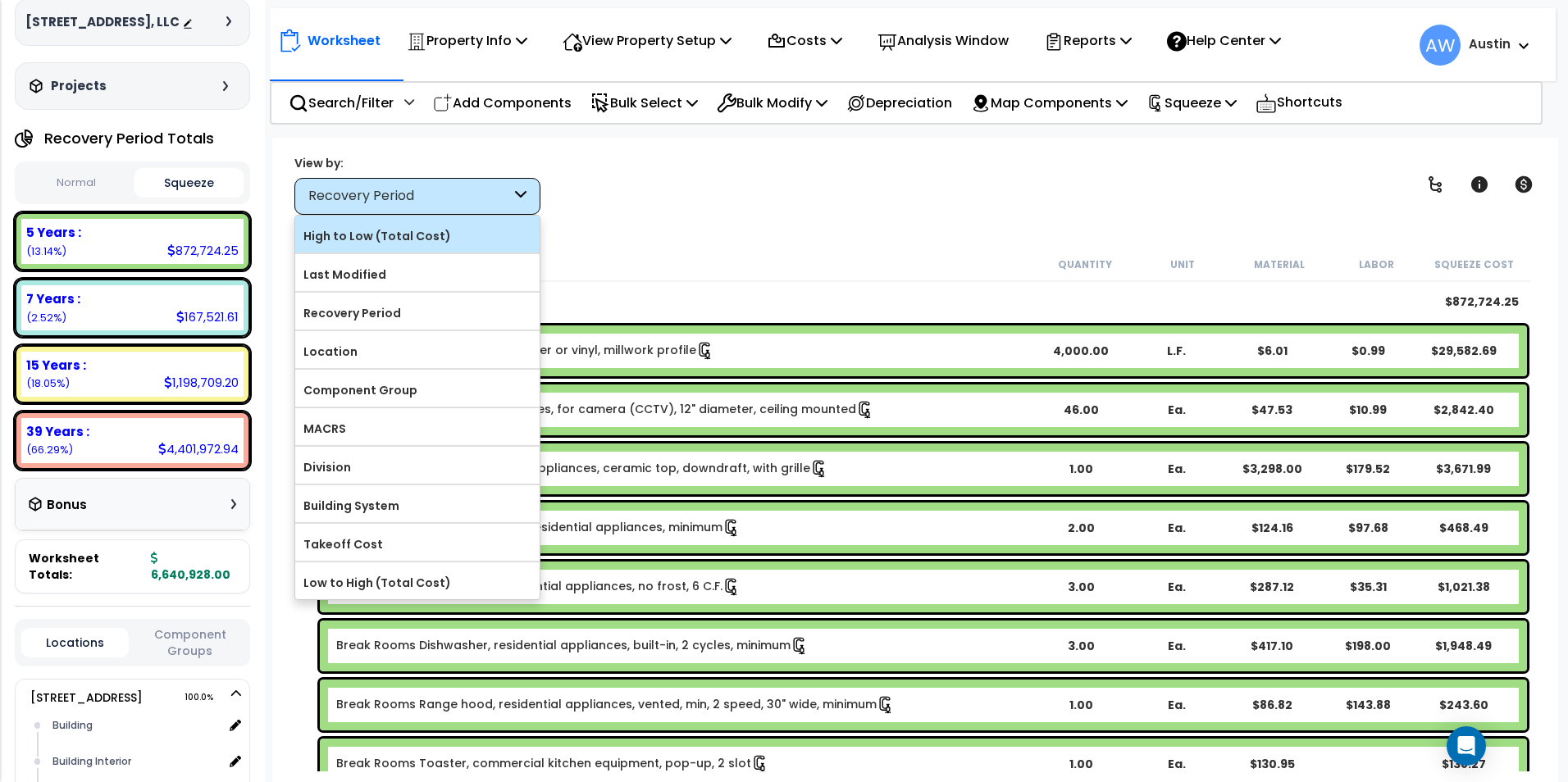
click at [402, 234] on label "High to Low (Total Cost)" at bounding box center [417, 236] width 245 height 25
click at [0, 0] on input "High to Low (Total Cost)" at bounding box center [0, 0] width 0 height 0
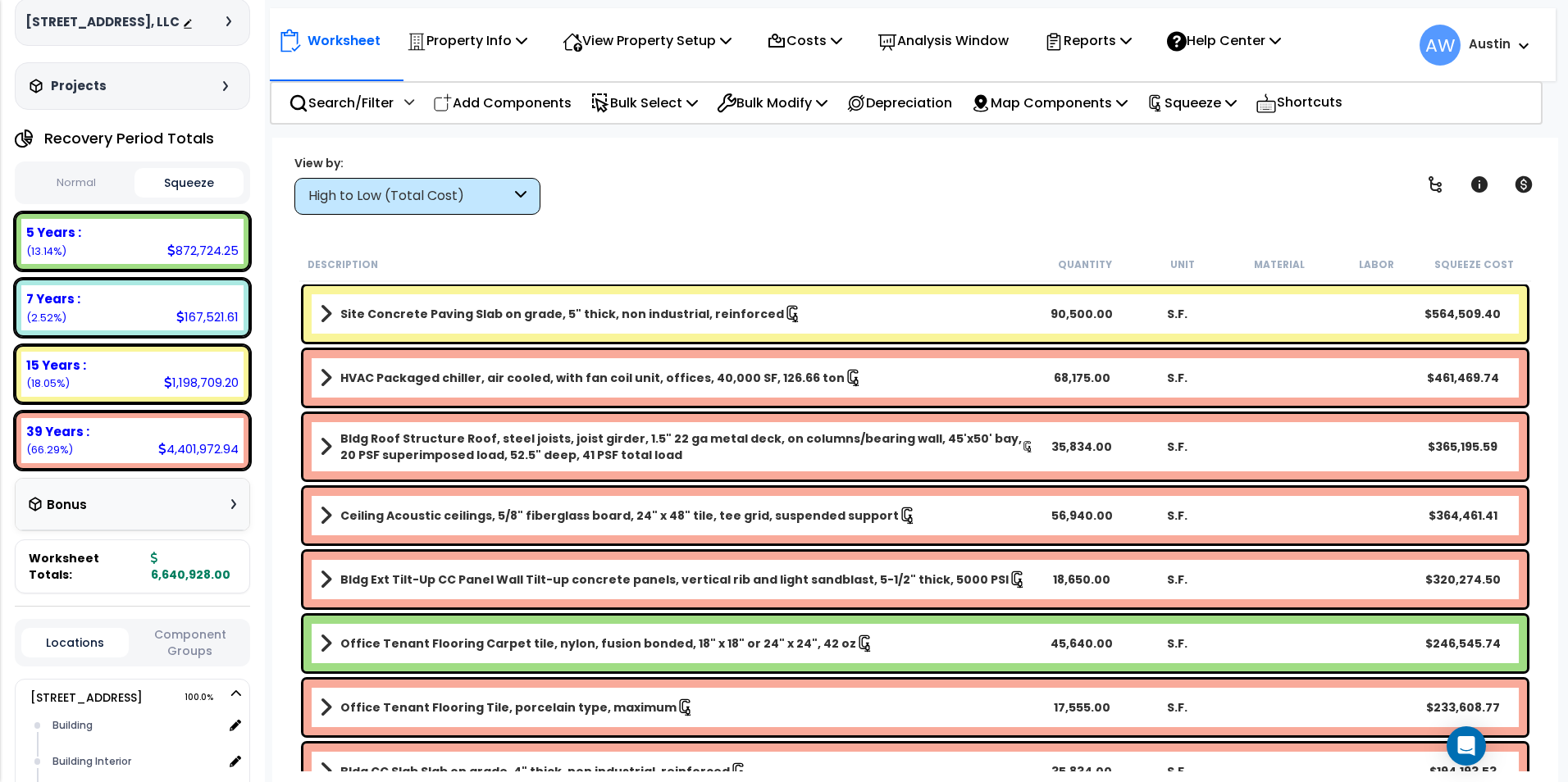
click at [1130, 200] on div "View by: High to Low (Total Cost) High to Low (Total Cost)" at bounding box center [915, 184] width 1253 height 61
click at [492, 212] on div "High to Low (Total Cost)" at bounding box center [417, 196] width 246 height 37
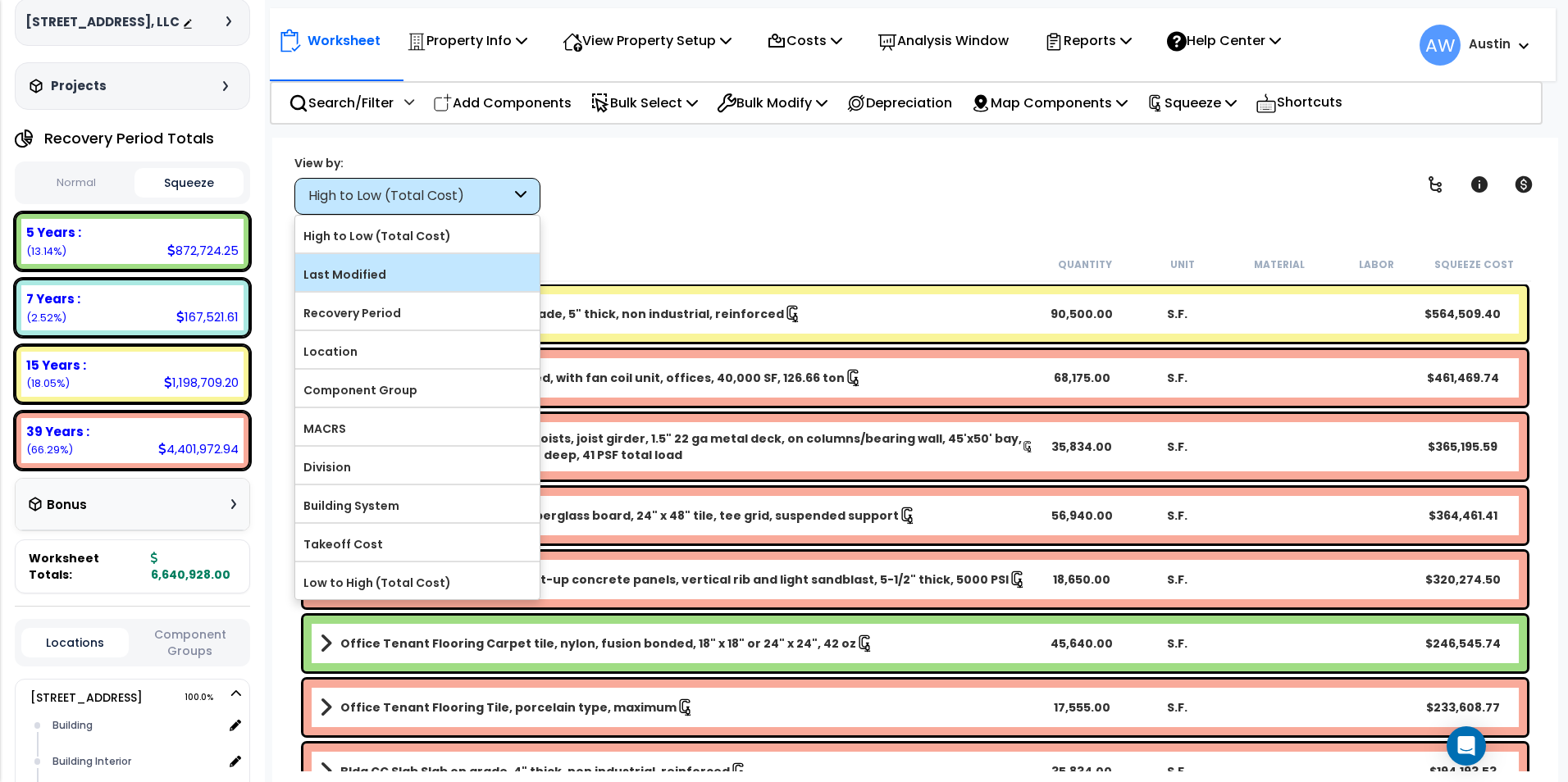
click at [455, 270] on label "Last Modified" at bounding box center [417, 275] width 245 height 25
click at [0, 0] on input "Last Modified" at bounding box center [0, 0] width 0 height 0
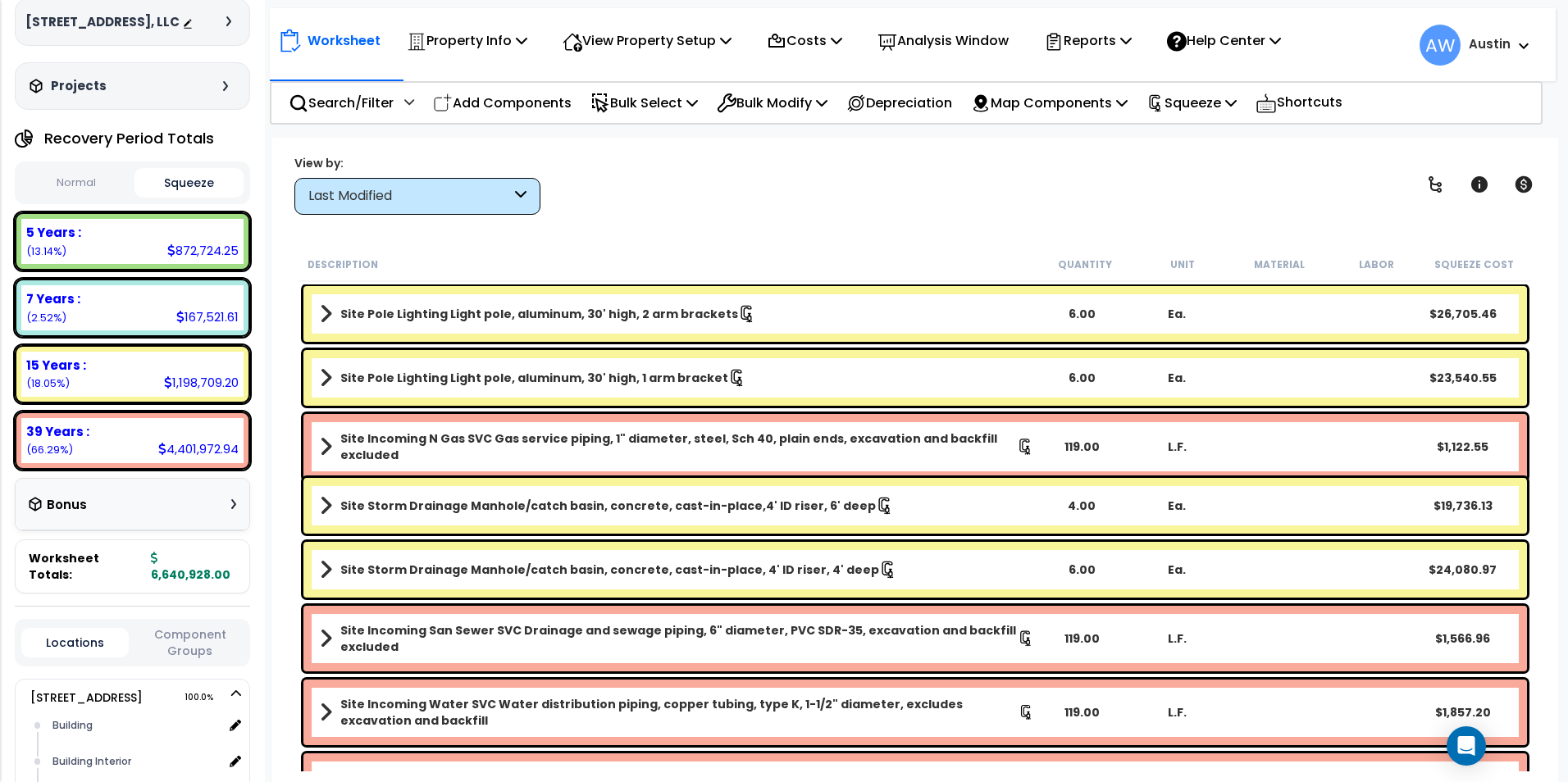
click at [506, 200] on div "Last Modified" at bounding box center [409, 196] width 203 height 19
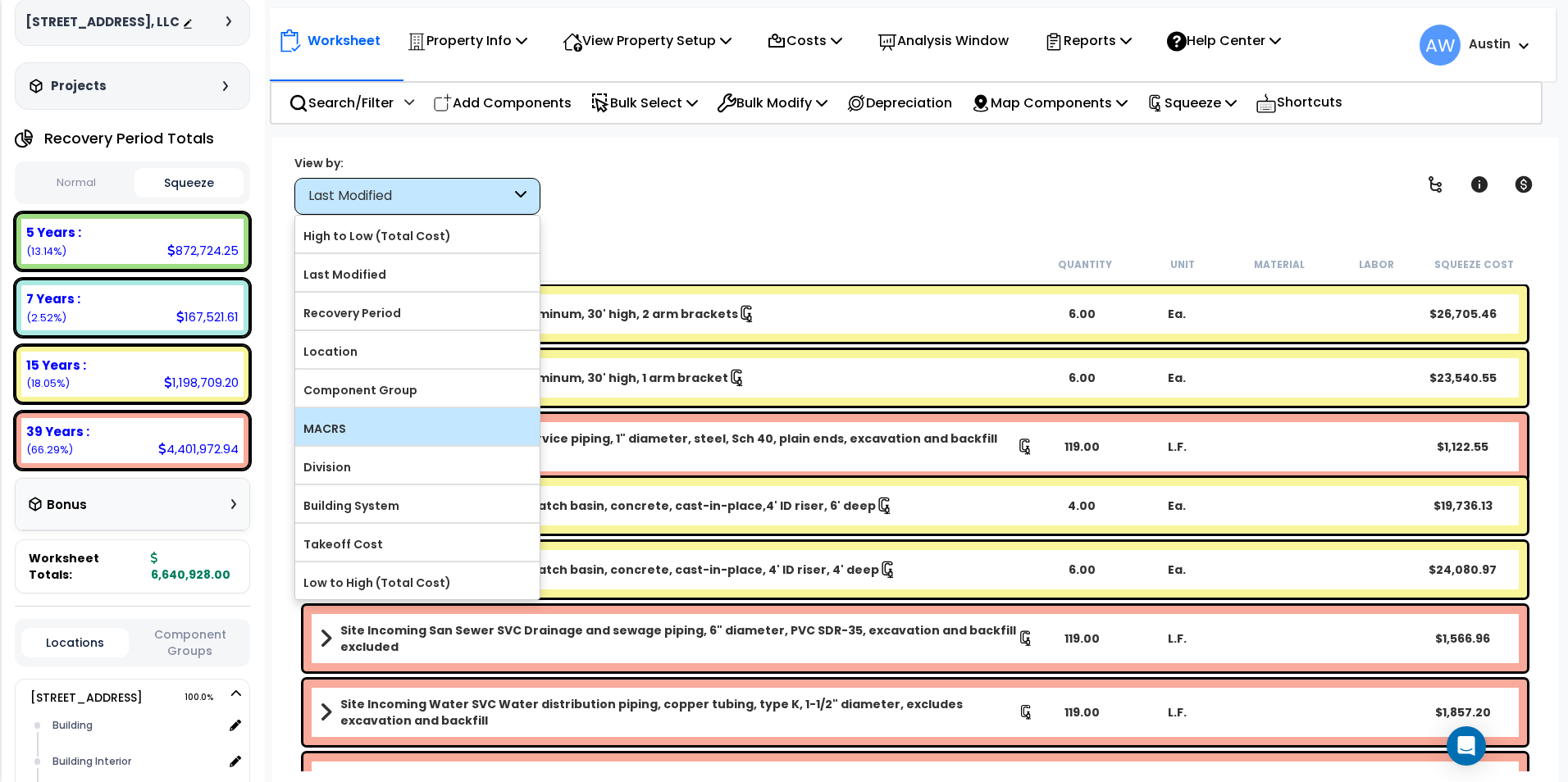
click at [408, 432] on label "MACRS" at bounding box center [417, 428] width 245 height 25
click at [0, 0] on input "MACRS" at bounding box center [0, 0] width 0 height 0
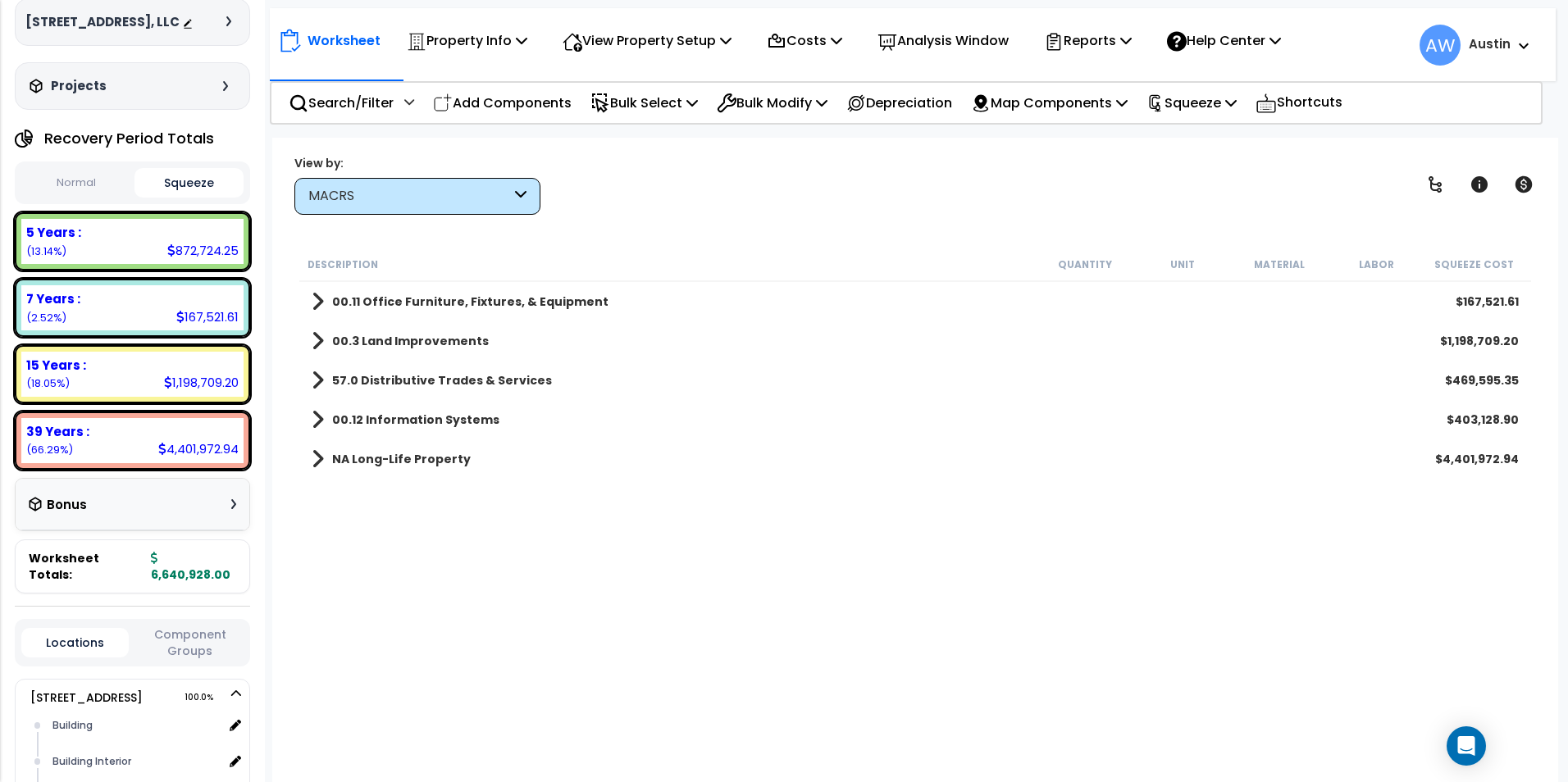
click at [490, 200] on div "MACRS" at bounding box center [409, 196] width 203 height 19
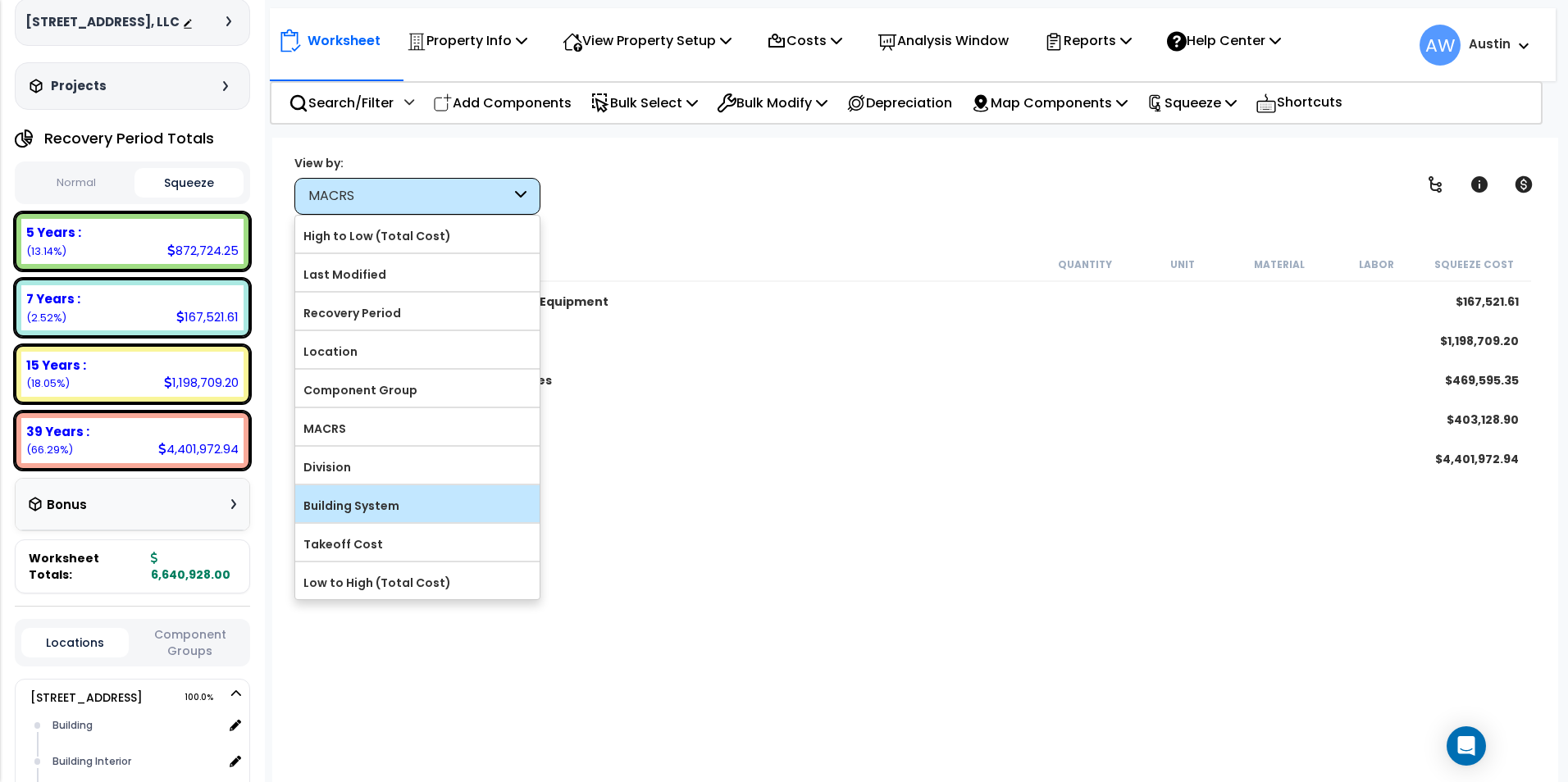
click at [393, 496] on label "Building System" at bounding box center [417, 505] width 245 height 25
click at [0, 0] on input "Building System" at bounding box center [0, 0] width 0 height 0
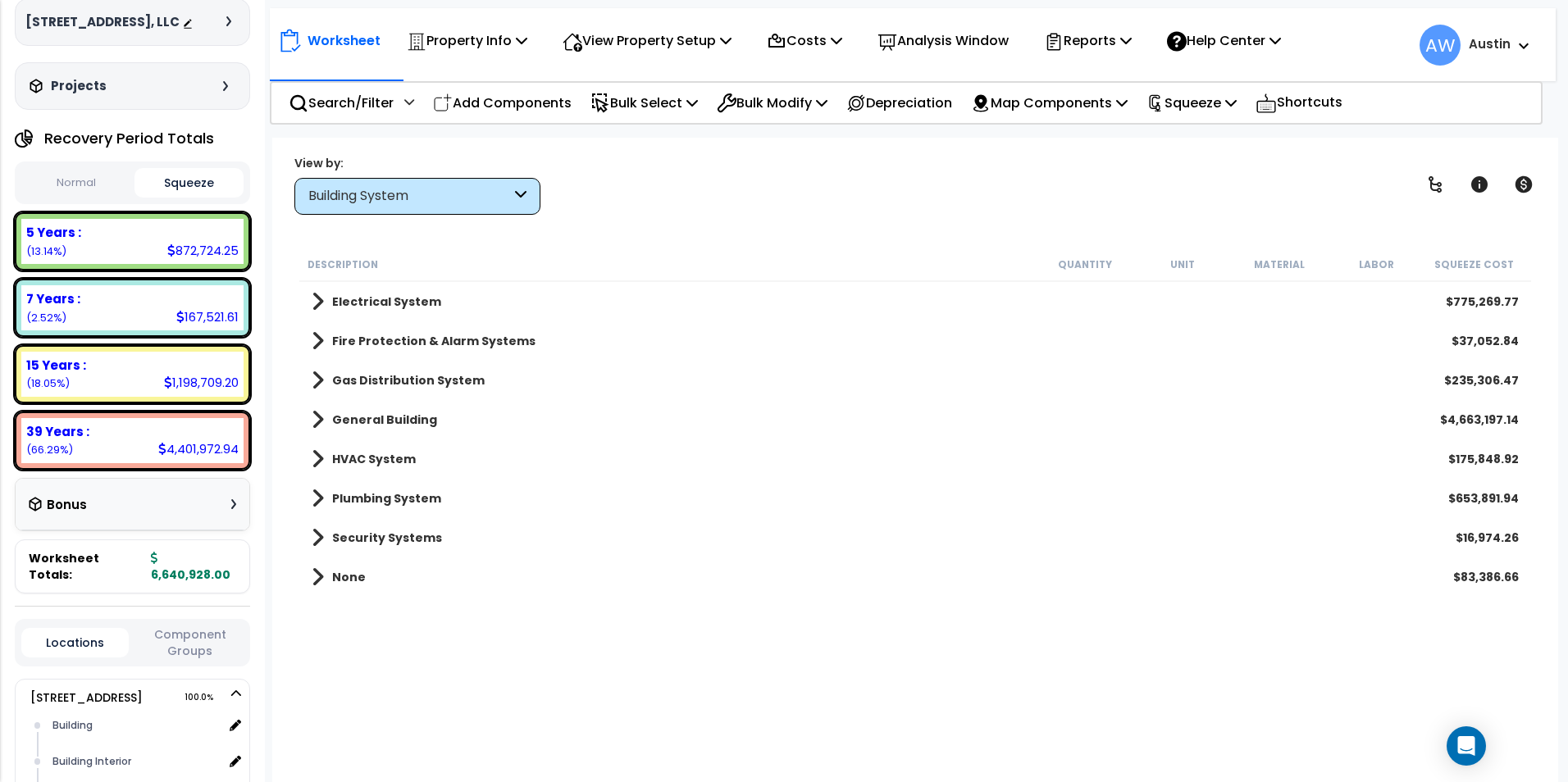
click at [457, 182] on div "Building System" at bounding box center [417, 196] width 246 height 37
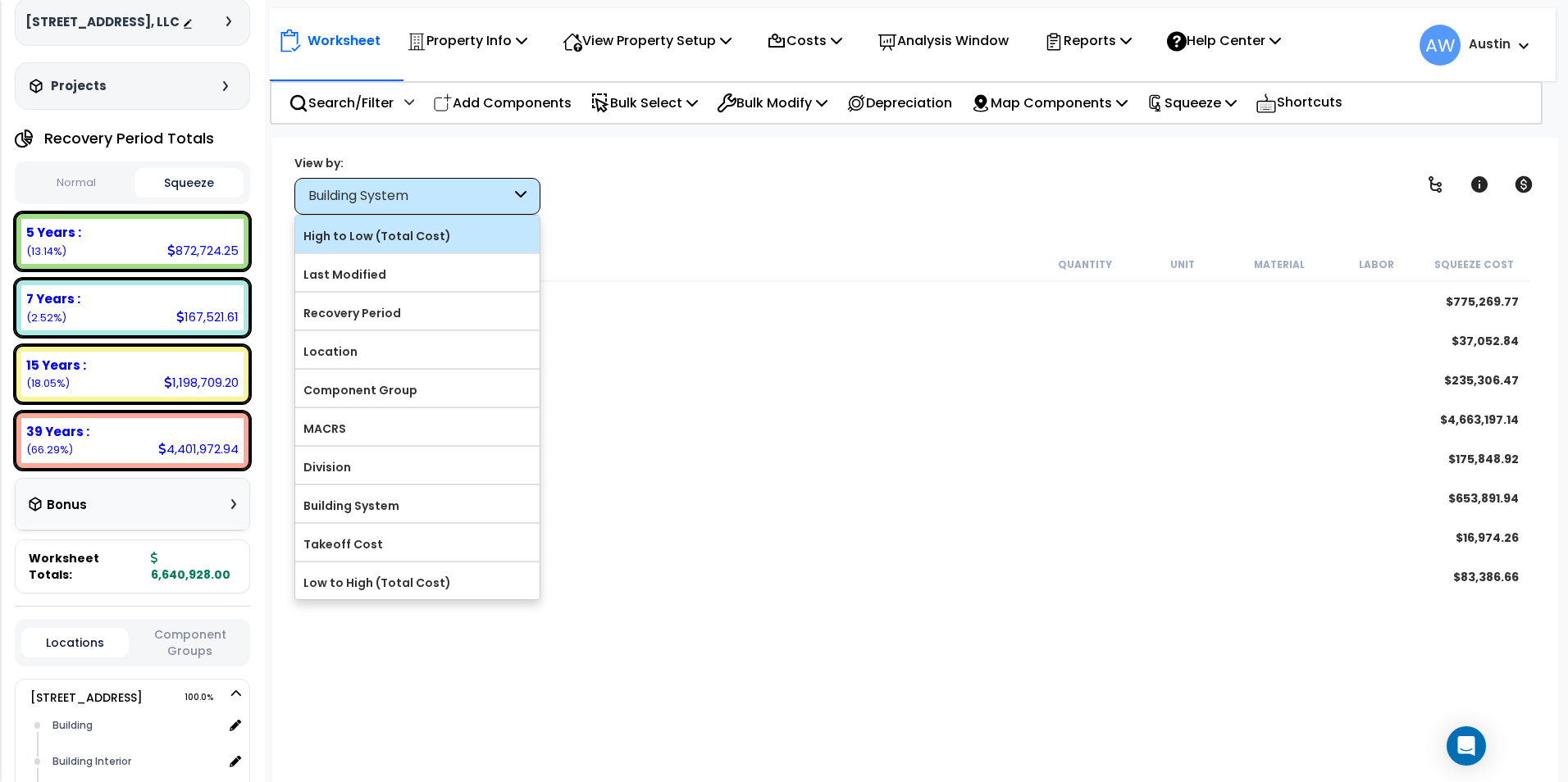
click at [442, 224] on label "High to Low (Total Cost)" at bounding box center [417, 236] width 245 height 25
click at [0, 0] on input "High to Low (Total Cost)" at bounding box center [0, 0] width 0 height 0
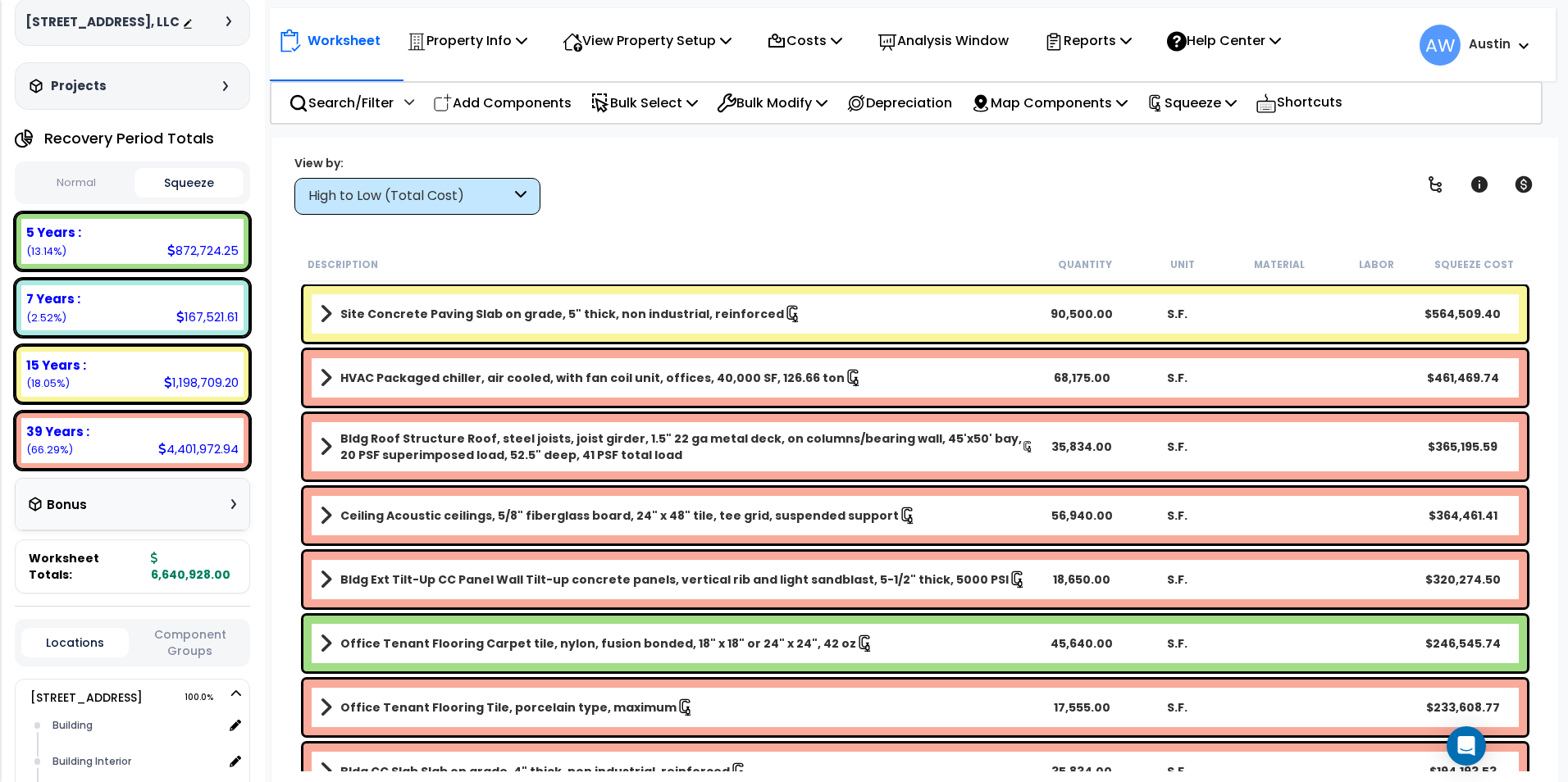
click at [469, 202] on div "High to Low (Total Cost)" at bounding box center [409, 196] width 203 height 19
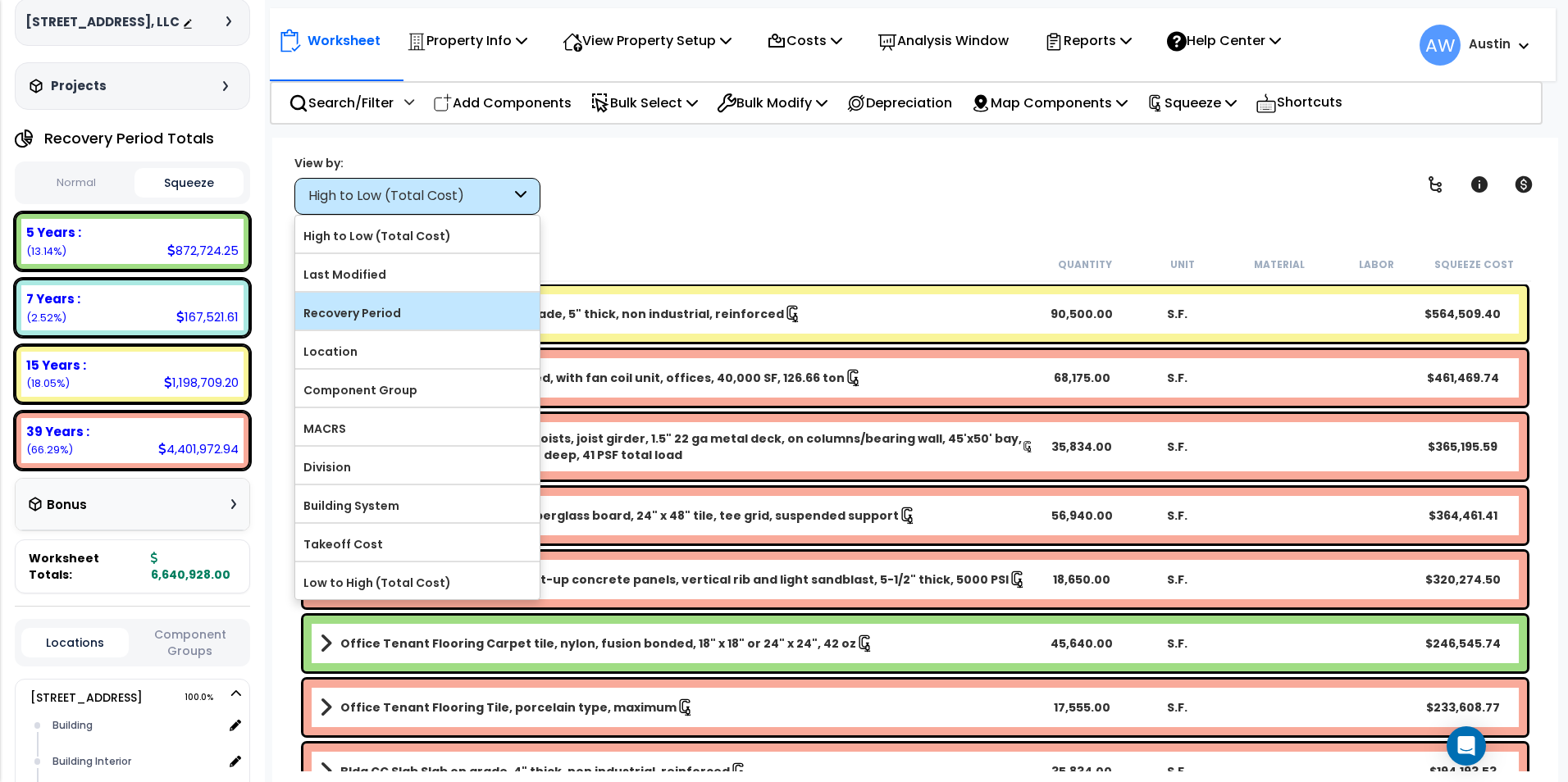
click at [423, 310] on label "Recovery Period" at bounding box center [417, 313] width 245 height 25
click at [0, 0] on input "Recovery Period" at bounding box center [0, 0] width 0 height 0
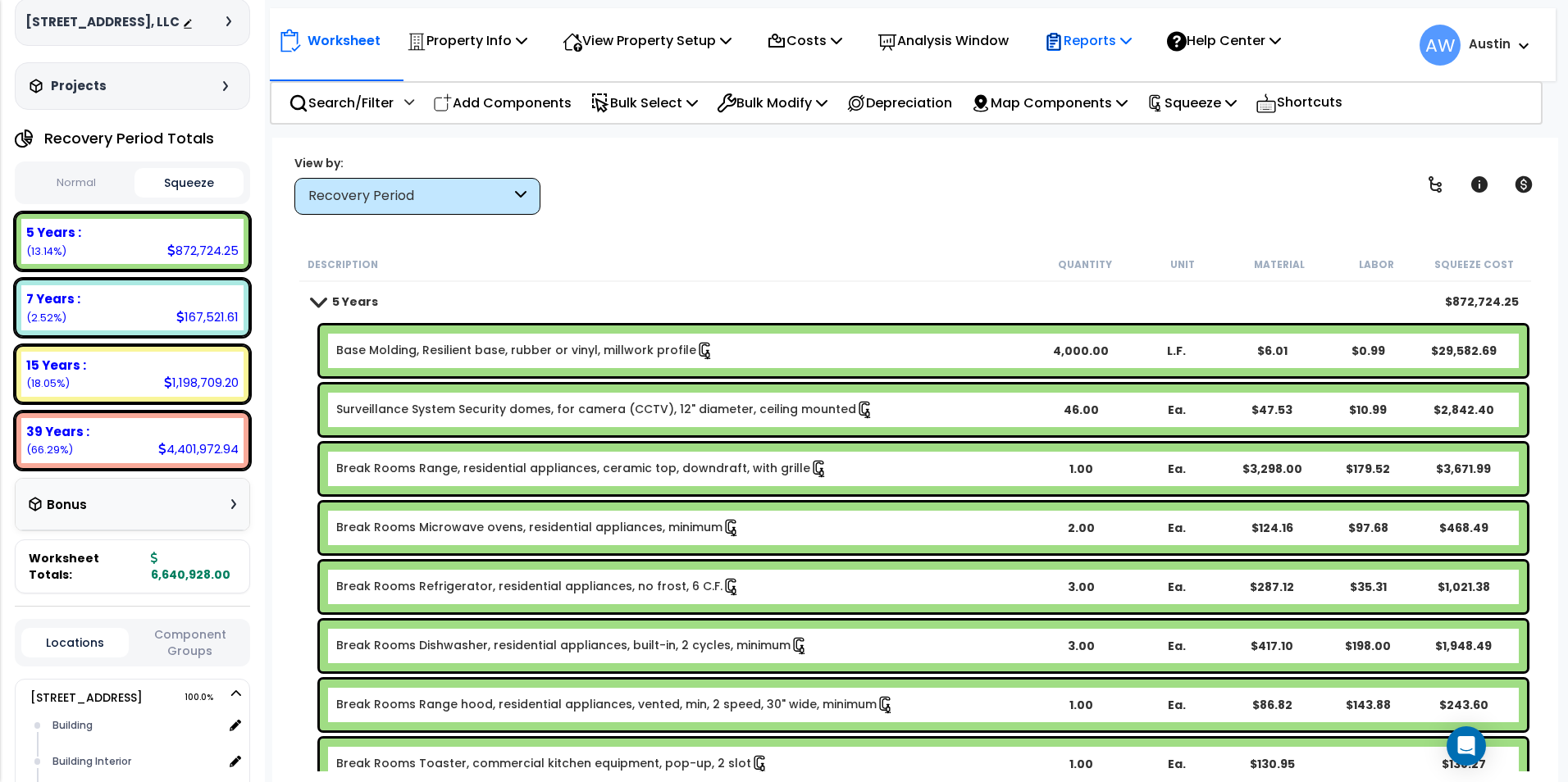
click at [1131, 45] on p "Reports" at bounding box center [1088, 41] width 88 height 22
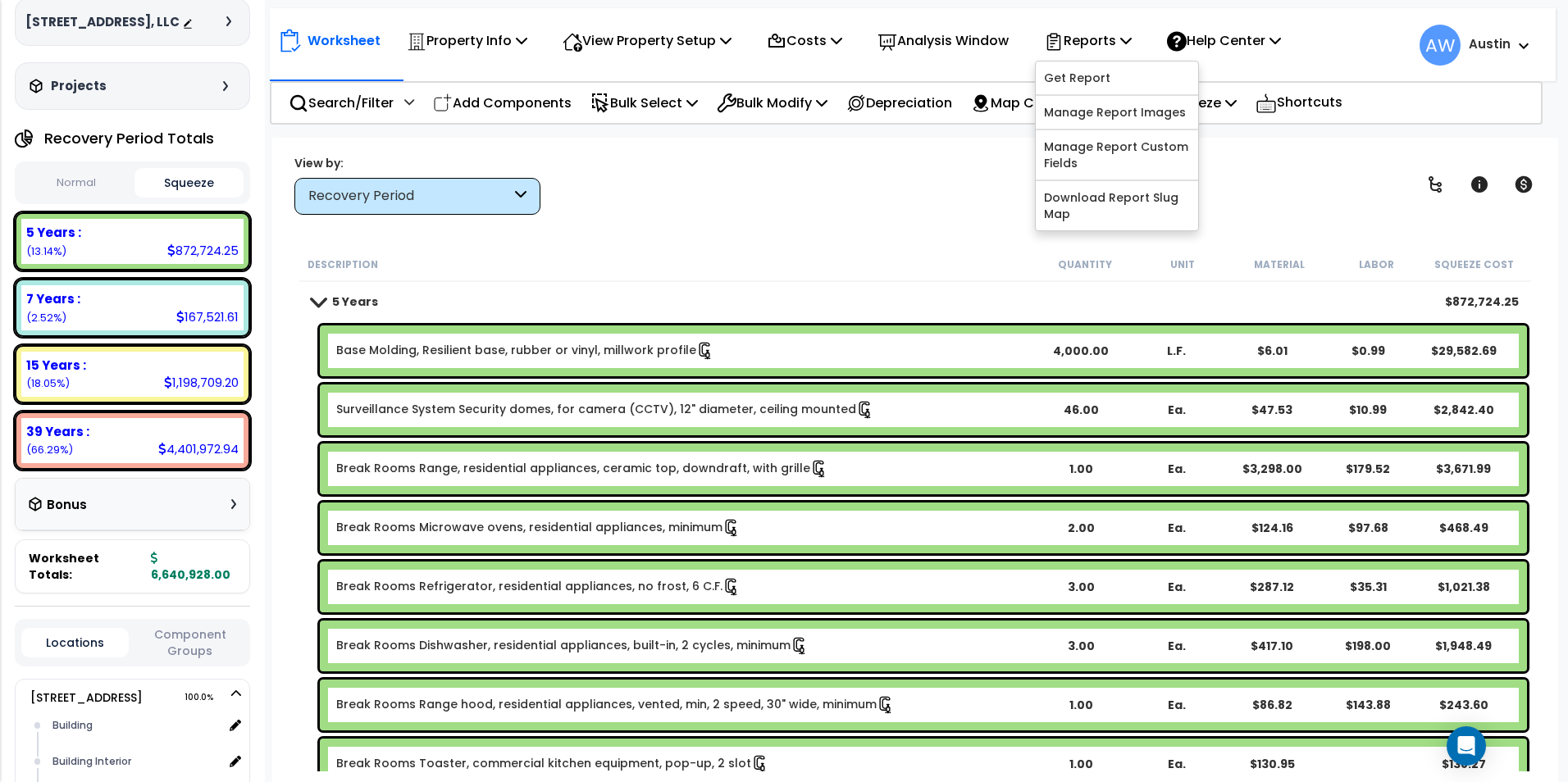
click at [923, 181] on div "View by: Recovery Period High to Low (Total Cost)" at bounding box center [915, 184] width 1253 height 61
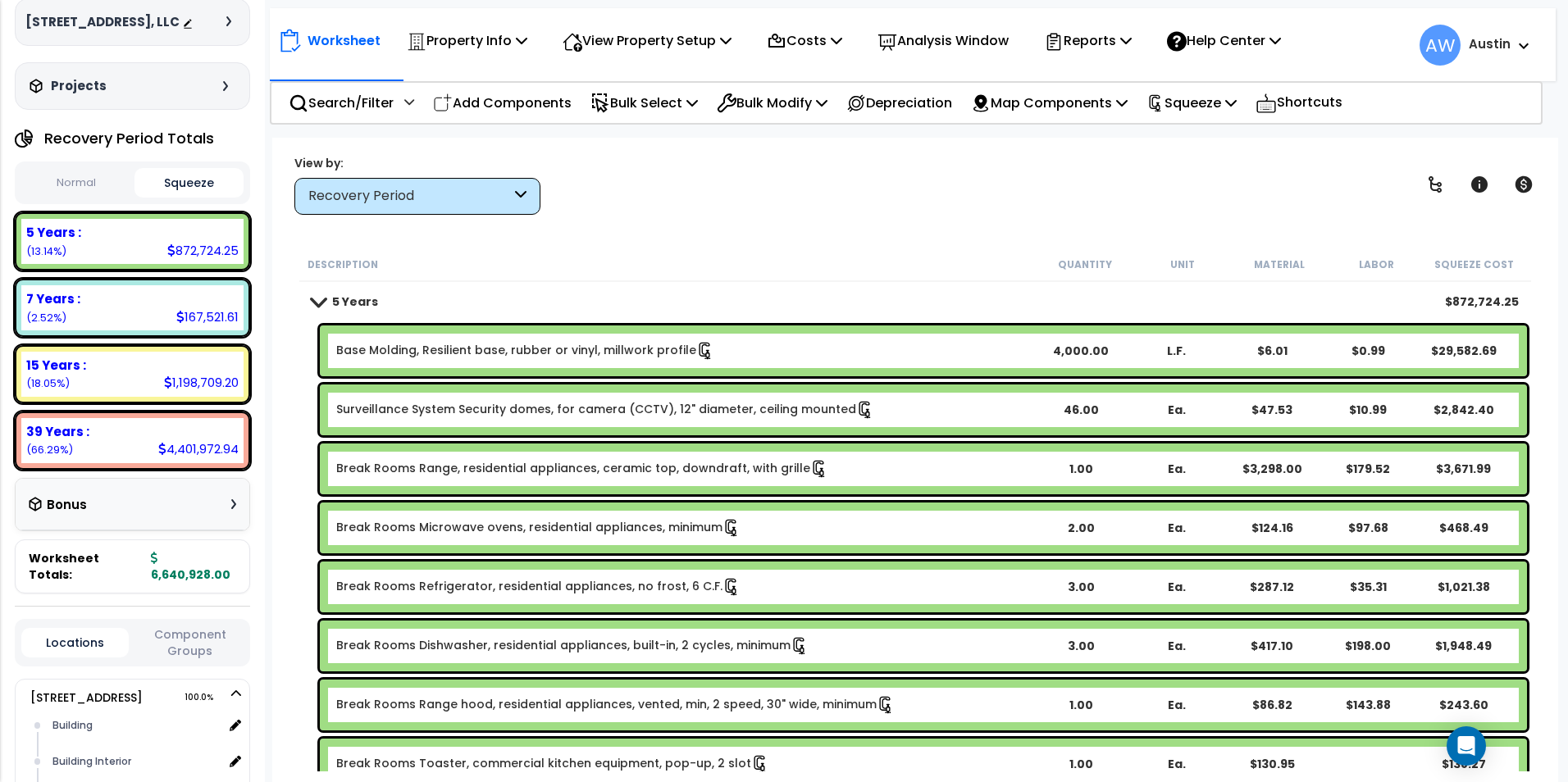
click at [1060, 205] on div "View by: Recovery Period High to Low (Total Cost)" at bounding box center [915, 184] width 1253 height 61
